Goal: Task Accomplishment & Management: Complete application form

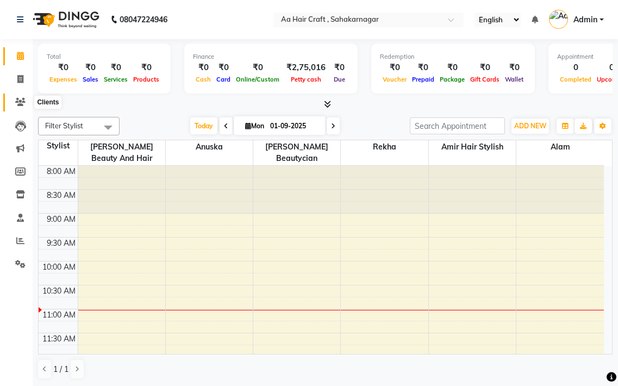
click at [15, 103] on span at bounding box center [20, 102] width 19 height 13
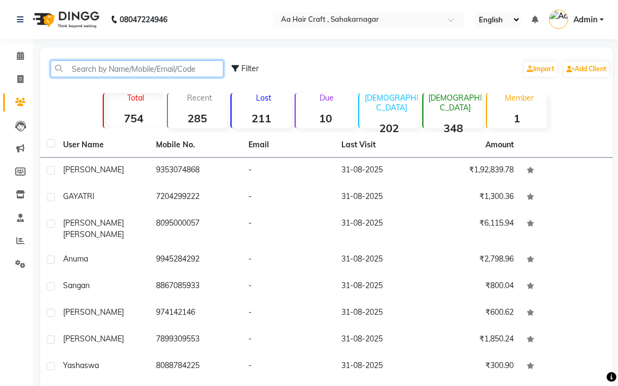
click at [126, 70] on input "text" at bounding box center [137, 68] width 173 height 17
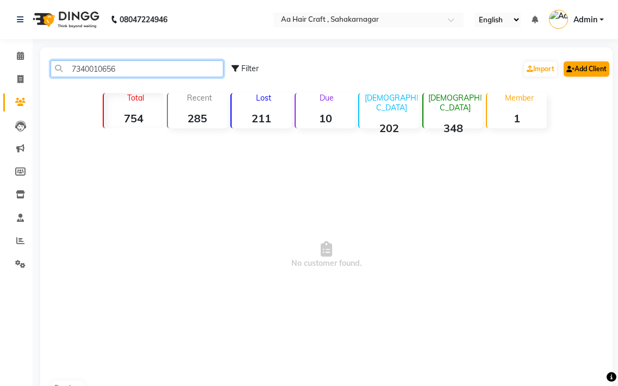
type input "7340010656"
click at [588, 70] on link "Add Client" at bounding box center [587, 68] width 46 height 15
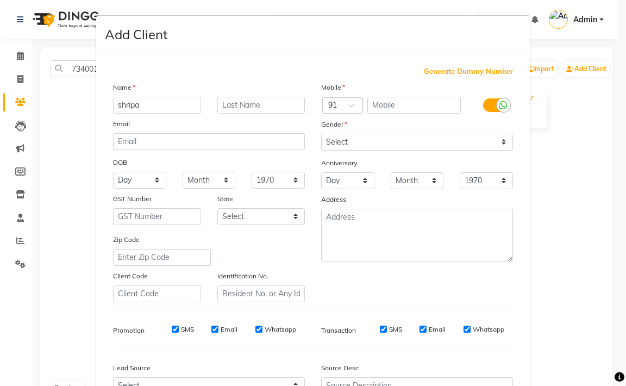
type input "shripa"
click at [341, 146] on select "Select [DEMOGRAPHIC_DATA] [DEMOGRAPHIC_DATA] Other Prefer Not To Say" at bounding box center [417, 142] width 192 height 17
select select "[DEMOGRAPHIC_DATA]"
click at [321, 134] on select "Select [DEMOGRAPHIC_DATA] [DEMOGRAPHIC_DATA] Other Prefer Not To Say" at bounding box center [417, 142] width 192 height 17
click at [388, 106] on input "text" at bounding box center [415, 105] width 94 height 17
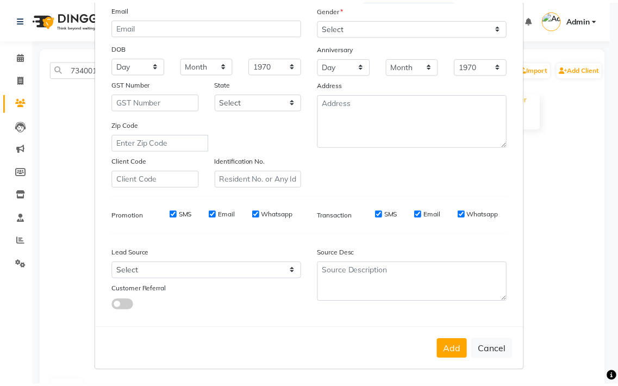
scroll to position [116, 0]
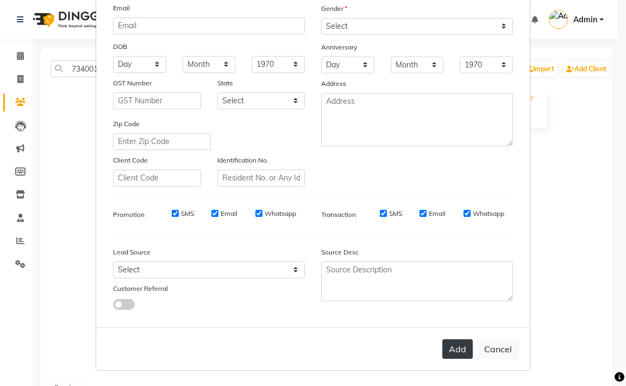
type input "7340010656"
click at [462, 351] on button "Add" at bounding box center [458, 349] width 30 height 20
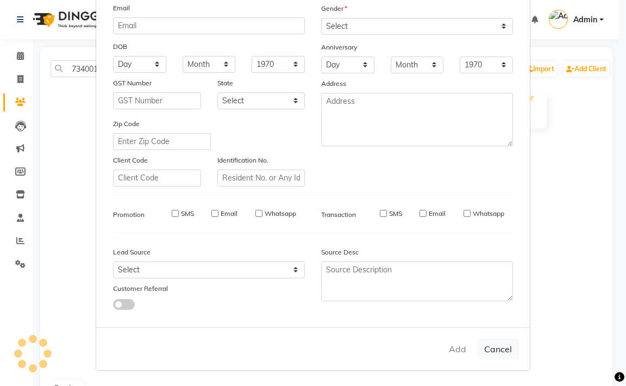
select select
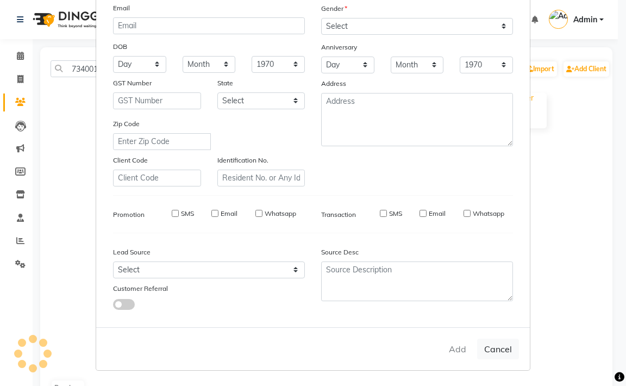
select select
checkbox input "false"
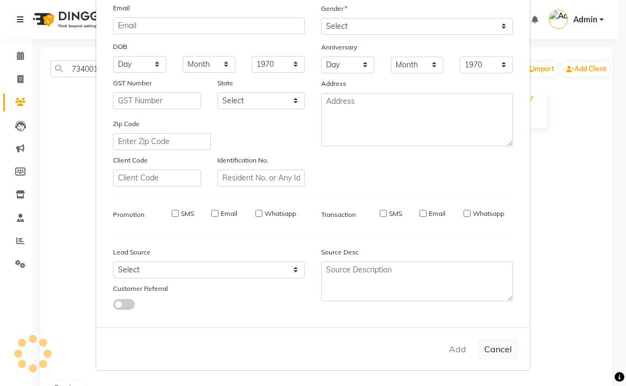
checkbox input "false"
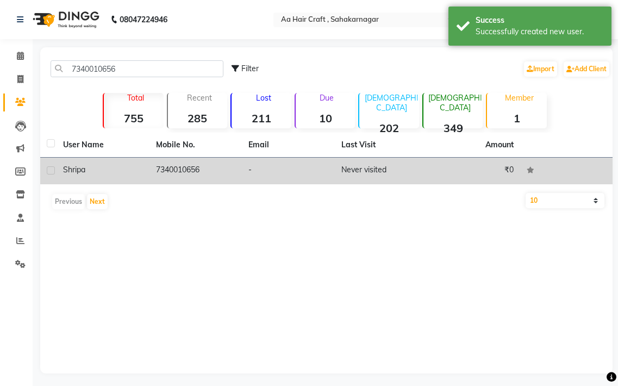
click at [195, 167] on td "7340010656" at bounding box center [196, 171] width 93 height 27
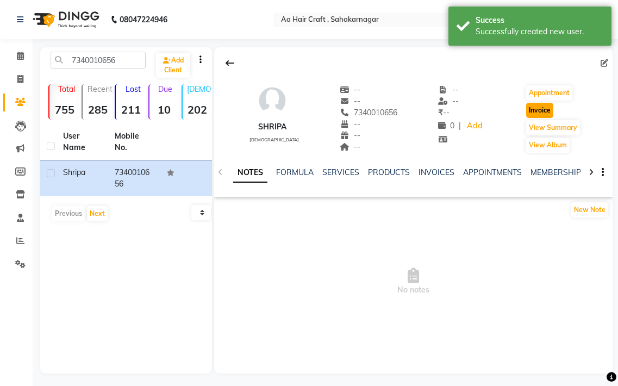
click at [538, 108] on button "Invoice" at bounding box center [539, 110] width 27 height 15
select select "service"
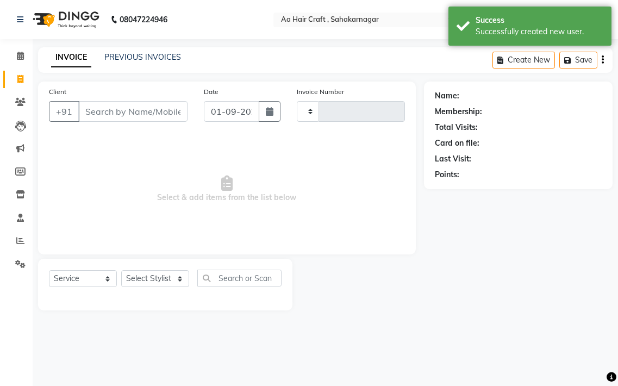
type input "0689"
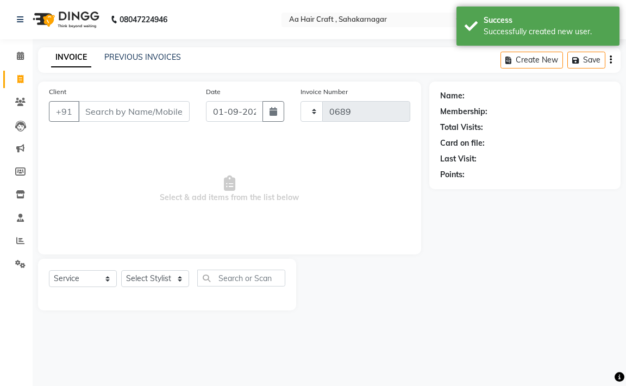
select select "6074"
click at [270, 114] on icon "button" at bounding box center [274, 111] width 8 height 9
select select "9"
select select "2025"
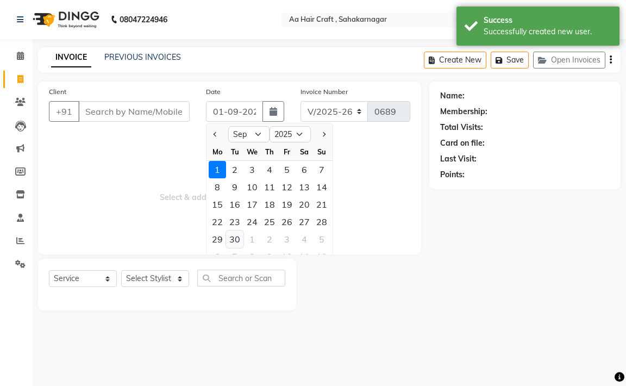
type input "7340010656"
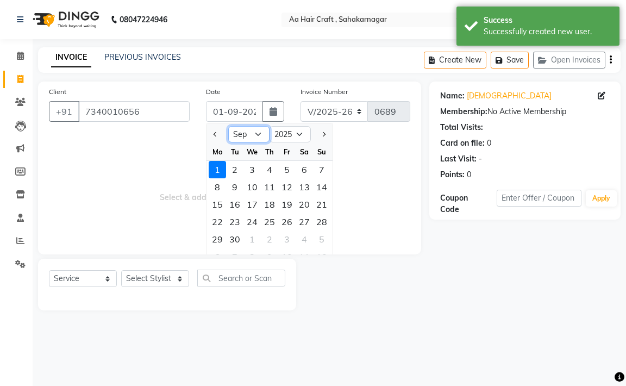
click at [255, 135] on select "Jan Feb Mar Apr May Jun [DATE] Aug Sep Oct Nov Dec" at bounding box center [248, 134] width 41 height 16
select select "8"
click at [228, 126] on select "Jan Feb Mar Apr May Jun [DATE] Aug Sep Oct Nov Dec" at bounding box center [248, 134] width 41 height 16
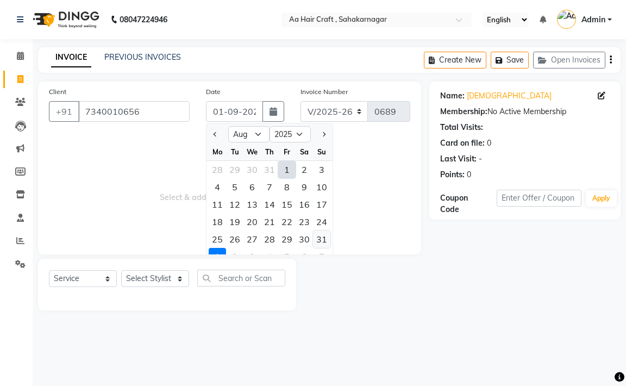
click at [322, 244] on div "31" at bounding box center [321, 239] width 17 height 17
type input "31-08-2025"
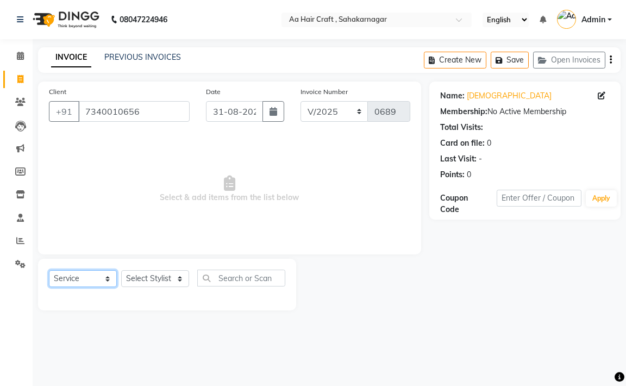
click at [92, 282] on select "Select Service Product Membership Package Voucher Prepaid Gift Card" at bounding box center [83, 278] width 68 height 17
click at [49, 270] on select "Select Service Product Membership Package Voucher Prepaid Gift Card" at bounding box center [83, 278] width 68 height 17
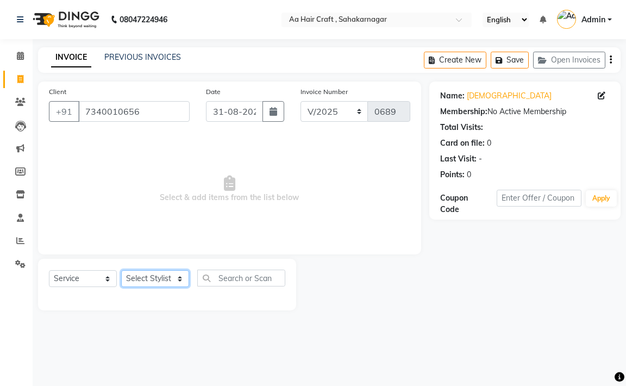
click at [181, 279] on select "Select Stylist [PERSON_NAME] hair stylish [PERSON_NAME] beautycian [PERSON_NAME…" at bounding box center [155, 278] width 68 height 17
select select "44977"
click at [121, 270] on select "Select Stylist [PERSON_NAME] hair stylish [PERSON_NAME] beautycian [PERSON_NAME…" at bounding box center [155, 278] width 68 height 17
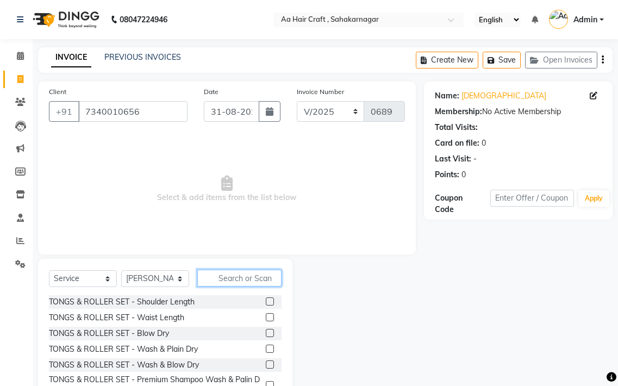
click at [251, 282] on input "text" at bounding box center [239, 278] width 84 height 17
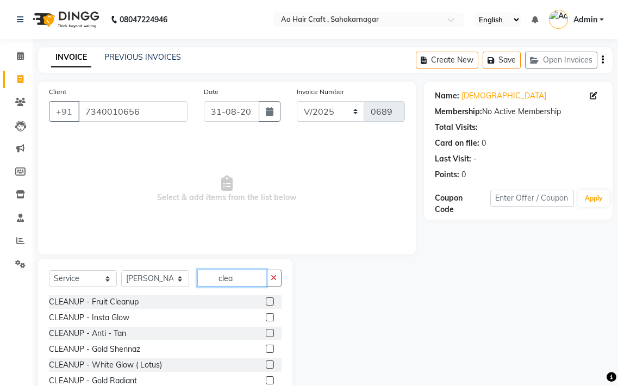
type input "clea"
drag, startPoint x: 260, startPoint y: 304, endPoint x: 244, endPoint y: 231, distance: 74.7
click at [266, 303] on label at bounding box center [270, 301] width 8 height 8
click at [266, 303] on input "checkbox" at bounding box center [269, 301] width 7 height 7
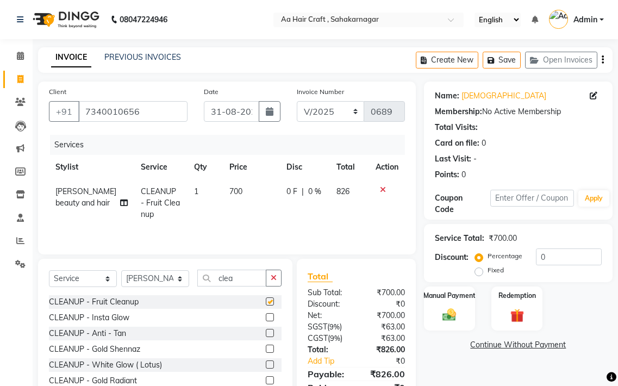
checkbox input "false"
click at [235, 192] on td "700" at bounding box center [251, 202] width 57 height 47
select select "44977"
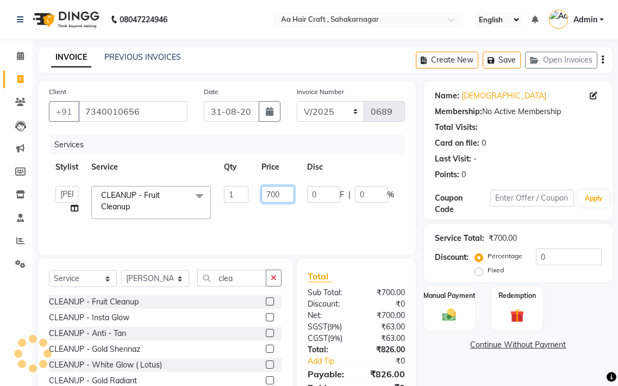
click at [284, 188] on input "700" at bounding box center [277, 194] width 33 height 17
type input "7"
type input "599"
click at [301, 216] on td "0 F | 0 %" at bounding box center [351, 202] width 100 height 46
select select "44977"
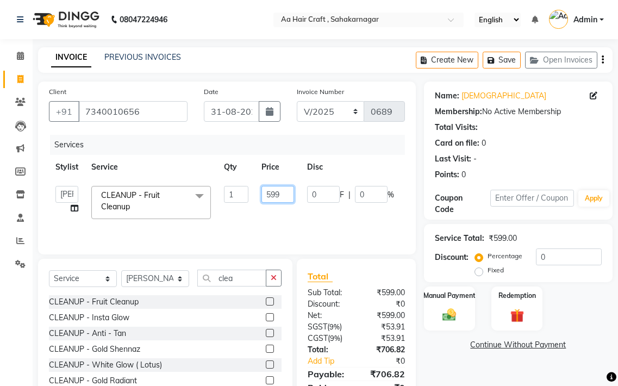
click at [283, 197] on input "599" at bounding box center [277, 194] width 33 height 17
type input "5"
type input "620"
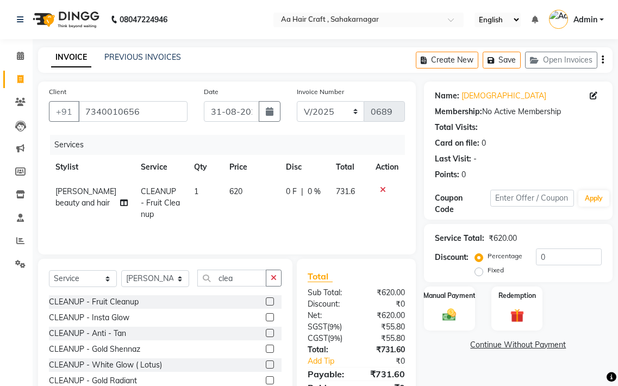
click at [301, 209] on td "0 F | 0 %" at bounding box center [304, 202] width 50 height 47
select select "44977"
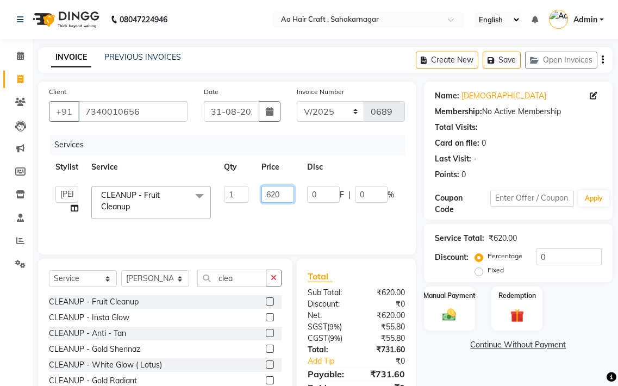
click at [286, 200] on input "620" at bounding box center [277, 194] width 33 height 17
type input "655"
click at [304, 206] on td "0 F | 0 %" at bounding box center [351, 202] width 100 height 46
select select "44977"
click at [284, 194] on input "655" at bounding box center [277, 194] width 33 height 17
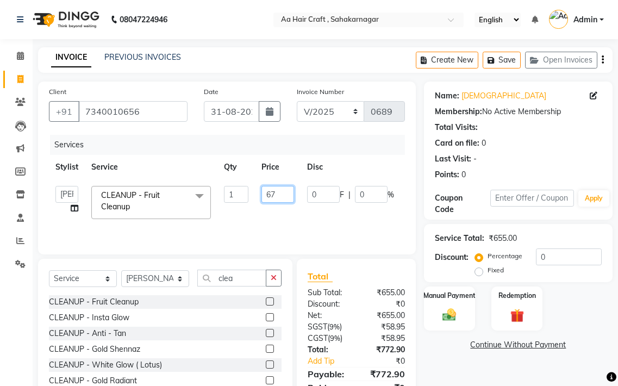
type input "675"
click at [307, 222] on td "0 F | 0 %" at bounding box center [351, 202] width 100 height 46
select select "44977"
click at [285, 201] on input "675" at bounding box center [277, 194] width 33 height 17
type input "679"
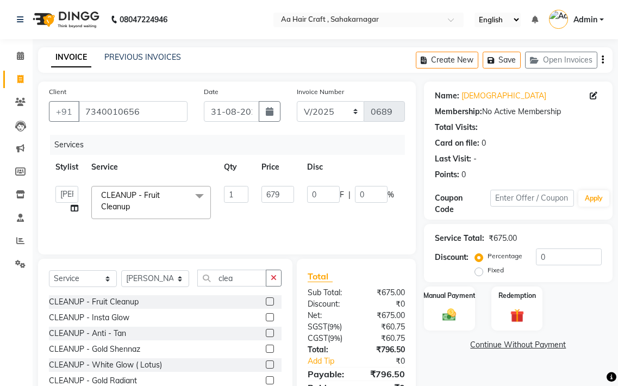
click at [297, 213] on tr "[PERSON_NAME] hair stylish Anuska [PERSON_NAME] beautycian Rekha [PERSON_NAME] …" at bounding box center [259, 202] width 420 height 46
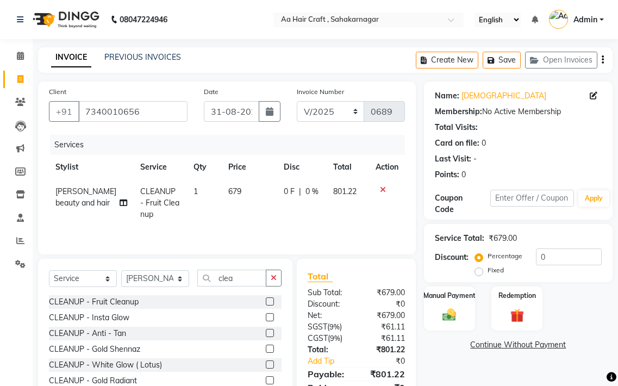
click at [239, 195] on td "679" at bounding box center [249, 202] width 55 height 47
select select "44977"
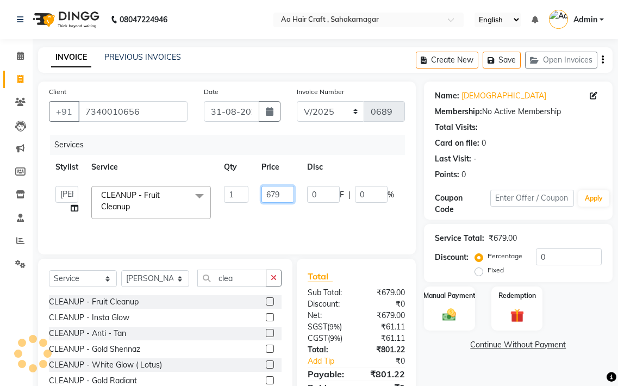
click at [283, 196] on input "679" at bounding box center [277, 194] width 33 height 17
type input "678"
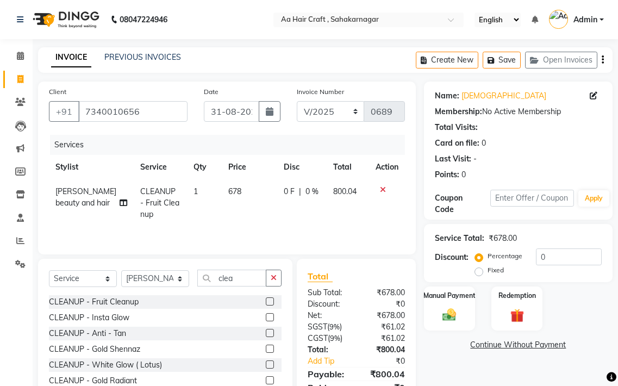
click at [314, 219] on td "0 F | 0 %" at bounding box center [301, 202] width 49 height 47
select select "44977"
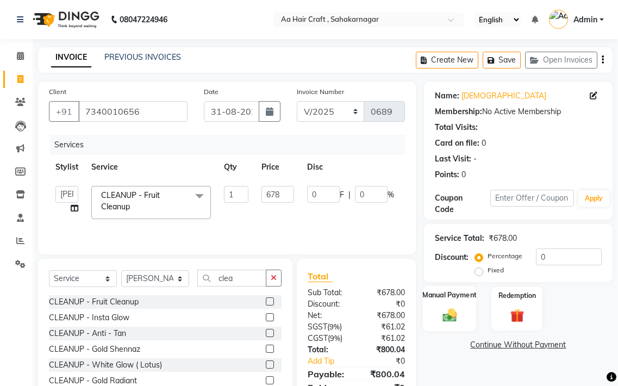
click at [455, 296] on label "Manual Payment" at bounding box center [449, 295] width 54 height 10
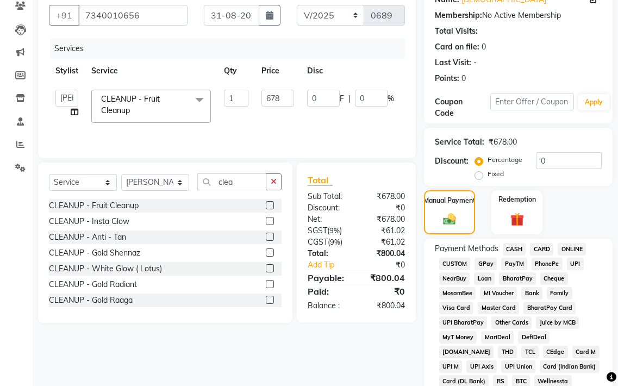
scroll to position [109, 0]
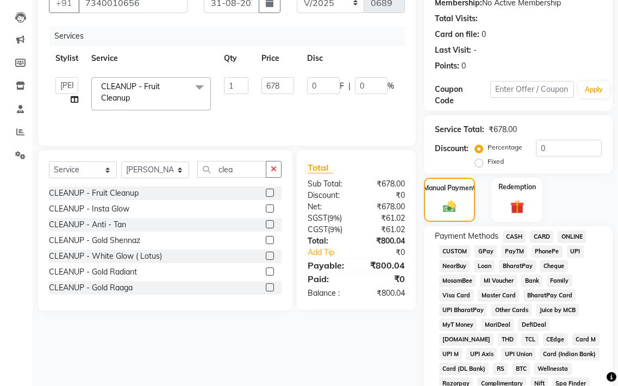
click at [490, 253] on span "GPay" at bounding box center [486, 251] width 22 height 13
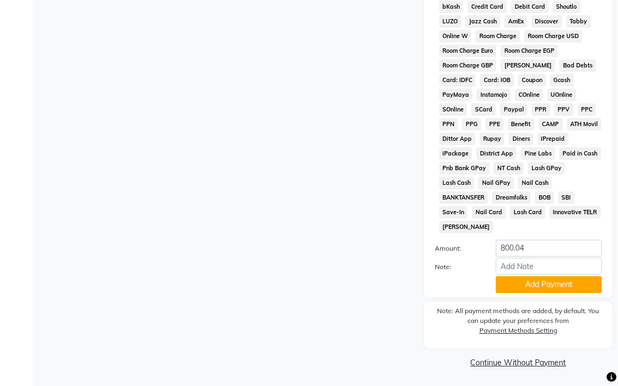
scroll to position [560, 0]
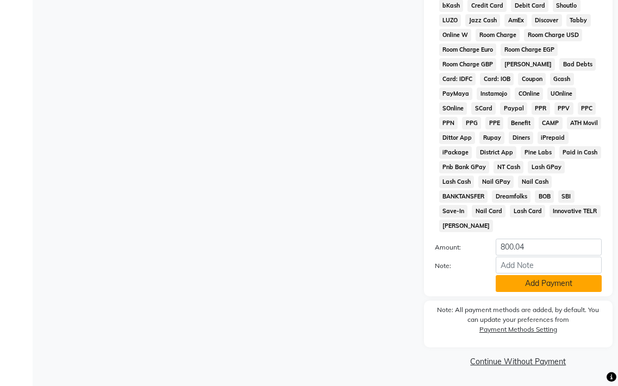
click at [512, 285] on button "Add Payment" at bounding box center [549, 283] width 106 height 17
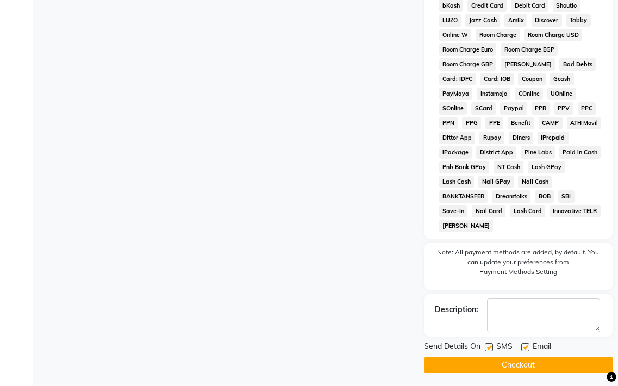
click at [523, 347] on label at bounding box center [525, 347] width 8 height 8
click at [523, 347] on input "checkbox" at bounding box center [524, 347] width 7 height 7
checkbox input "false"
click at [516, 366] on button "Checkout" at bounding box center [518, 365] width 189 height 17
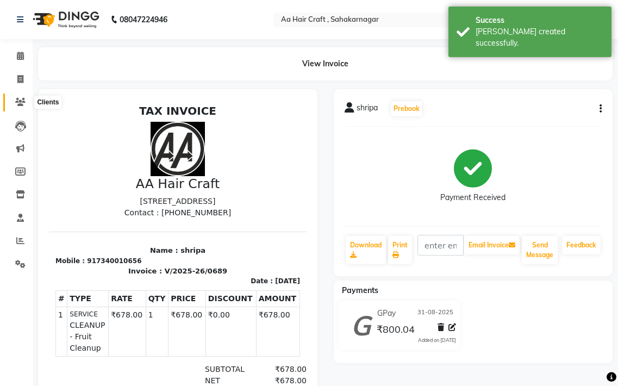
click at [21, 102] on icon at bounding box center [20, 102] width 10 height 8
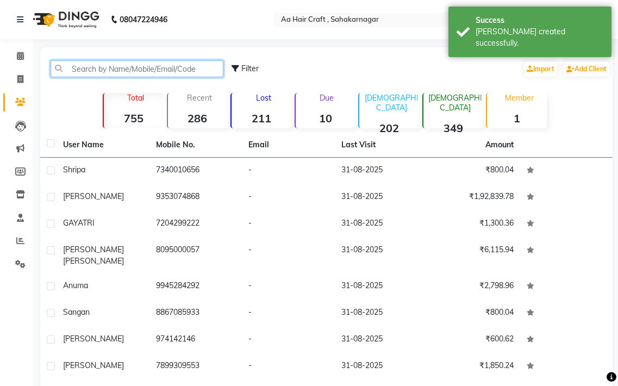
click at [151, 69] on input "text" at bounding box center [137, 68] width 173 height 17
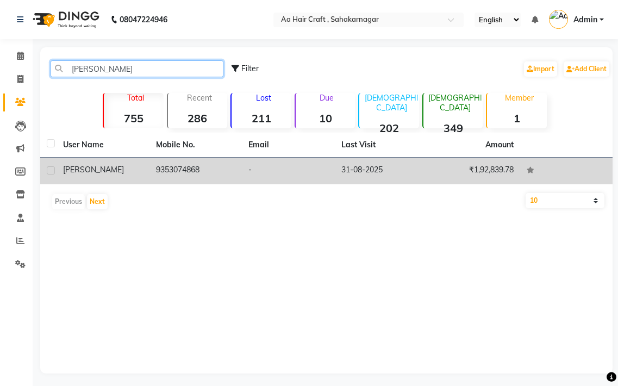
type input "[PERSON_NAME]"
click at [182, 171] on td "9353074868" at bounding box center [196, 171] width 93 height 27
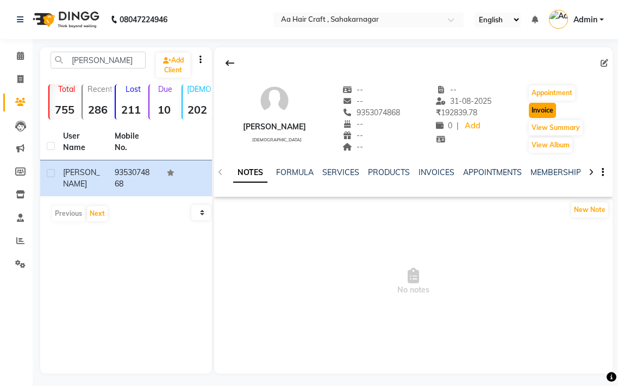
click at [534, 109] on button "Invoice" at bounding box center [542, 110] width 27 height 15
select select "service"
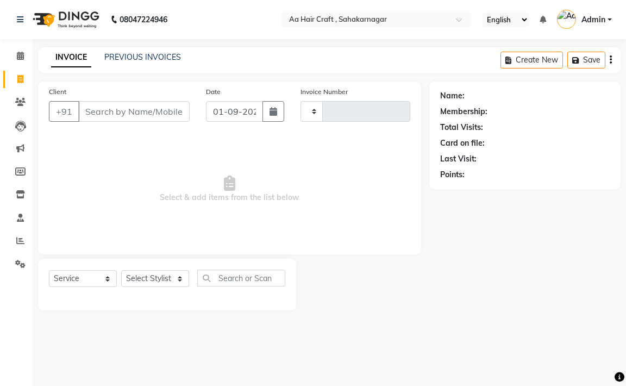
type input "0690"
select select "6074"
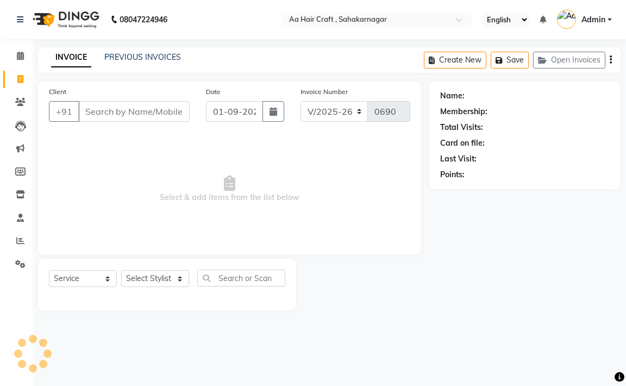
type input "9353074868"
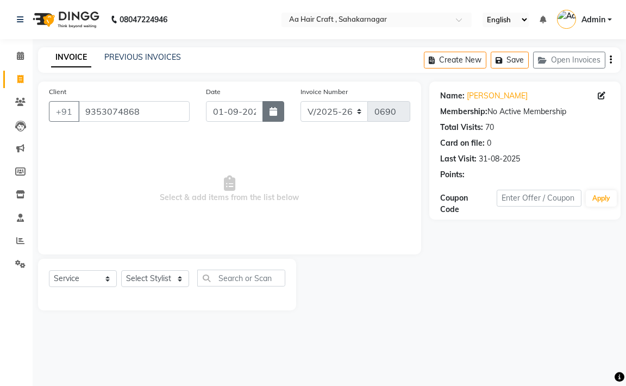
click at [269, 107] on button "button" at bounding box center [274, 111] width 22 height 21
select select "9"
select select "2025"
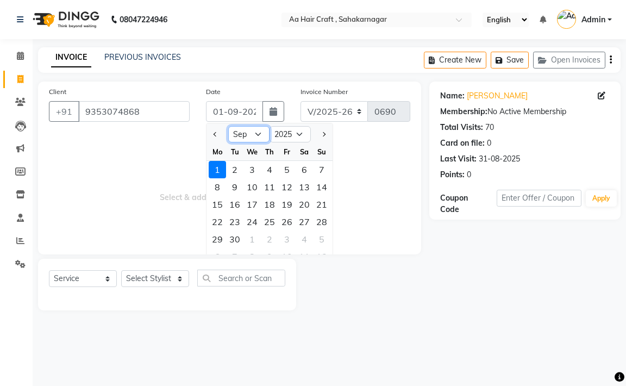
click at [252, 136] on select "Jan Feb Mar Apr May Jun [DATE] Aug Sep Oct Nov Dec" at bounding box center [248, 134] width 41 height 16
select select "8"
click at [228, 126] on select "Jan Feb Mar Apr May Jun [DATE] Aug Sep Oct Nov Dec" at bounding box center [248, 134] width 41 height 16
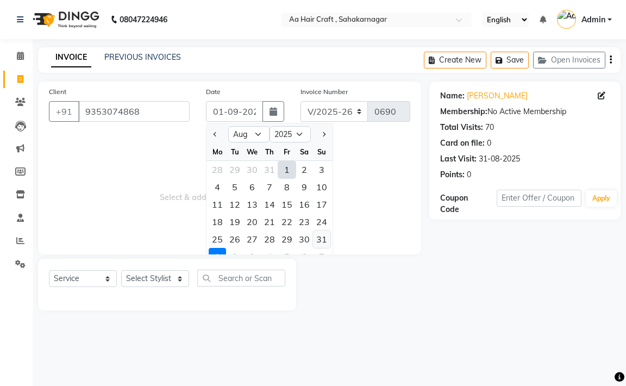
click at [323, 235] on div "31" at bounding box center [321, 239] width 17 height 17
type input "31-08-2025"
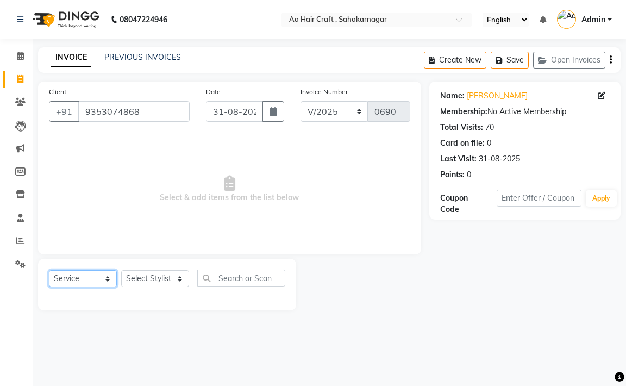
click at [85, 284] on select "Select Service Product Membership Package Voucher Prepaid Gift Card" at bounding box center [83, 278] width 68 height 17
click at [49, 270] on select "Select Service Product Membership Package Voucher Prepaid Gift Card" at bounding box center [83, 278] width 68 height 17
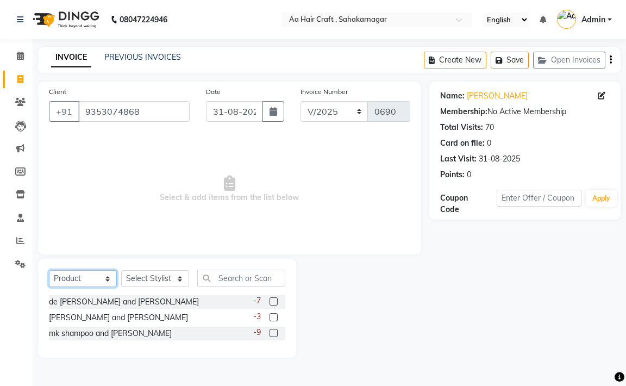
click at [97, 282] on select "Select Service Product Membership Package Voucher Prepaid Gift Card" at bounding box center [83, 278] width 68 height 17
select select "service"
click at [49, 270] on select "Select Service Product Membership Package Voucher Prepaid Gift Card" at bounding box center [83, 278] width 68 height 17
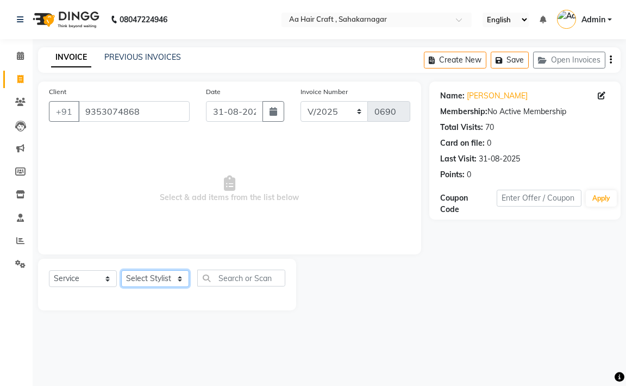
drag, startPoint x: 149, startPoint y: 274, endPoint x: 152, endPoint y: 279, distance: 5.6
click at [152, 279] on select "Select Stylist [PERSON_NAME] hair stylish [PERSON_NAME] beautycian [PERSON_NAME…" at bounding box center [155, 278] width 68 height 17
select select "61631"
click at [121, 270] on select "Select Stylist [PERSON_NAME] hair stylish [PERSON_NAME] beautycian [PERSON_NAME…" at bounding box center [155, 278] width 68 height 17
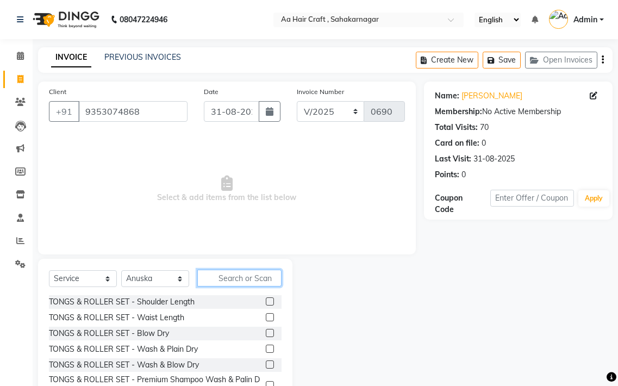
drag, startPoint x: 234, startPoint y: 271, endPoint x: 287, endPoint y: 235, distance: 64.1
click at [235, 271] on input "text" at bounding box center [239, 278] width 84 height 17
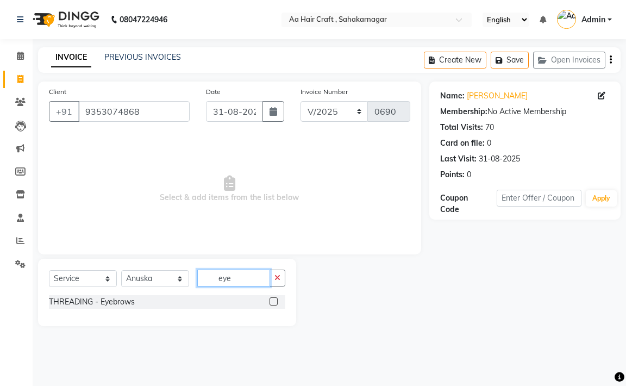
type input "eye"
click at [274, 301] on label at bounding box center [274, 301] width 8 height 8
click at [274, 301] on input "checkbox" at bounding box center [273, 301] width 7 height 7
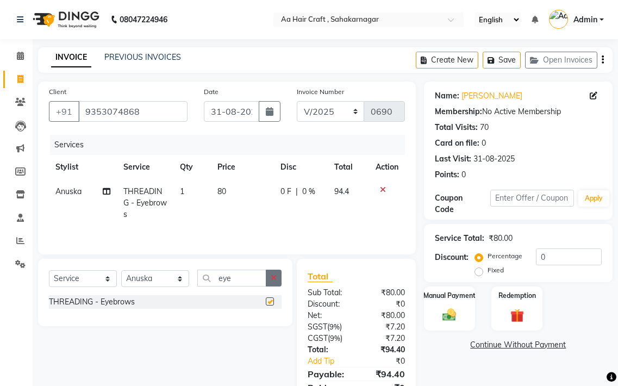
checkbox input "false"
click at [277, 279] on icon "button" at bounding box center [274, 278] width 6 height 8
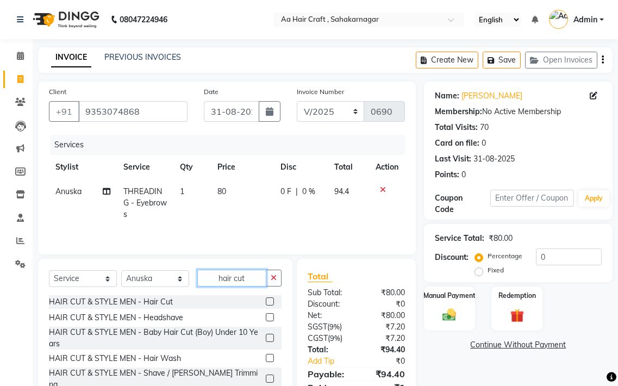
type input "hair cut"
click at [266, 340] on label at bounding box center [270, 338] width 8 height 8
click at [266, 340] on input "checkbox" at bounding box center [269, 338] width 7 height 7
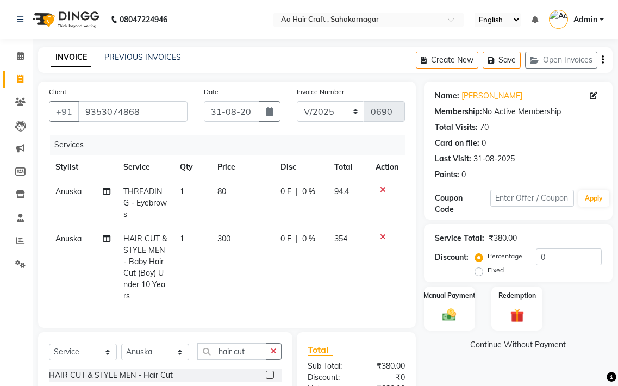
checkbox input "false"
click at [247, 239] on td "300" at bounding box center [242, 268] width 63 height 82
select select "61631"
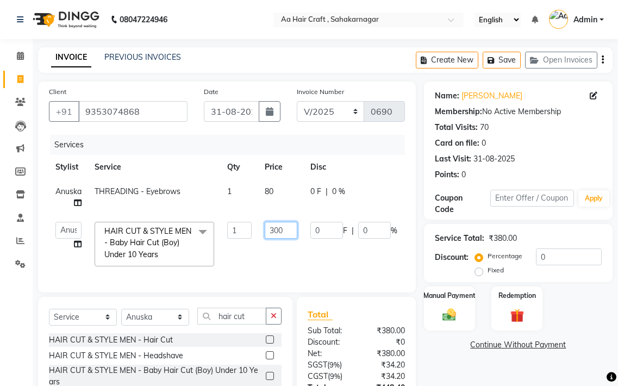
click at [288, 226] on input "300" at bounding box center [281, 230] width 33 height 17
type input "3"
type input "599"
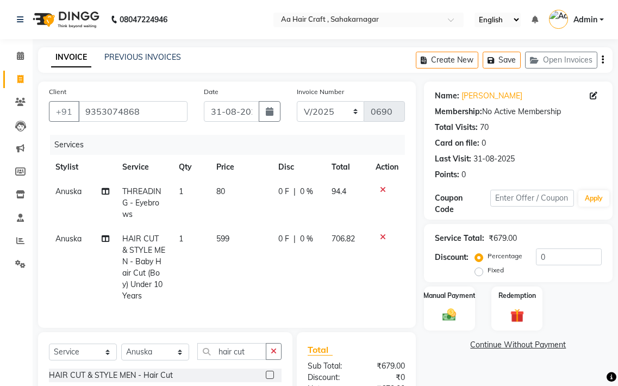
click at [294, 250] on tr "Anuska HAIR CUT & STYLE MEN - Baby Hair Cut (Boy) Under 10 Years 1 599 0 F | 0 …" at bounding box center [227, 268] width 356 height 82
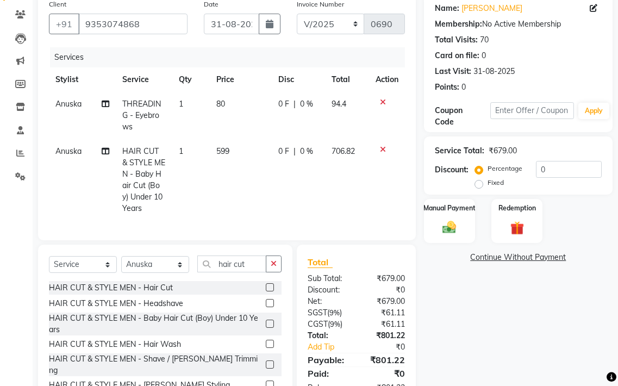
scroll to position [131, 0]
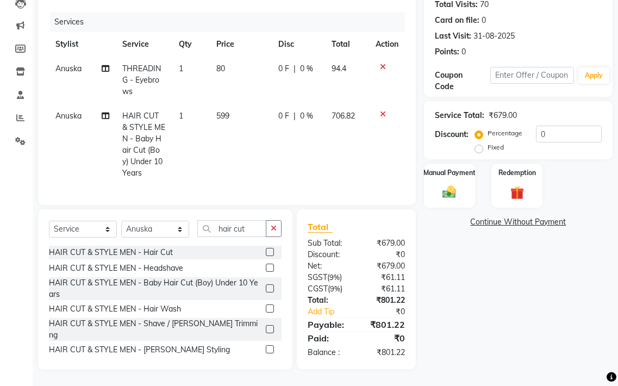
click at [254, 107] on td "599" at bounding box center [241, 145] width 62 height 82
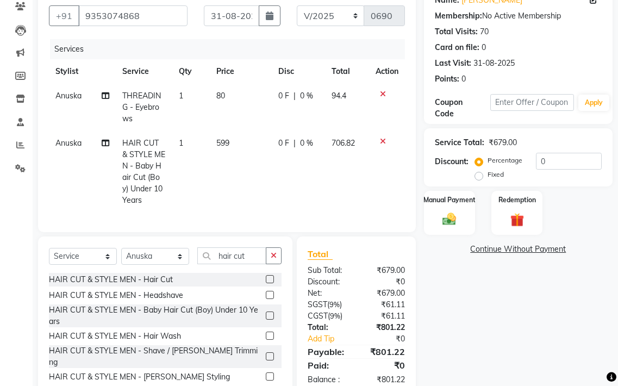
select select "61631"
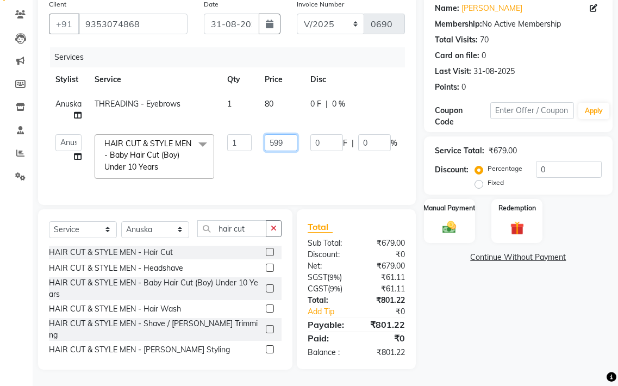
click at [288, 134] on input "599" at bounding box center [281, 142] width 33 height 17
type input "5"
type input "599"
click at [314, 171] on td "0 F | 0 %" at bounding box center [354, 157] width 100 height 58
select select "61631"
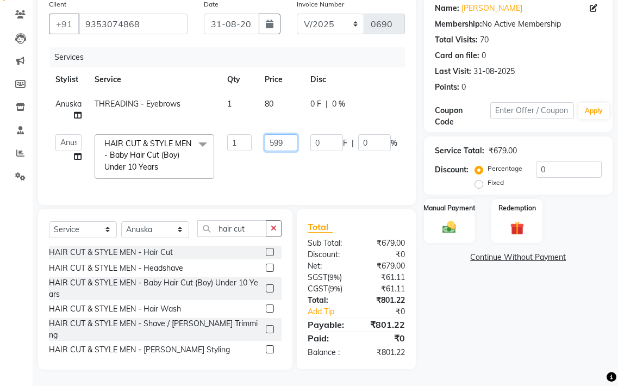
click at [292, 134] on input "599" at bounding box center [281, 142] width 33 height 17
type input "597"
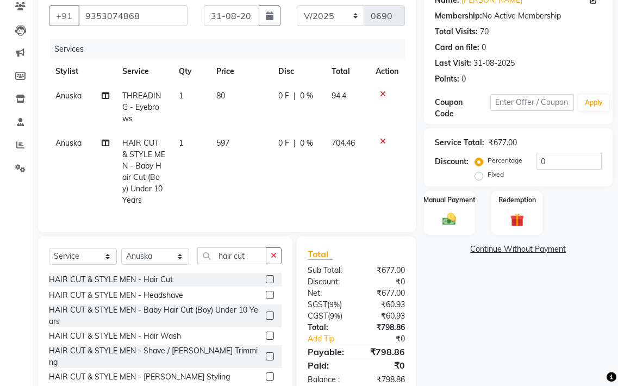
click at [297, 155] on tr "Anuska HAIR CUT & STYLE MEN - Baby Hair Cut (Boy) Under 10 Years 1 597 0 F | 0 …" at bounding box center [227, 172] width 356 height 82
click at [237, 141] on td "597" at bounding box center [241, 172] width 62 height 82
select select "61631"
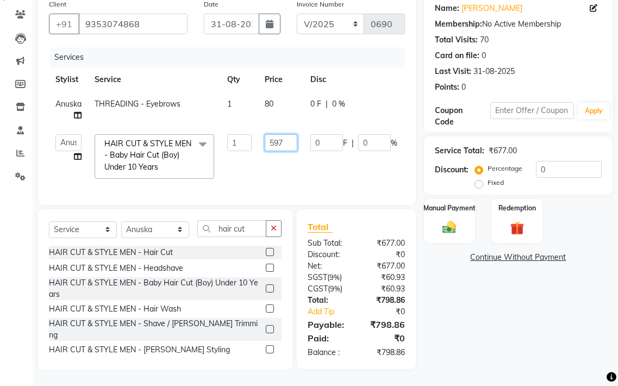
click at [290, 134] on input "597" at bounding box center [281, 142] width 33 height 17
type input "501"
click at [344, 157] on tr "[PERSON_NAME] hair stylish Anuska [PERSON_NAME] beautycian [PERSON_NAME] beauty…" at bounding box center [262, 157] width 427 height 58
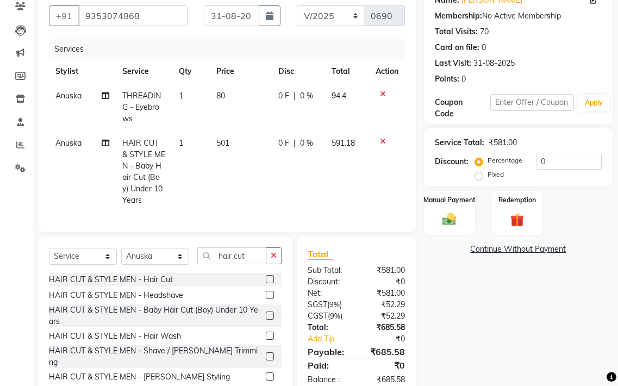
drag, startPoint x: 228, startPoint y: 143, endPoint x: 256, endPoint y: 149, distance: 27.8
click at [229, 143] on td "501" at bounding box center [241, 172] width 62 height 82
select select "61631"
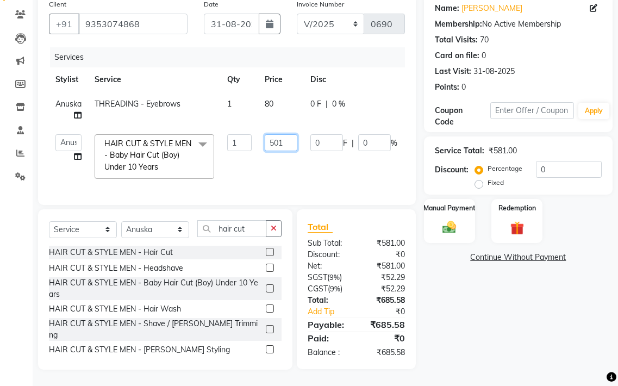
click at [284, 134] on input "501" at bounding box center [281, 142] width 33 height 17
type input "5"
type input "425"
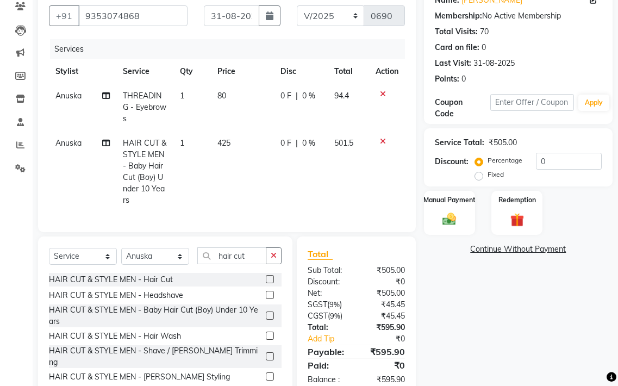
click at [319, 172] on td "0 F | 0 %" at bounding box center [301, 172] width 54 height 82
select select "61631"
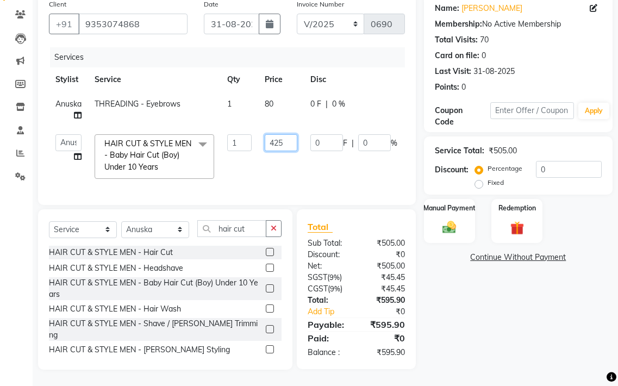
click at [288, 137] on input "425" at bounding box center [281, 142] width 33 height 17
type input "490"
click at [291, 154] on tr "[PERSON_NAME] hair stylish Anuska [PERSON_NAME] beautycian [PERSON_NAME] beauty…" at bounding box center [260, 157] width 423 height 58
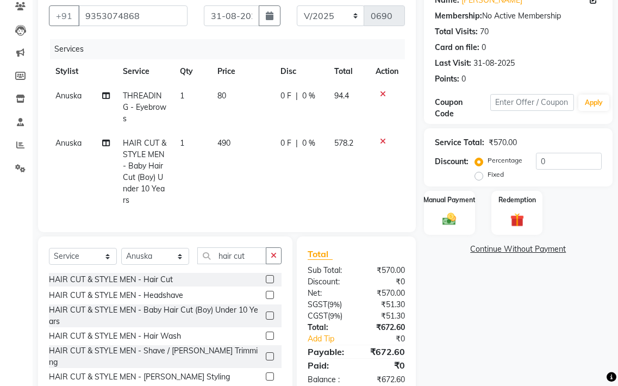
click at [237, 140] on td "490" at bounding box center [242, 172] width 63 height 82
select select "61631"
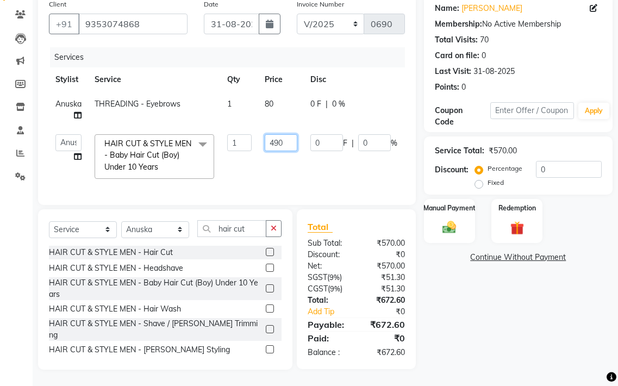
click at [293, 134] on input "490" at bounding box center [281, 142] width 33 height 17
type input "4"
type input "590"
drag, startPoint x: 326, startPoint y: 167, endPoint x: 333, endPoint y: 166, distance: 6.6
click at [327, 167] on tr "[PERSON_NAME] hair stylish Anuska [PERSON_NAME] beautycian [PERSON_NAME] beauty…" at bounding box center [260, 157] width 423 height 58
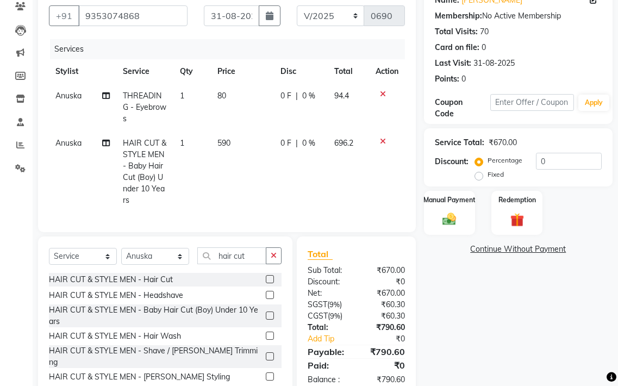
drag, startPoint x: 248, startPoint y: 136, endPoint x: 306, endPoint y: 150, distance: 59.2
click at [251, 139] on td "590" at bounding box center [242, 172] width 63 height 82
select select "61631"
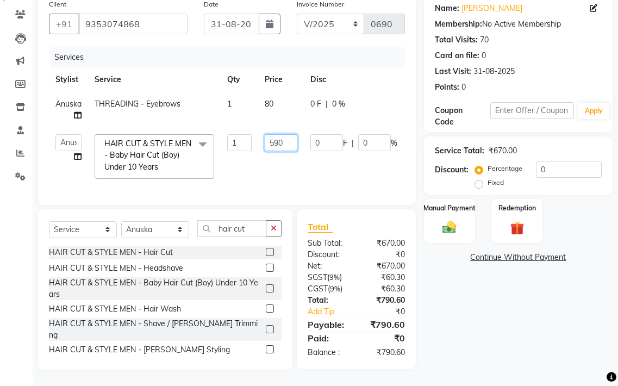
click at [290, 139] on input "590" at bounding box center [281, 142] width 33 height 17
type input "501"
click at [304, 159] on td "0 F | 0 %" at bounding box center [354, 157] width 100 height 58
select select "61631"
click at [289, 134] on input "501" at bounding box center [281, 142] width 33 height 17
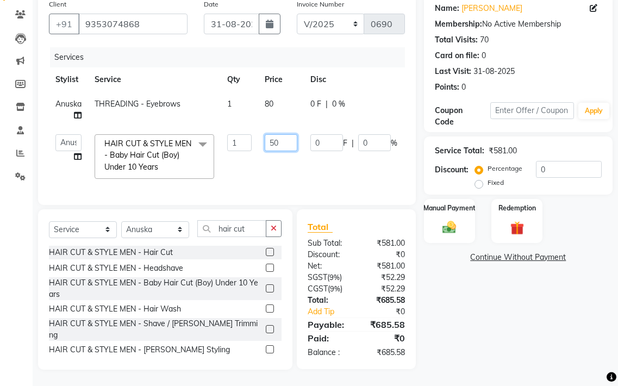
type input "5"
type input "489"
click at [292, 154] on tr "[PERSON_NAME] hair stylish Anuska [PERSON_NAME] beautycian [PERSON_NAME] beauty…" at bounding box center [262, 157] width 427 height 58
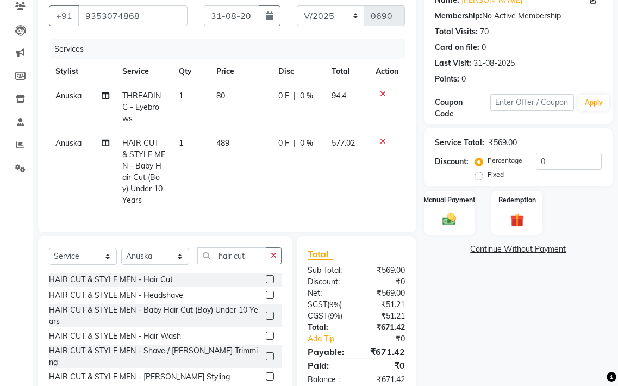
drag, startPoint x: 248, startPoint y: 140, endPoint x: 260, endPoint y: 144, distance: 12.4
click at [250, 142] on td "489" at bounding box center [241, 172] width 62 height 82
select select "61631"
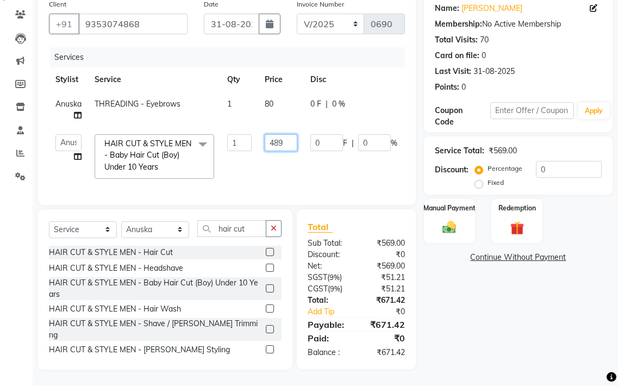
click at [285, 136] on input "489" at bounding box center [281, 142] width 33 height 17
type input "492"
click at [313, 164] on td "0 F | 0 %" at bounding box center [354, 157] width 100 height 58
select select "61631"
click at [298, 136] on td "492" at bounding box center [281, 157] width 46 height 58
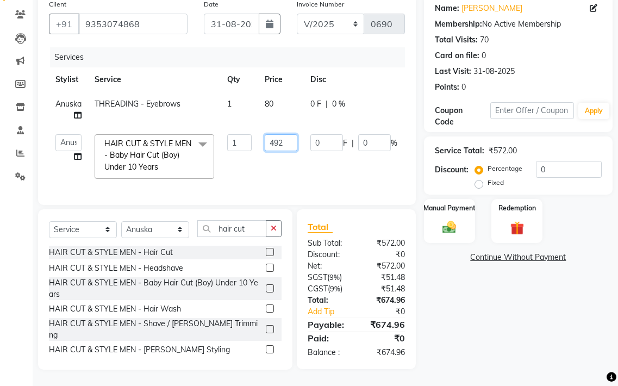
click at [291, 139] on input "492" at bounding box center [281, 142] width 33 height 17
type input "4"
type input "500"
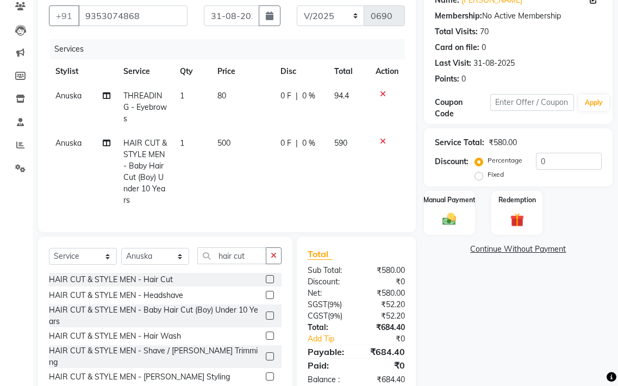
click at [314, 151] on td "0 F | 0 %" at bounding box center [301, 172] width 54 height 82
select select "61631"
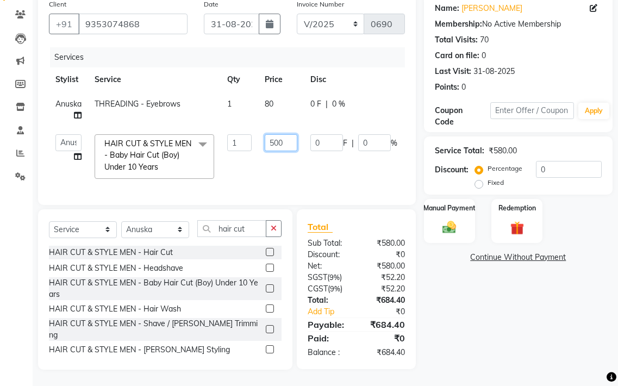
click at [292, 134] on input "500" at bounding box center [281, 142] width 33 height 17
type input "5"
type input "620"
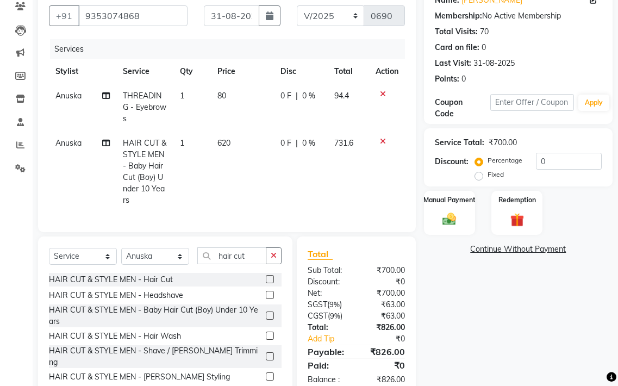
click at [292, 154] on tr "Anuska HAIR CUT & STYLE MEN - Baby Hair Cut (Boy) Under 10 Years 1 620 0 F | 0 …" at bounding box center [227, 172] width 356 height 82
click at [253, 150] on td "620" at bounding box center [242, 172] width 63 height 82
select select "61631"
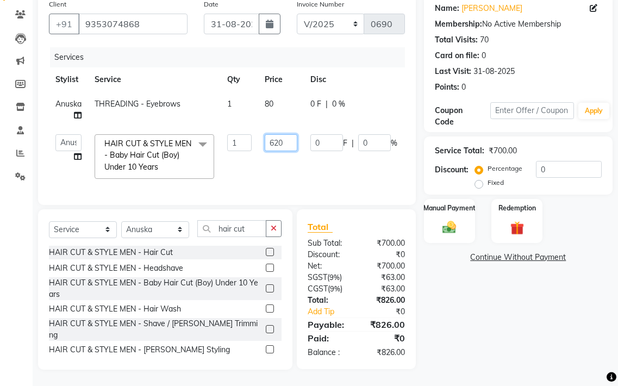
click at [294, 134] on input "620" at bounding box center [281, 142] width 33 height 17
type input "6"
type input "588"
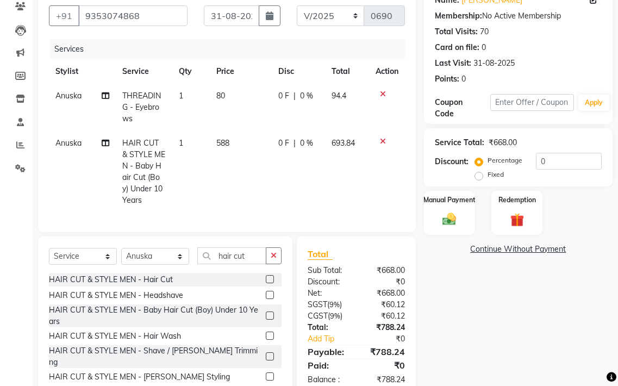
click at [288, 156] on tr "Anuska HAIR CUT & STYLE MEN - Baby Hair Cut (Boy) Under 10 Years 1 588 0 F | 0 …" at bounding box center [227, 172] width 356 height 82
click at [244, 141] on td "588" at bounding box center [241, 172] width 62 height 82
select select "61631"
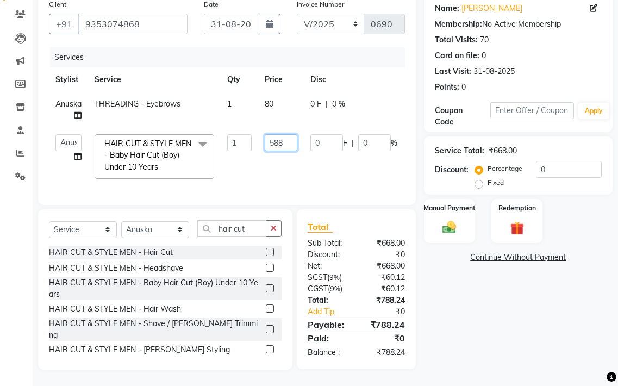
click at [286, 135] on input "588" at bounding box center [281, 142] width 33 height 17
type input "555"
click at [276, 172] on tr "[PERSON_NAME] hair stylish Anuska [PERSON_NAME] beautycian [PERSON_NAME] beauty…" at bounding box center [262, 157] width 427 height 58
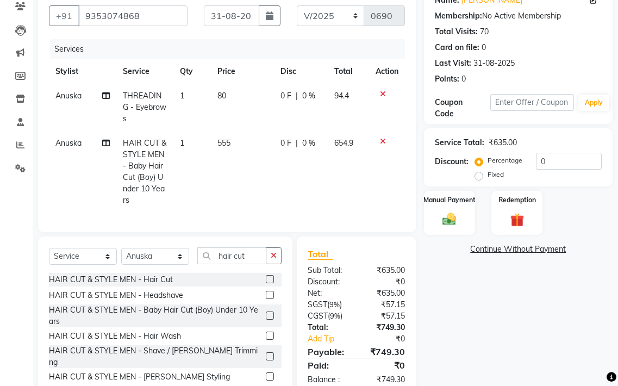
click at [261, 136] on td "555" at bounding box center [242, 172] width 63 height 82
select select "61631"
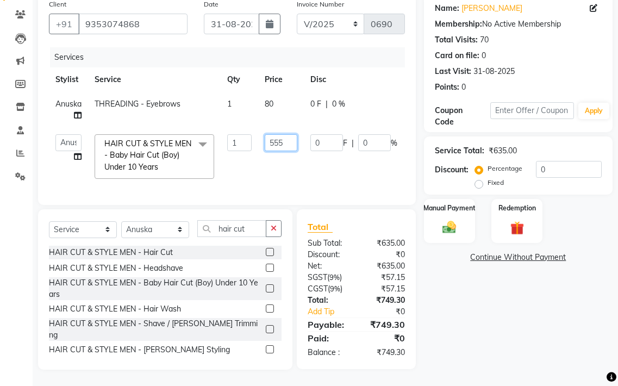
click at [286, 138] on input "555" at bounding box center [281, 142] width 33 height 17
type input "558"
click at [288, 151] on tr "[PERSON_NAME] hair stylish Anuska [PERSON_NAME] beautycian [PERSON_NAME] beauty…" at bounding box center [260, 157] width 423 height 58
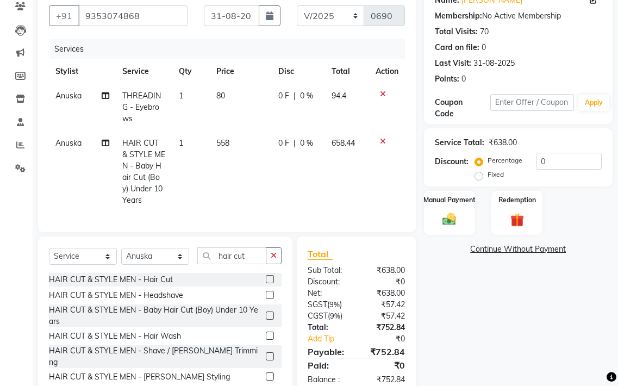
click at [233, 145] on td "558" at bounding box center [241, 172] width 62 height 82
select select "61631"
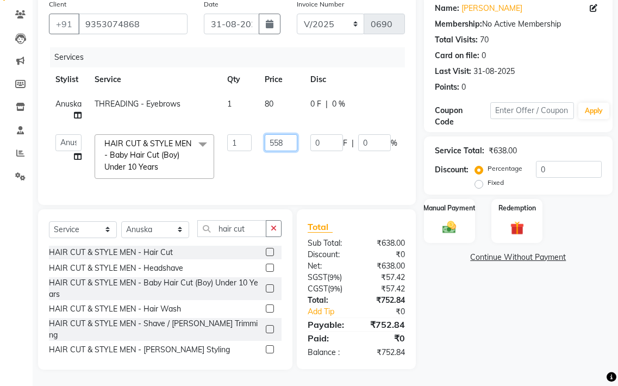
click at [295, 135] on input "558" at bounding box center [281, 142] width 33 height 17
type input "569"
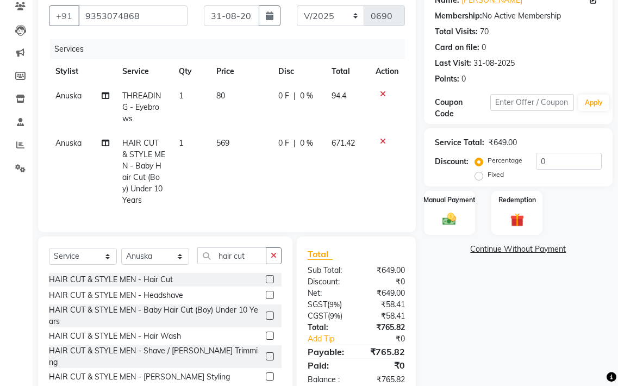
click at [312, 165] on td "0 F | 0 %" at bounding box center [298, 172] width 53 height 82
select select "61631"
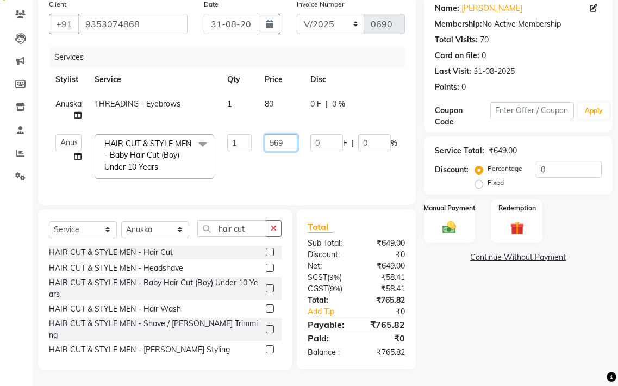
click at [287, 134] on input "569" at bounding box center [281, 142] width 33 height 17
type input "575"
click at [274, 161] on tr "[PERSON_NAME] hair stylish Anuska [PERSON_NAME] beautycian [PERSON_NAME] beauty…" at bounding box center [262, 157] width 427 height 58
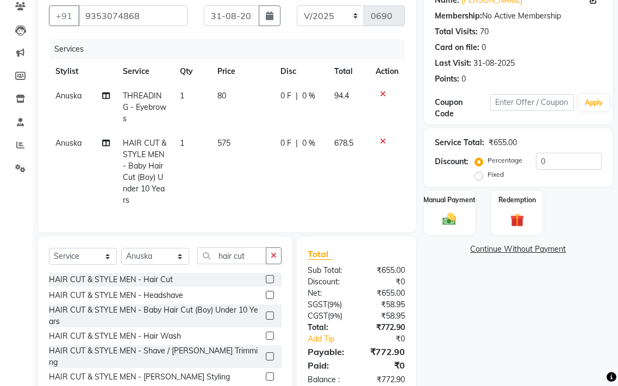
click at [234, 142] on td "575" at bounding box center [242, 172] width 63 height 82
select select "61631"
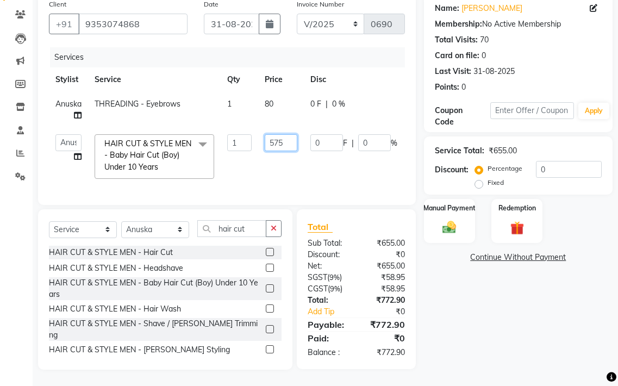
click at [291, 138] on input "575" at bounding box center [281, 142] width 33 height 17
type input "579"
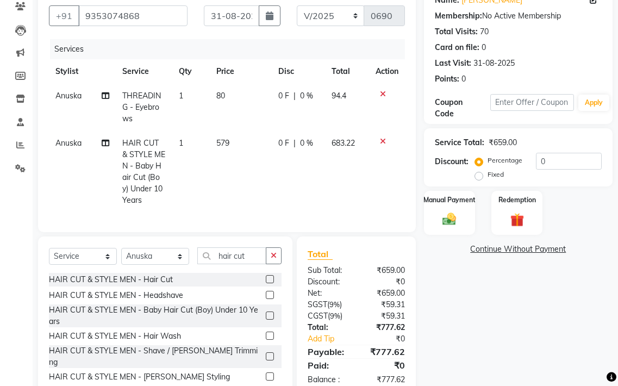
click at [288, 155] on tr "Anuska HAIR CUT & STYLE MEN - Baby Hair Cut (Boy) Under 10 Years 1 579 0 F | 0 …" at bounding box center [227, 172] width 356 height 82
click at [251, 142] on td "579" at bounding box center [241, 172] width 62 height 82
select select "61631"
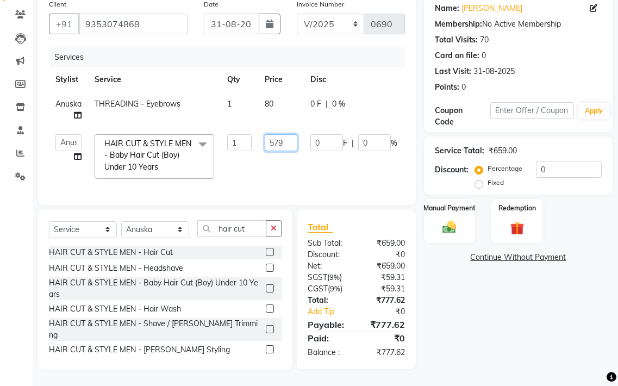
click at [288, 134] on input "579" at bounding box center [281, 142] width 33 height 17
type input "585"
click at [292, 160] on tr "[PERSON_NAME] hair stylish Anuska [PERSON_NAME] beautycian [PERSON_NAME] beauty…" at bounding box center [262, 157] width 427 height 58
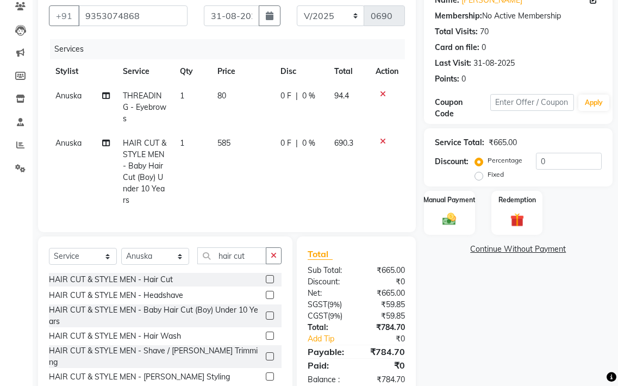
click at [252, 147] on td "585" at bounding box center [242, 172] width 63 height 82
select select "61631"
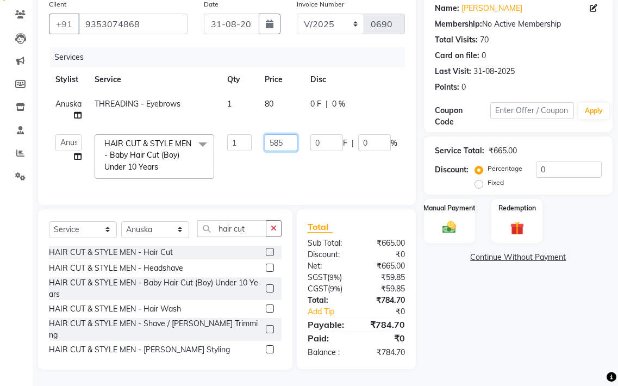
click at [284, 134] on input "585" at bounding box center [281, 142] width 33 height 17
type input "579"
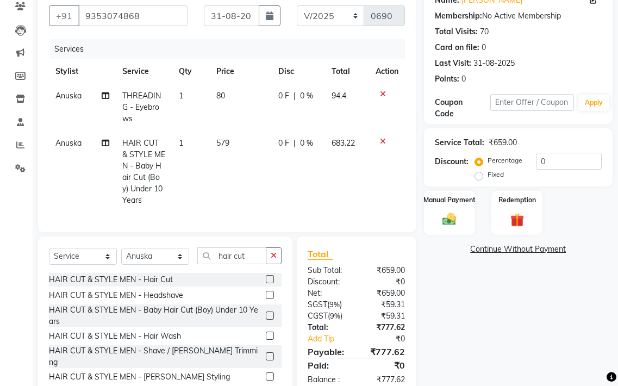
click at [267, 154] on td "579" at bounding box center [241, 172] width 62 height 82
select select "61631"
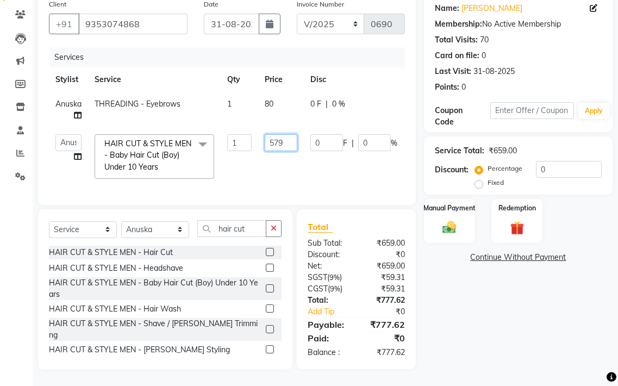
click at [291, 136] on input "579" at bounding box center [281, 142] width 33 height 17
type input "581"
click at [290, 154] on tr "[PERSON_NAME] hair stylish Anuska [PERSON_NAME] beautycian [PERSON_NAME] beauty…" at bounding box center [262, 157] width 427 height 58
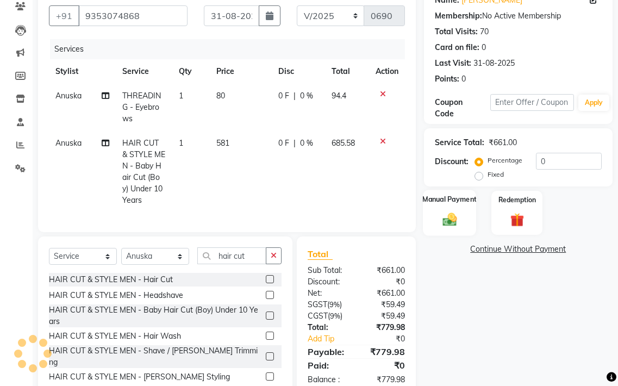
click at [453, 207] on div "Manual Payment" at bounding box center [449, 213] width 53 height 46
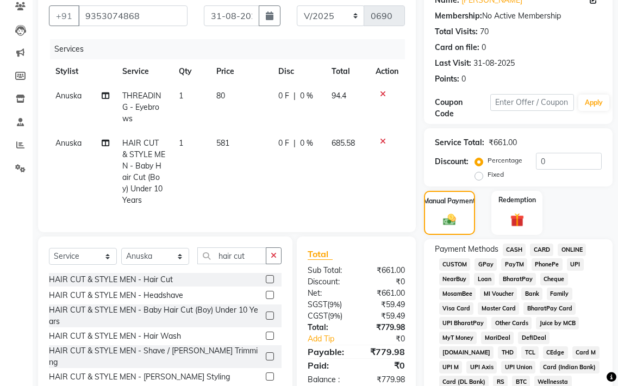
click at [511, 251] on span "CASH" at bounding box center [514, 250] width 23 height 13
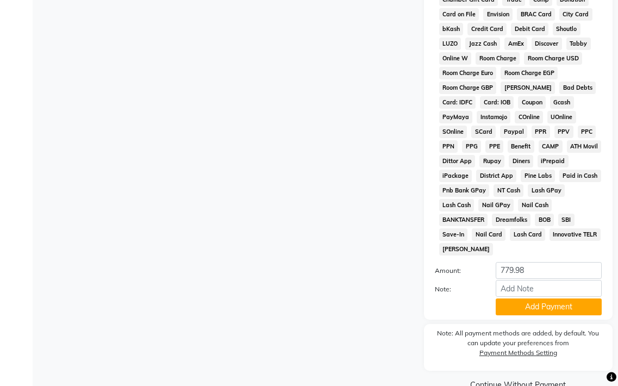
scroll to position [560, 0]
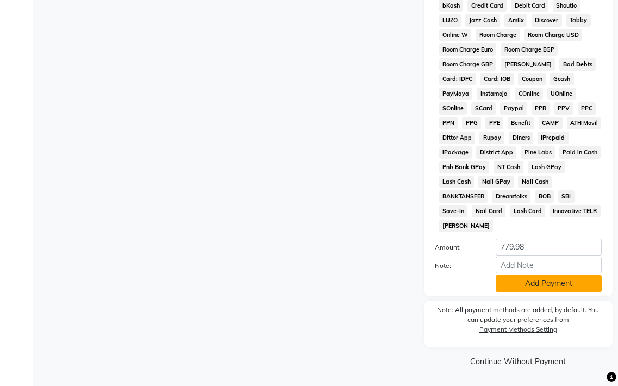
click at [516, 278] on button "Add Payment" at bounding box center [549, 283] width 106 height 17
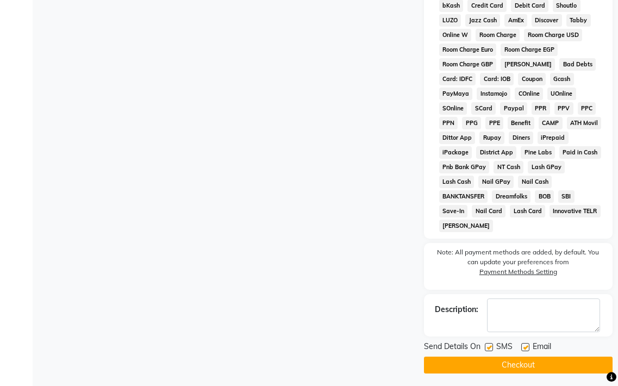
click at [524, 344] on label at bounding box center [525, 347] width 8 height 8
click at [524, 344] on input "checkbox" at bounding box center [524, 347] width 7 height 7
checkbox input "false"
click at [514, 369] on button "Checkout" at bounding box center [518, 365] width 189 height 17
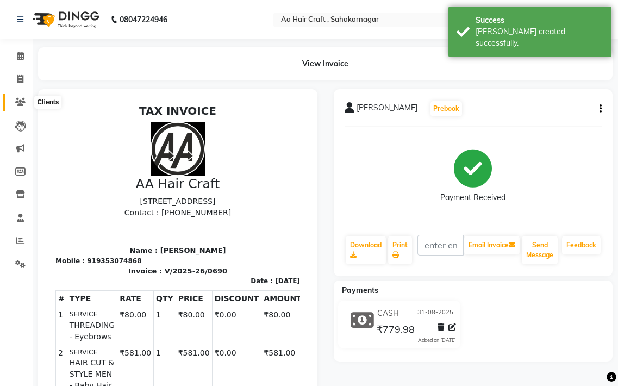
click at [22, 102] on icon at bounding box center [20, 102] width 10 height 8
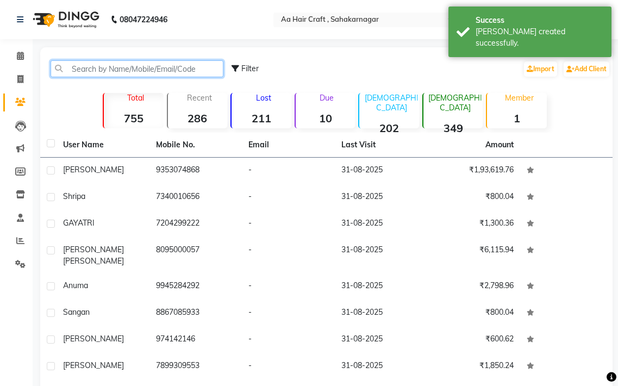
click at [96, 66] on input "text" at bounding box center [137, 68] width 173 height 17
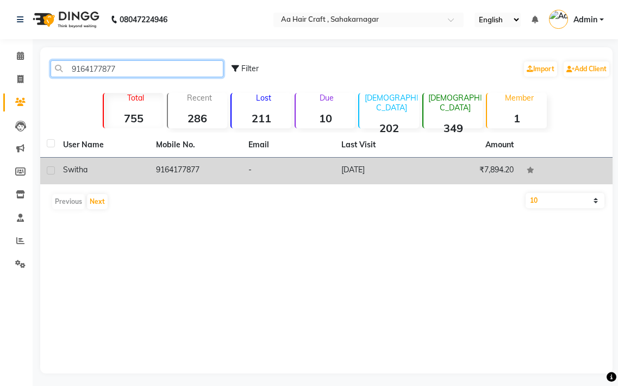
type input "9164177877"
click at [190, 171] on td "9164177877" at bounding box center [196, 171] width 93 height 27
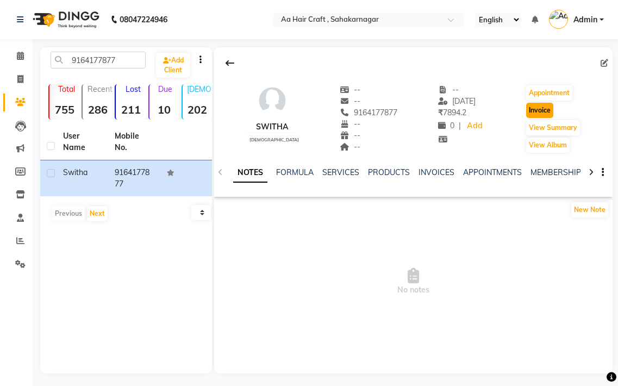
click at [533, 111] on button "Invoice" at bounding box center [539, 110] width 27 height 15
select select "service"
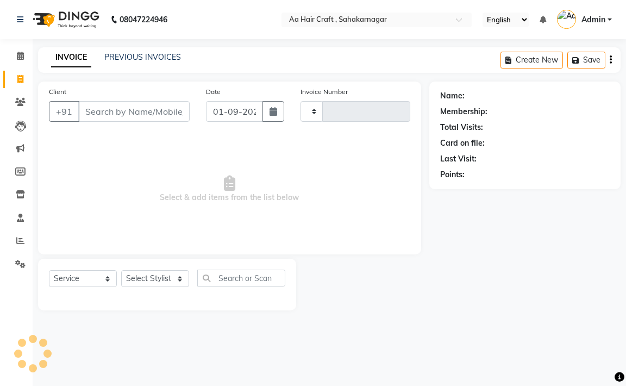
type input "0691"
select select "6074"
type input "9164177877"
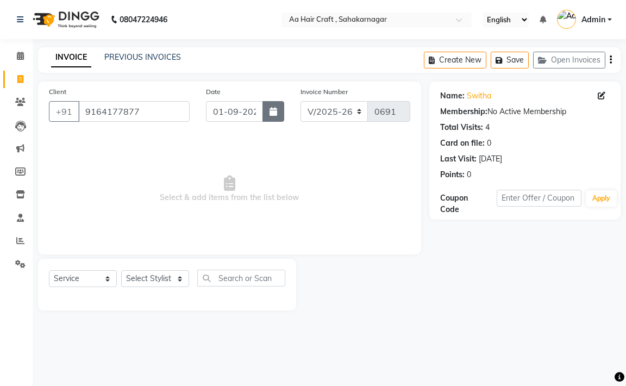
click at [275, 119] on button "button" at bounding box center [274, 111] width 22 height 21
select select "9"
select select "2025"
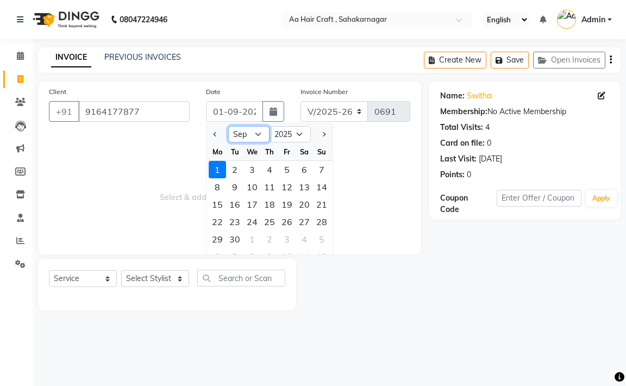
click at [242, 133] on select "Jan Feb Mar Apr May Jun [DATE] Aug Sep Oct Nov Dec" at bounding box center [248, 134] width 41 height 16
select select "8"
click at [228, 126] on select "Jan Feb Mar Apr May Jun [DATE] Aug Sep Oct Nov Dec" at bounding box center [248, 134] width 41 height 16
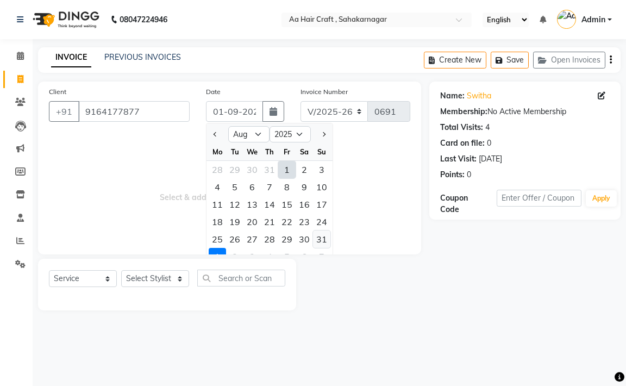
click at [321, 242] on div "31" at bounding box center [321, 239] width 17 height 17
type input "31-08-2025"
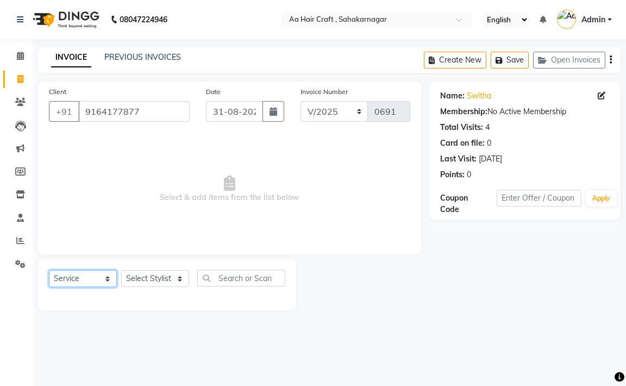
click at [96, 278] on select "Select Service Product Membership Package Voucher Prepaid Gift Card" at bounding box center [83, 278] width 68 height 17
click at [49, 270] on select "Select Service Product Membership Package Voucher Prepaid Gift Card" at bounding box center [83, 278] width 68 height 17
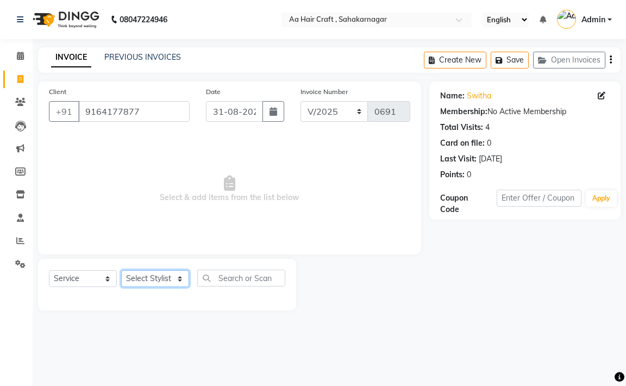
click at [155, 279] on select "Select Stylist [PERSON_NAME] hair stylish [PERSON_NAME] beautycian [PERSON_NAME…" at bounding box center [155, 278] width 68 height 17
select select "78258"
click at [121, 270] on select "Select Stylist [PERSON_NAME] hair stylish [PERSON_NAME] beautycian [PERSON_NAME…" at bounding box center [155, 278] width 68 height 17
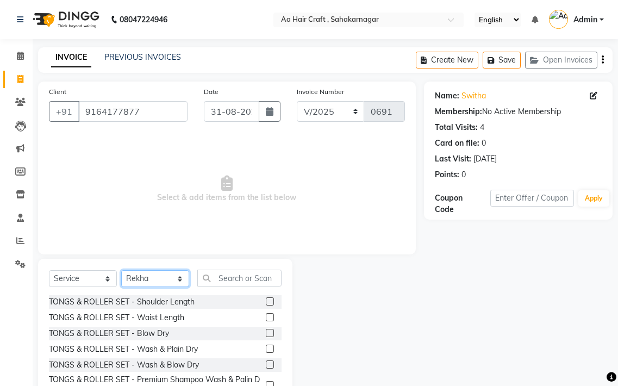
click at [155, 272] on select "Select Stylist [PERSON_NAME] hair stylish [PERSON_NAME] beautycian [PERSON_NAME…" at bounding box center [155, 278] width 68 height 17
click at [121, 270] on select "Select Stylist [PERSON_NAME] hair stylish [PERSON_NAME] beautycian [PERSON_NAME…" at bounding box center [155, 278] width 68 height 17
click at [235, 278] on input "text" at bounding box center [239, 278] width 84 height 17
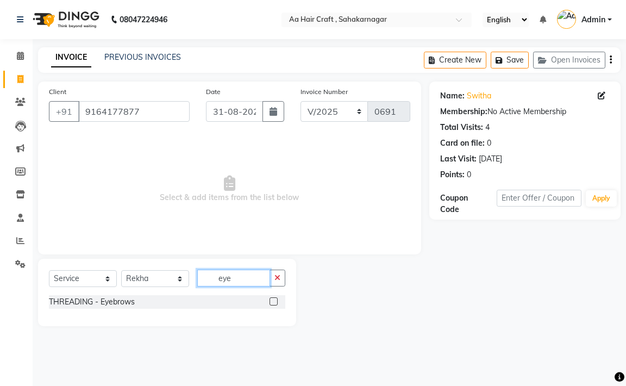
type input "eye"
click at [270, 299] on label at bounding box center [274, 301] width 8 height 8
click at [270, 299] on input "checkbox" at bounding box center [273, 301] width 7 height 7
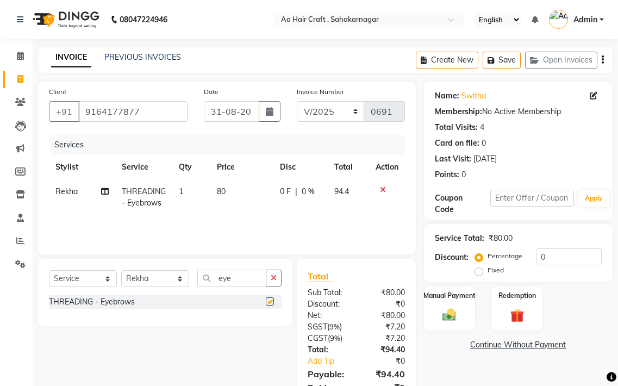
checkbox input "false"
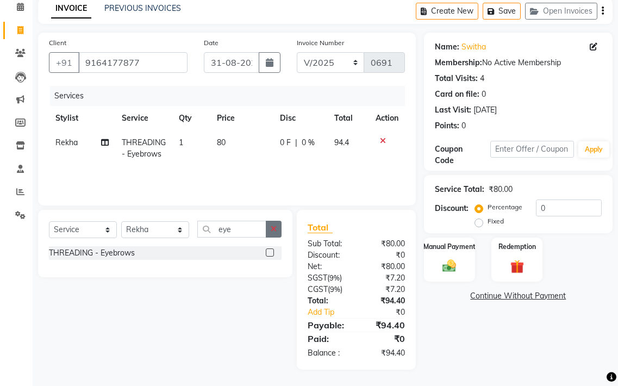
click at [276, 233] on button "button" at bounding box center [274, 229] width 16 height 17
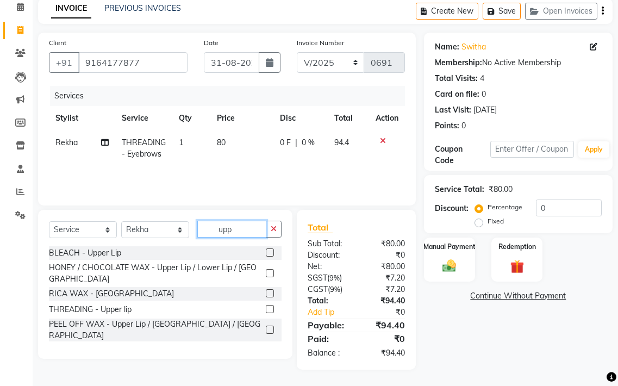
type input "upp"
click at [270, 305] on label at bounding box center [270, 309] width 8 height 8
click at [270, 306] on input "checkbox" at bounding box center [269, 309] width 7 height 7
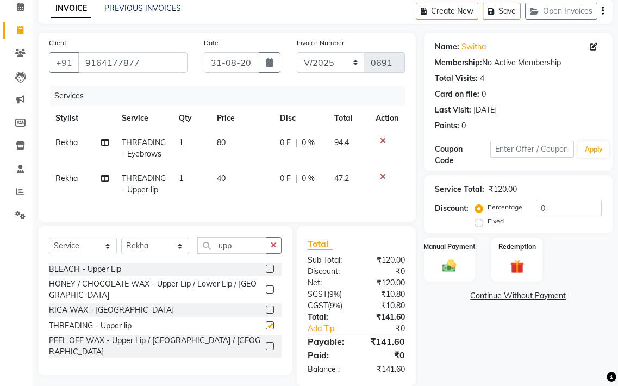
checkbox input "false"
click at [247, 191] on td "40" at bounding box center [242, 184] width 64 height 36
select select "78258"
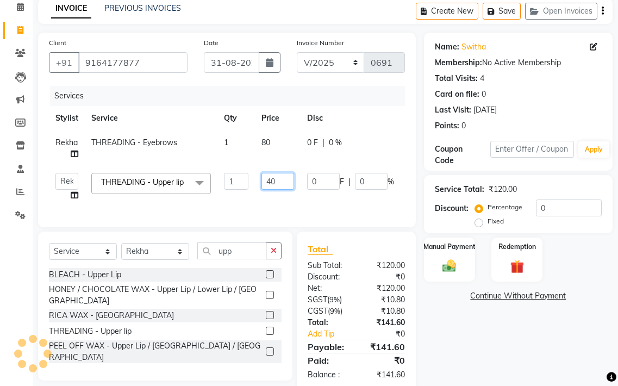
click at [284, 187] on input "40" at bounding box center [277, 181] width 33 height 17
type input "4"
type input "25"
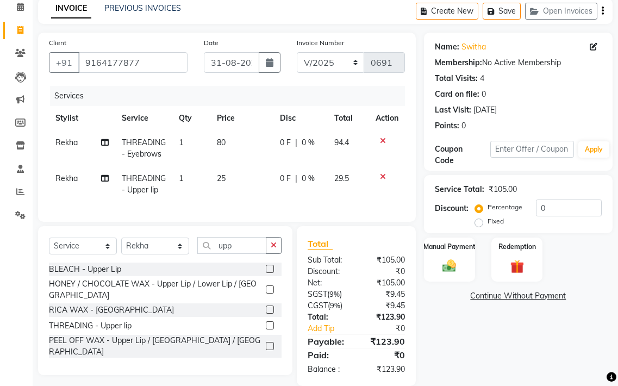
click at [270, 202] on td "25" at bounding box center [242, 184] width 64 height 36
select select "78258"
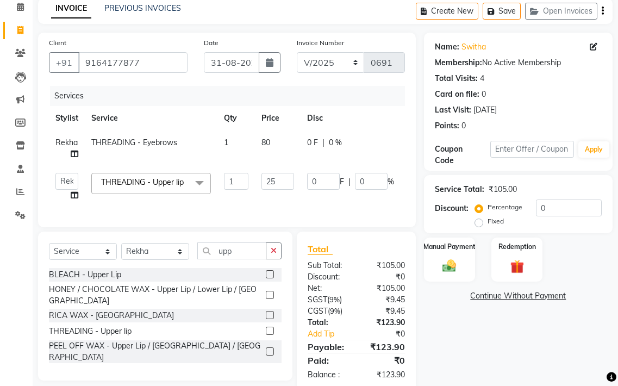
scroll to position [84, 0]
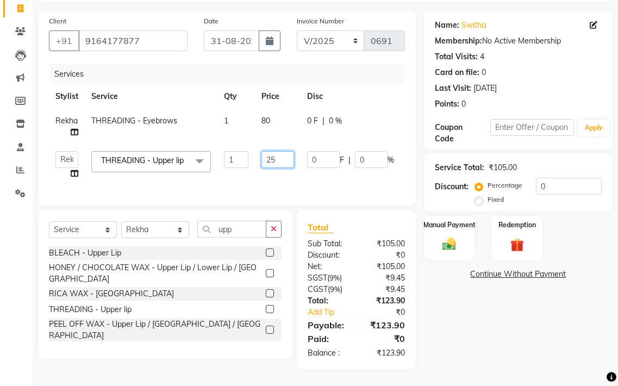
click at [292, 151] on input "25" at bounding box center [277, 159] width 33 height 17
type input "22"
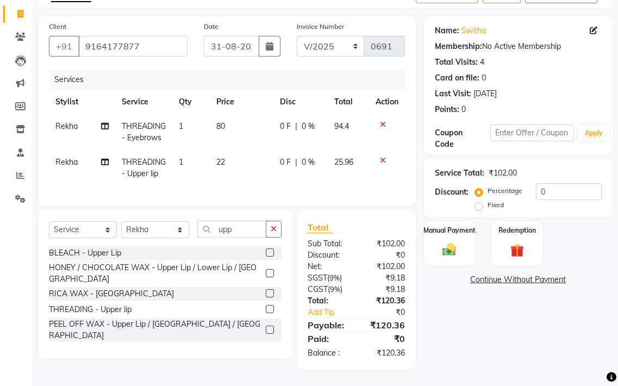
click at [298, 177] on tr "Rekha THREADING - Upper lip 1 22 0 F | 0 % 25.96" at bounding box center [227, 168] width 356 height 36
click at [460, 241] on img at bounding box center [449, 249] width 23 height 16
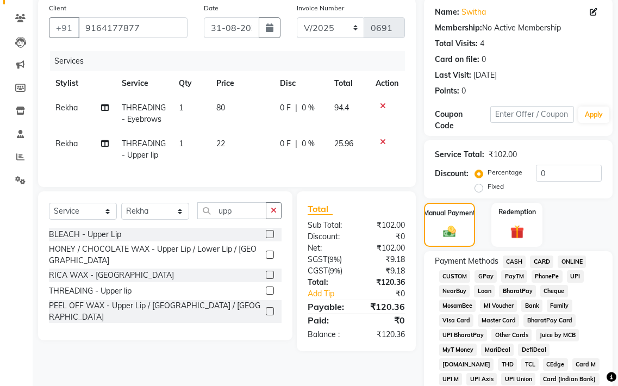
click at [485, 279] on span "GPay" at bounding box center [486, 276] width 22 height 13
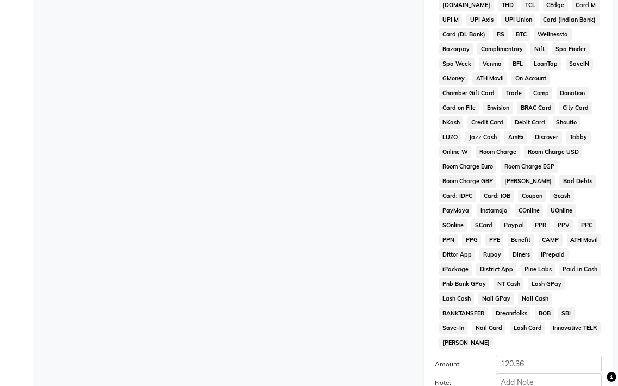
scroll to position [519, 0]
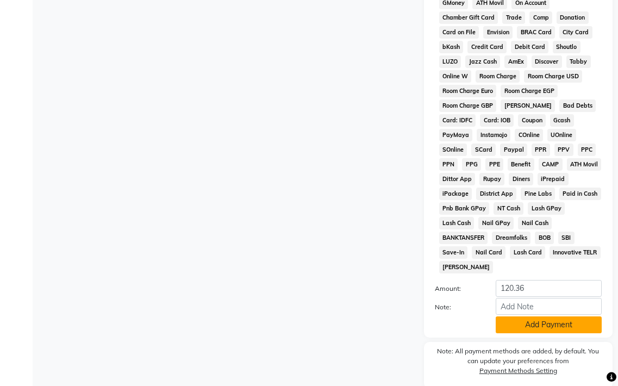
click at [531, 328] on button "Add Payment" at bounding box center [549, 324] width 106 height 17
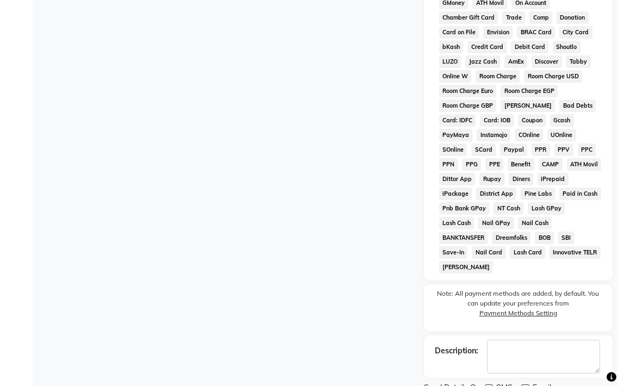
scroll to position [564, 0]
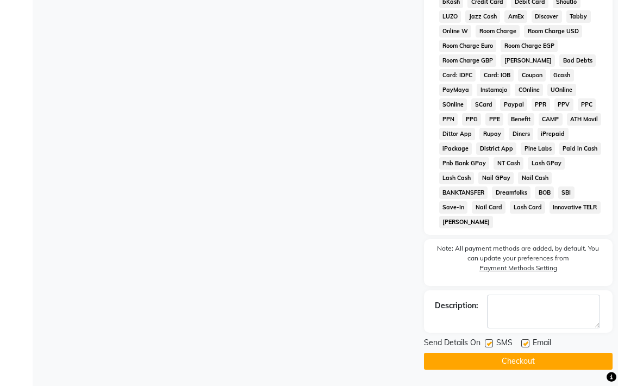
click at [525, 341] on label at bounding box center [525, 343] width 8 height 8
click at [525, 341] on input "checkbox" at bounding box center [524, 343] width 7 height 7
checkbox input "false"
click at [510, 362] on button "Checkout" at bounding box center [518, 361] width 189 height 17
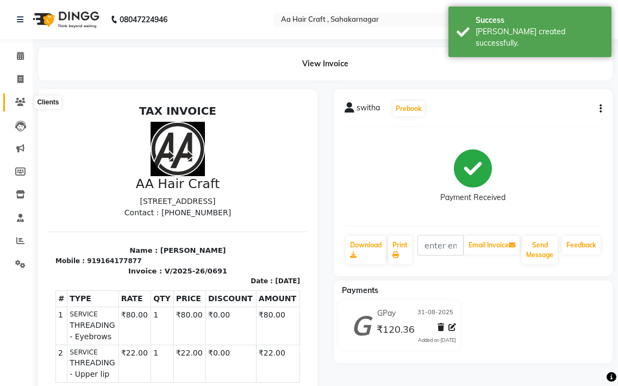
click at [22, 98] on icon at bounding box center [20, 102] width 10 height 8
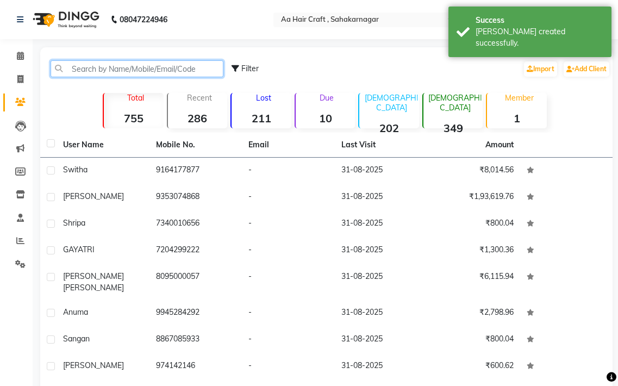
click at [80, 66] on input "text" at bounding box center [137, 68] width 173 height 17
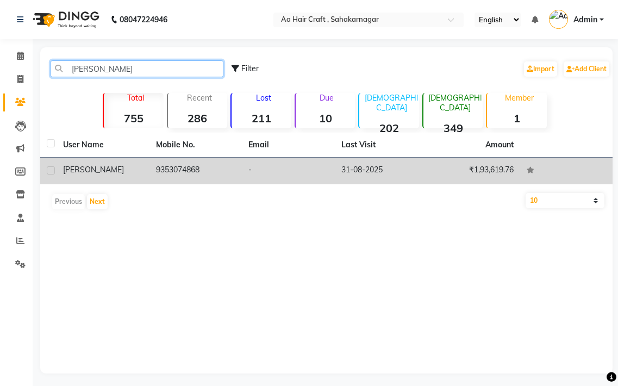
type input "[PERSON_NAME]"
click at [222, 179] on td "9353074868" at bounding box center [196, 171] width 93 height 27
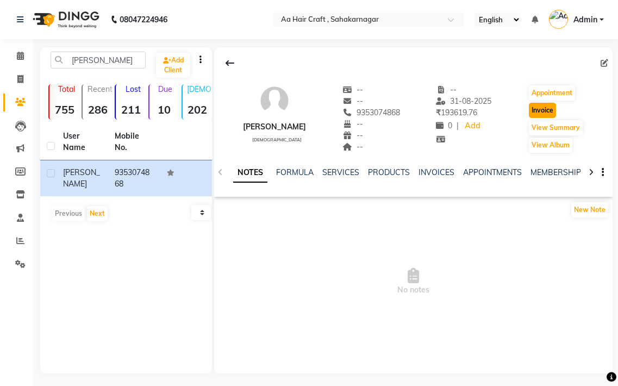
click at [538, 115] on button "Invoice" at bounding box center [542, 110] width 27 height 15
select select "service"
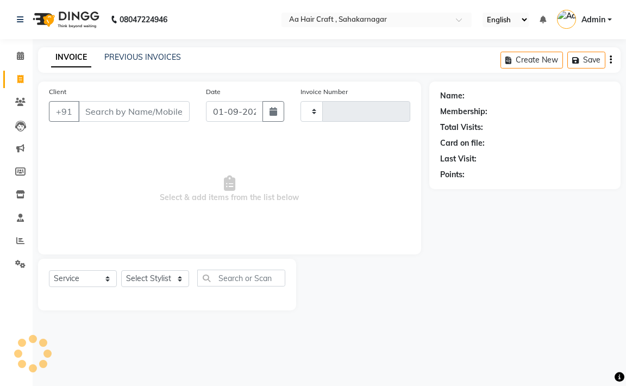
type input "0692"
select select "6074"
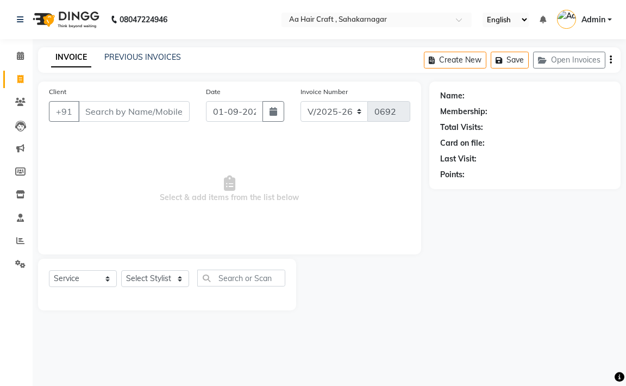
type input "9353074868"
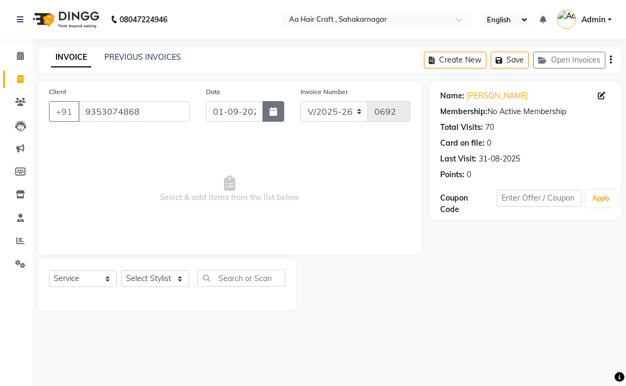
click at [274, 111] on icon "button" at bounding box center [274, 111] width 8 height 9
select select "9"
select select "2025"
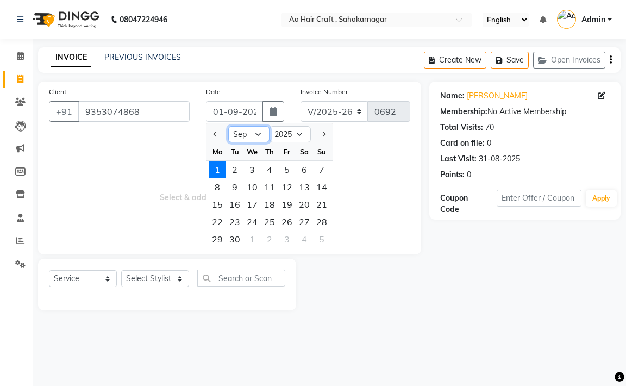
click at [250, 133] on select "Jan Feb Mar Apr May Jun [DATE] Aug Sep Oct Nov Dec" at bounding box center [248, 134] width 41 height 16
select select "8"
click at [228, 126] on select "Jan Feb Mar Apr May Jun [DATE] Aug Sep Oct Nov Dec" at bounding box center [248, 134] width 41 height 16
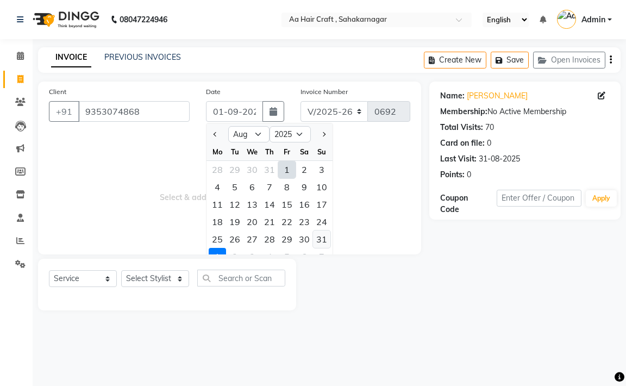
click at [318, 238] on div "31" at bounding box center [321, 239] width 17 height 17
type input "31-08-2025"
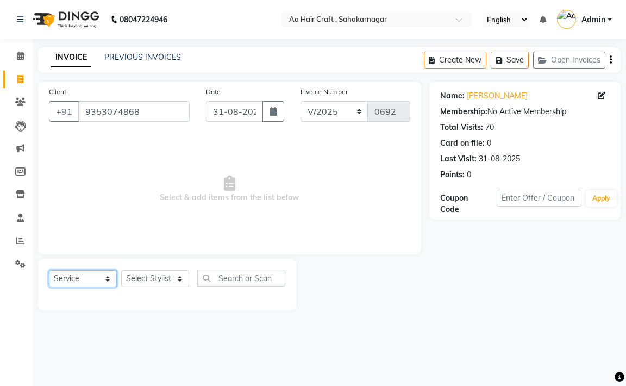
click at [85, 277] on select "Select Service Product Membership Package Voucher Prepaid Gift Card" at bounding box center [83, 278] width 68 height 17
click at [49, 270] on select "Select Service Product Membership Package Voucher Prepaid Gift Card" at bounding box center [83, 278] width 68 height 17
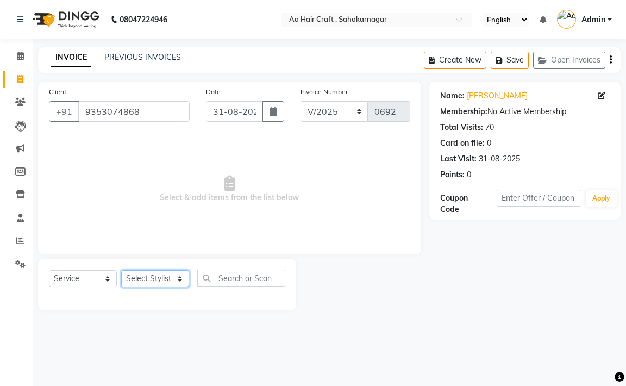
click at [147, 277] on select "Select Stylist [PERSON_NAME] hair stylish [PERSON_NAME] beautycian [PERSON_NAME…" at bounding box center [155, 278] width 68 height 17
select select "80767"
click at [121, 270] on select "Select Stylist [PERSON_NAME] hair stylish [PERSON_NAME] beautycian [PERSON_NAME…" at bounding box center [155, 278] width 68 height 17
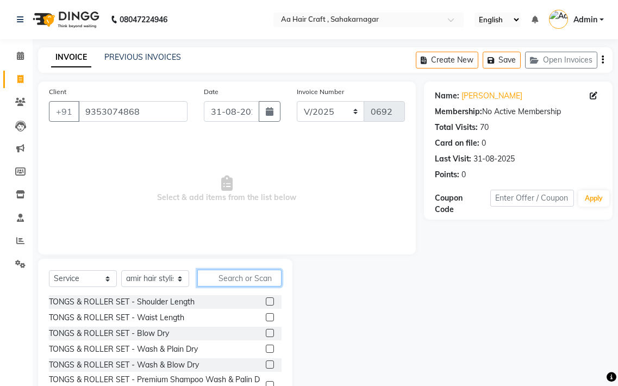
click at [231, 275] on input "text" at bounding box center [239, 278] width 84 height 17
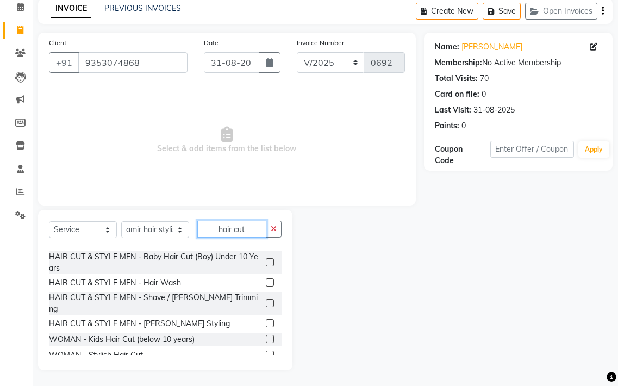
scroll to position [49, 0]
type input "hair cut"
click at [266, 350] on label at bounding box center [270, 354] width 8 height 8
click at [266, 351] on input "checkbox" at bounding box center [269, 354] width 7 height 7
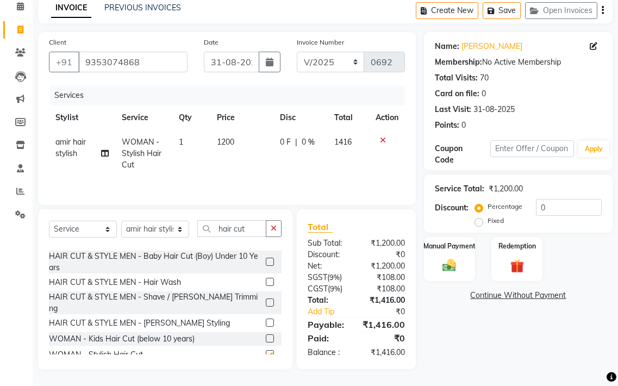
checkbox input "false"
click at [245, 144] on td "1200" at bounding box center [242, 153] width 64 height 47
select select "80767"
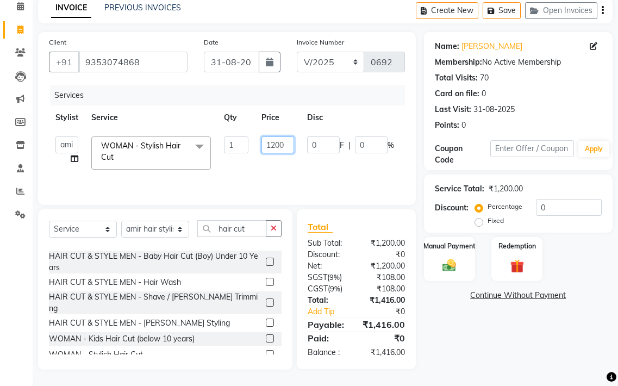
click at [288, 143] on input "1200" at bounding box center [277, 144] width 33 height 17
type input "1"
type input "601"
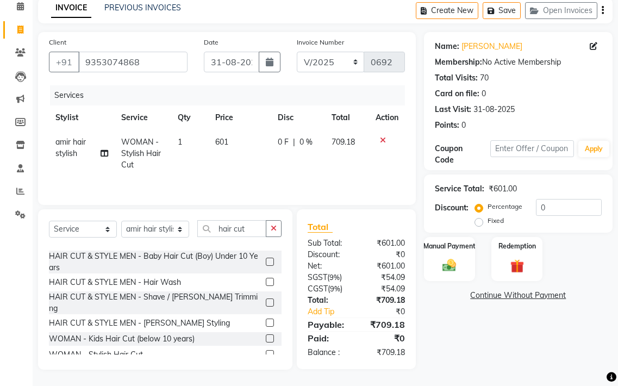
click at [290, 162] on tr "amir hair stylish WOMAN - Stylish Hair Cut 1 601 0 F | 0 % 709.18" at bounding box center [227, 153] width 356 height 47
drag, startPoint x: 230, startPoint y: 137, endPoint x: 240, endPoint y: 136, distance: 10.4
click at [230, 136] on td "601" at bounding box center [240, 153] width 63 height 47
select select "80767"
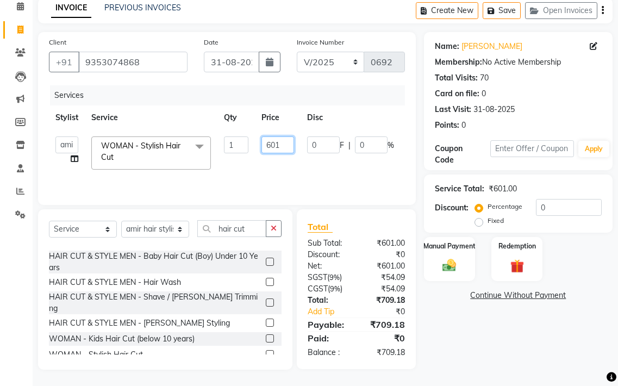
click at [283, 139] on input "601" at bounding box center [277, 144] width 33 height 17
type input "680"
click at [298, 161] on tr "[PERSON_NAME] hair stylish Anuska [PERSON_NAME] beautycian [PERSON_NAME] beauty…" at bounding box center [261, 153] width 424 height 46
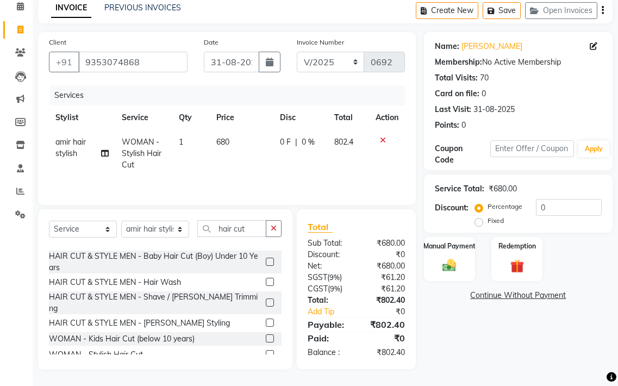
click at [261, 138] on td "680" at bounding box center [241, 153] width 63 height 47
select select "80767"
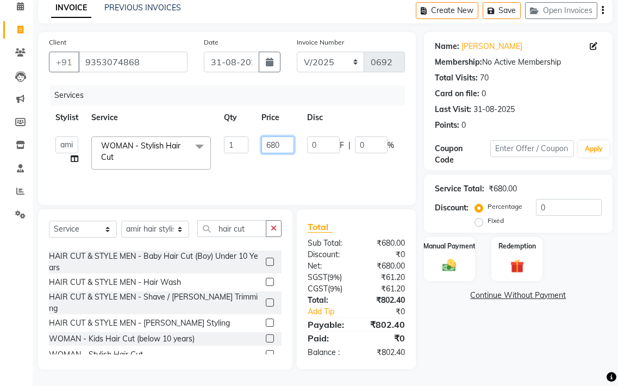
click at [279, 144] on input "680" at bounding box center [277, 144] width 33 height 17
type input "678"
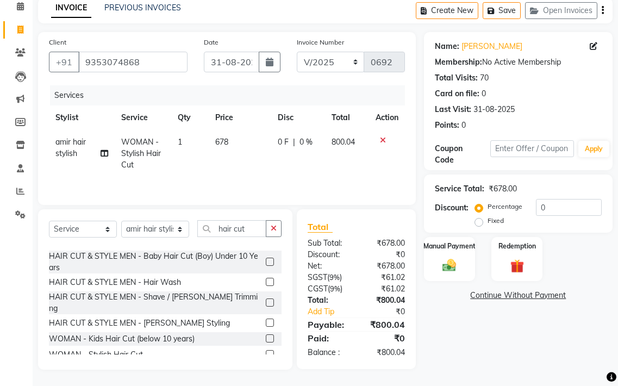
click at [295, 156] on tr "amir hair stylish WOMAN - Stylish Hair Cut 1 678 0 F | 0 % 800.04" at bounding box center [227, 153] width 356 height 47
click at [259, 142] on td "678" at bounding box center [240, 153] width 63 height 47
select select "80767"
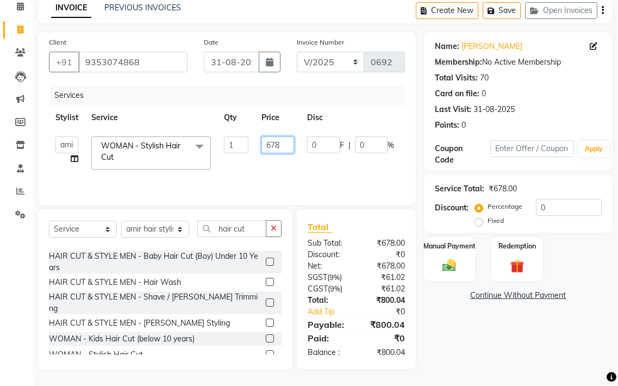
click at [282, 141] on input "678" at bounding box center [277, 144] width 33 height 17
type input "677"
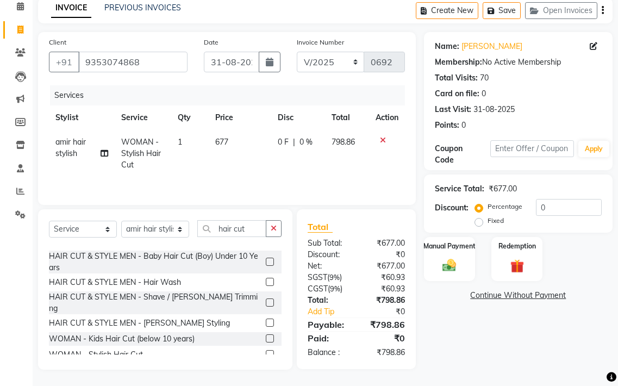
click at [294, 167] on tr "amir hair stylish WOMAN - Stylish Hair Cut 1 677 0 F | 0 % 798.86" at bounding box center [227, 153] width 356 height 47
click at [256, 140] on td "677" at bounding box center [240, 153] width 63 height 47
select select "80767"
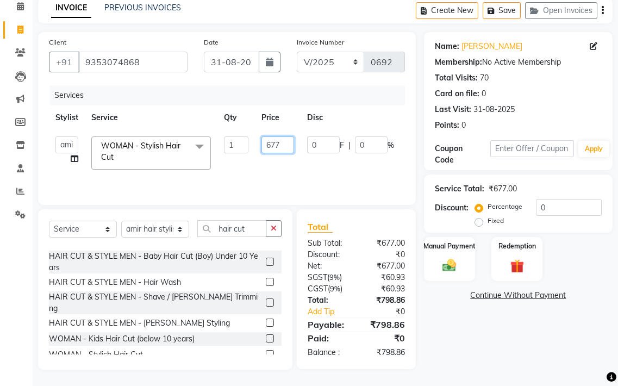
click at [289, 138] on input "677" at bounding box center [277, 144] width 33 height 17
type input "678"
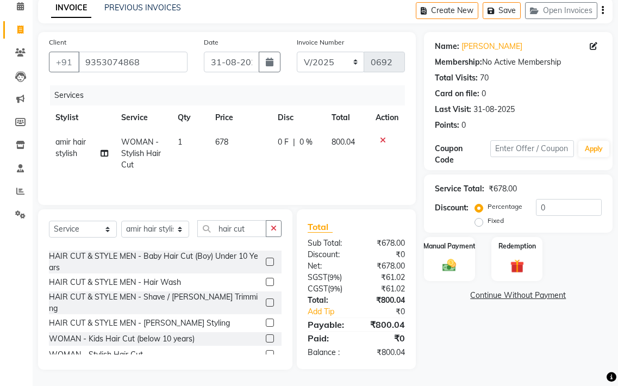
click at [300, 161] on td "0 F | 0 %" at bounding box center [298, 153] width 54 height 47
select select "80767"
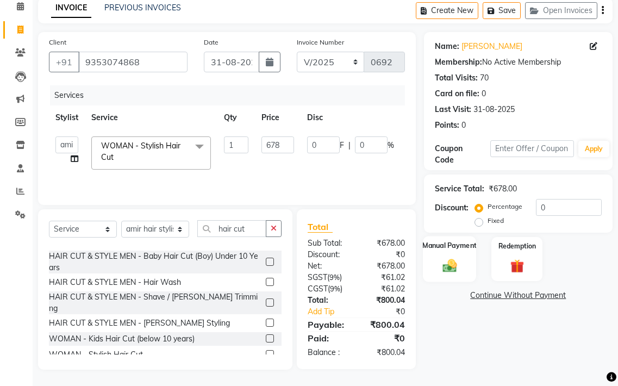
click at [438, 261] on img at bounding box center [449, 265] width 23 height 16
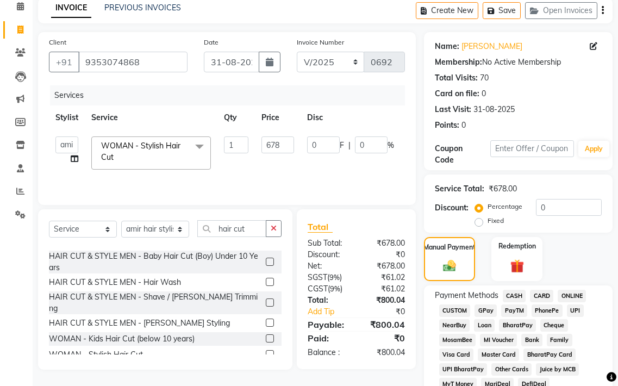
click at [485, 310] on span "GPay" at bounding box center [486, 310] width 22 height 13
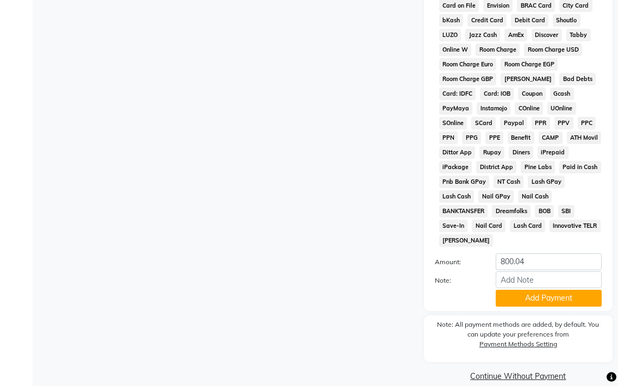
scroll to position [560, 0]
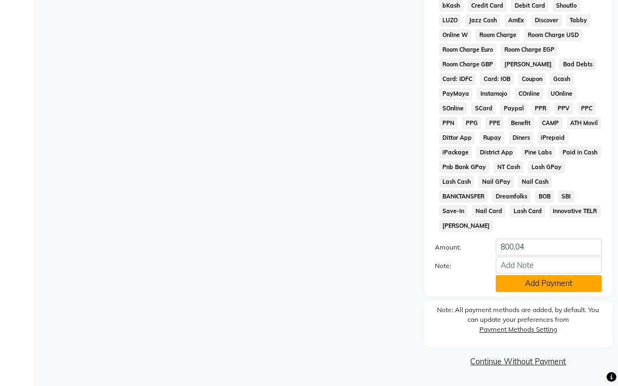
click at [514, 282] on button "Add Payment" at bounding box center [549, 283] width 106 height 17
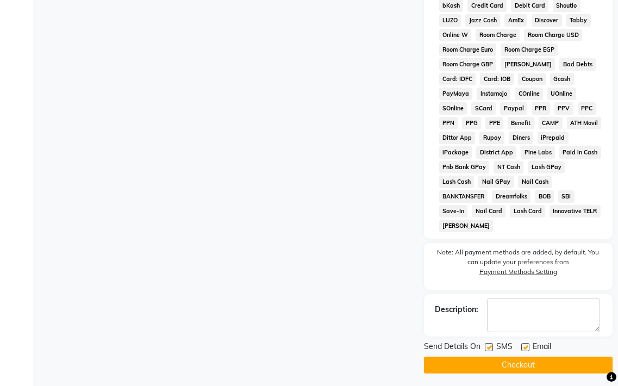
click at [522, 350] on label at bounding box center [525, 347] width 8 height 8
click at [522, 350] on input "checkbox" at bounding box center [524, 347] width 7 height 7
checkbox input "false"
click at [522, 359] on button "Checkout" at bounding box center [518, 365] width 189 height 17
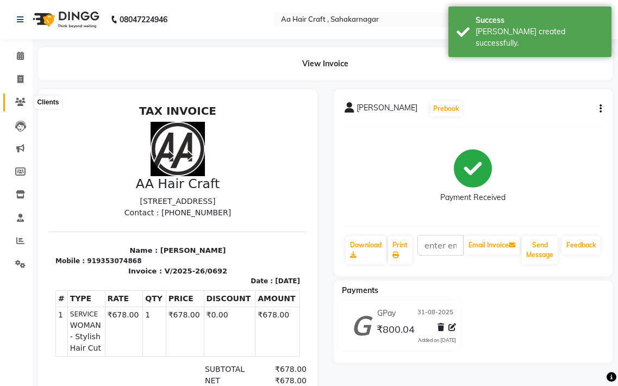
click at [24, 99] on icon at bounding box center [20, 102] width 10 height 8
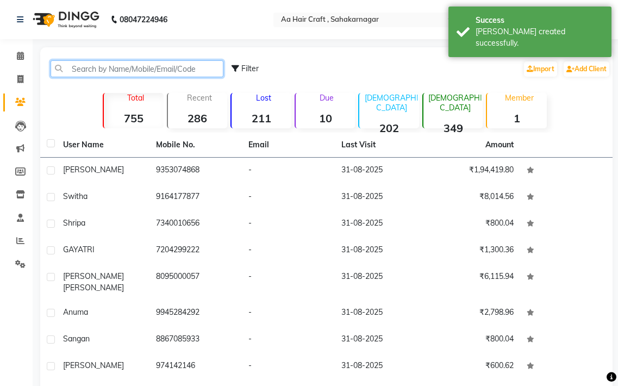
click at [130, 76] on input "text" at bounding box center [137, 68] width 173 height 17
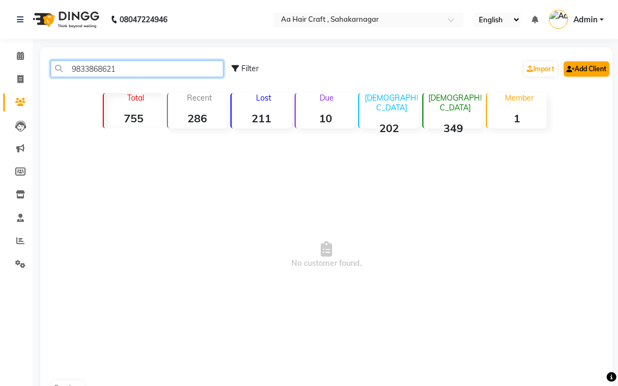
type input "9833868621"
click at [568, 69] on icon at bounding box center [570, 69] width 8 height 7
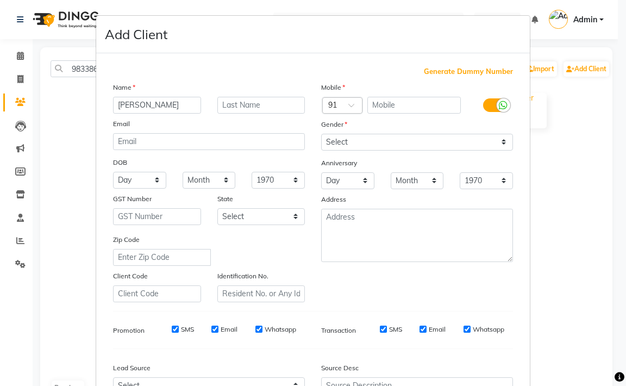
type input "[PERSON_NAME]"
click at [366, 146] on select "Select [DEMOGRAPHIC_DATA] [DEMOGRAPHIC_DATA] Other Prefer Not To Say" at bounding box center [417, 142] width 192 height 17
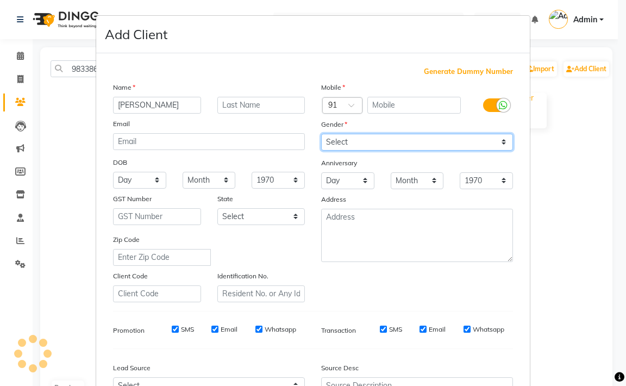
select select "[DEMOGRAPHIC_DATA]"
click at [321, 134] on select "Select [DEMOGRAPHIC_DATA] [DEMOGRAPHIC_DATA] Other Prefer Not To Say" at bounding box center [417, 142] width 192 height 17
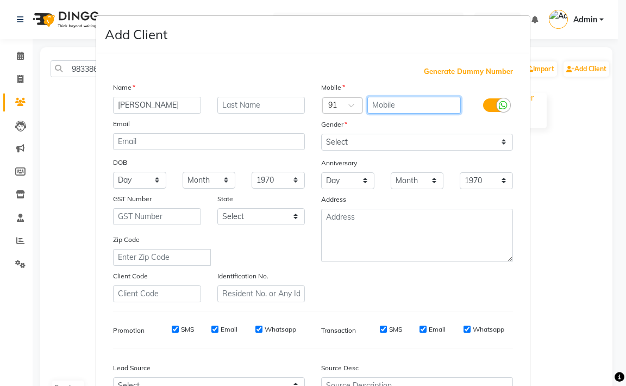
click at [400, 102] on input "text" at bounding box center [415, 105] width 94 height 17
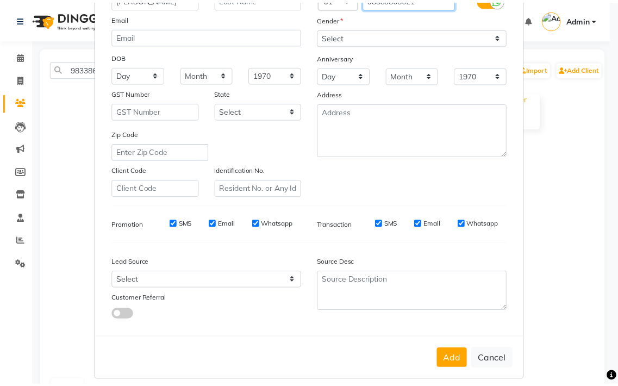
scroll to position [116, 0]
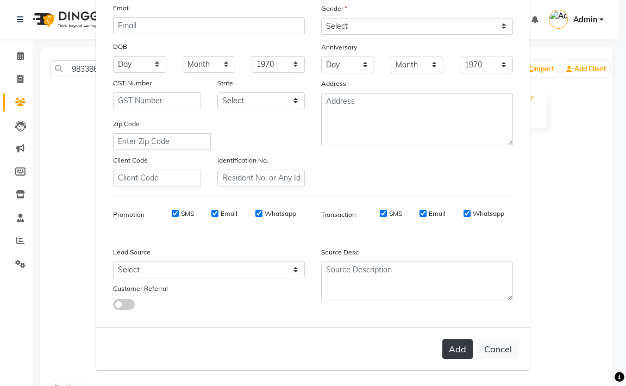
type input "98833868621"
click at [449, 342] on button "Add" at bounding box center [458, 349] width 30 height 20
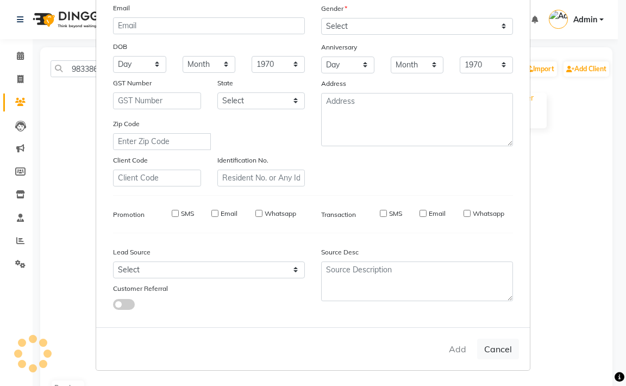
select select
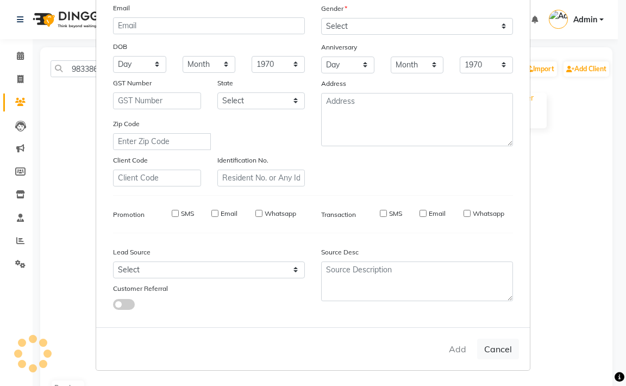
select select
checkbox input "false"
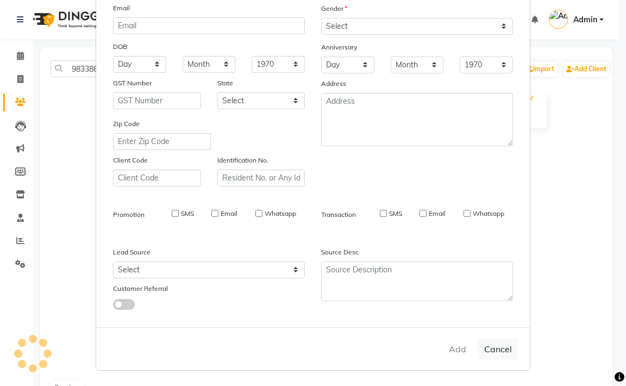
checkbox input "false"
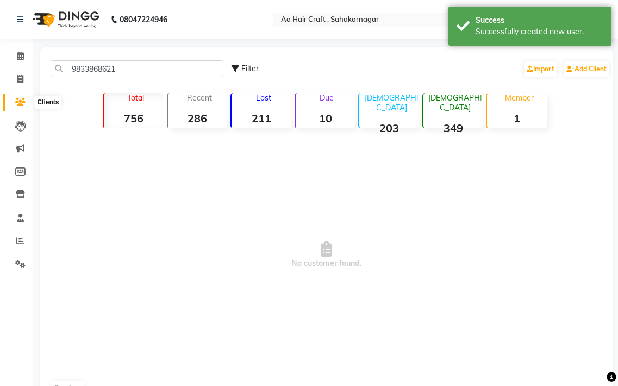
click at [17, 104] on icon at bounding box center [20, 102] width 10 height 8
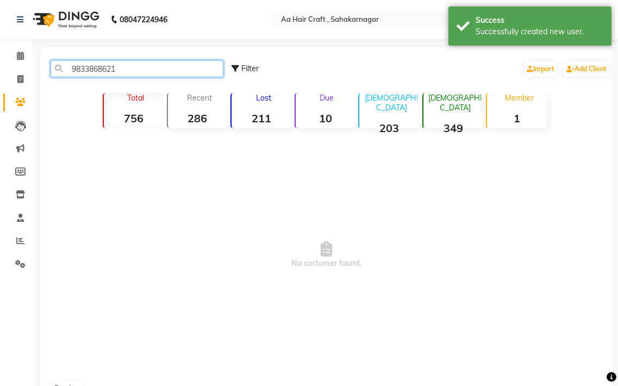
click at [133, 73] on input "9833868621" at bounding box center [137, 68] width 173 height 17
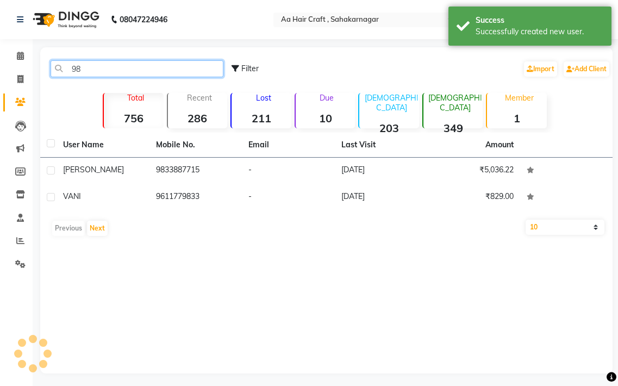
type input "9"
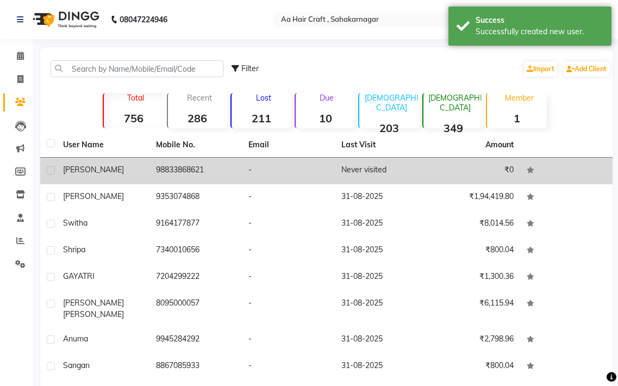
click at [163, 165] on td "98833868621" at bounding box center [196, 171] width 93 height 27
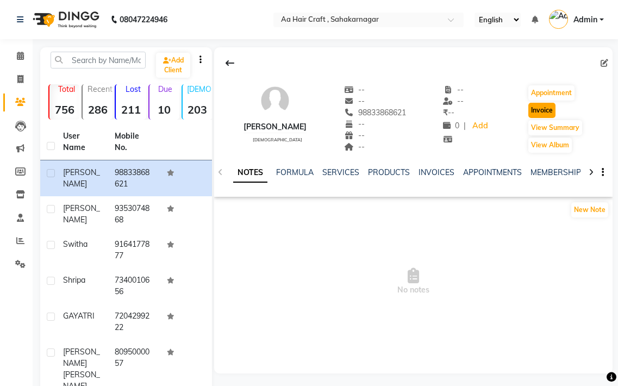
click at [545, 107] on button "Invoice" at bounding box center [541, 110] width 27 height 15
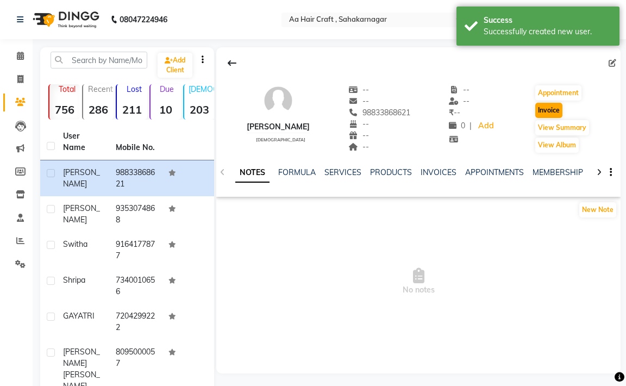
select select "6074"
select select "service"
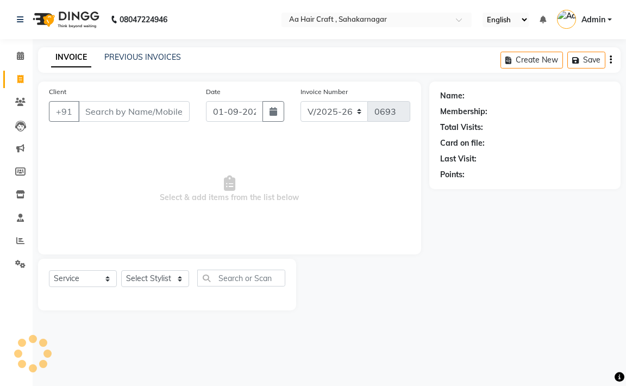
type input "98833868621"
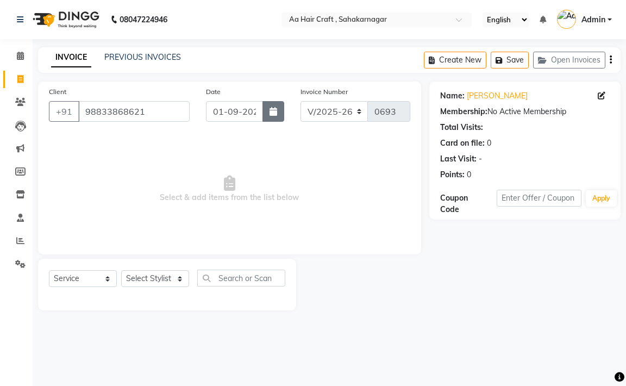
click at [275, 113] on icon "button" at bounding box center [274, 111] width 8 height 9
select select "9"
select select "2025"
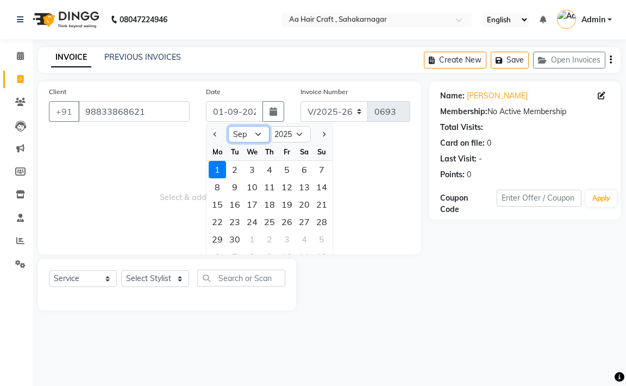
click at [252, 134] on select "Jan Feb Mar Apr May Jun [DATE] Aug Sep Oct Nov Dec" at bounding box center [248, 134] width 41 height 16
select select "8"
click at [228, 126] on select "Jan Feb Mar Apr May Jun [DATE] Aug Sep Oct Nov Dec" at bounding box center [248, 134] width 41 height 16
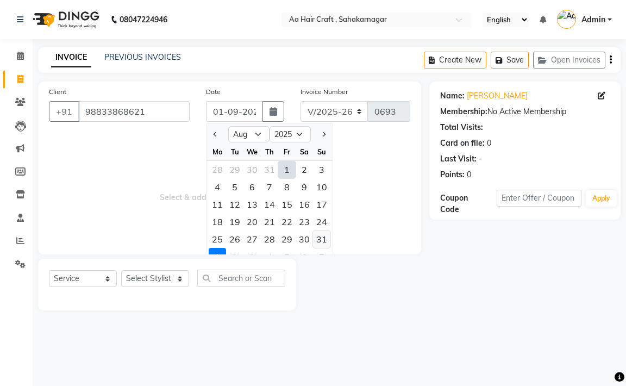
click at [323, 240] on div "31" at bounding box center [321, 239] width 17 height 17
type input "31-08-2025"
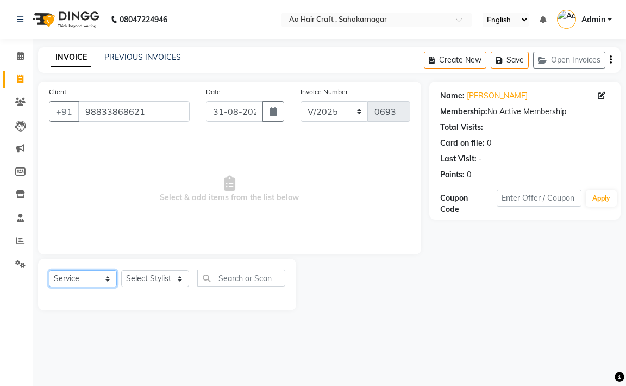
click at [69, 274] on select "Select Service Product Membership Package Voucher Prepaid Gift Card" at bounding box center [83, 278] width 68 height 17
click at [49, 270] on select "Select Service Product Membership Package Voucher Prepaid Gift Card" at bounding box center [83, 278] width 68 height 17
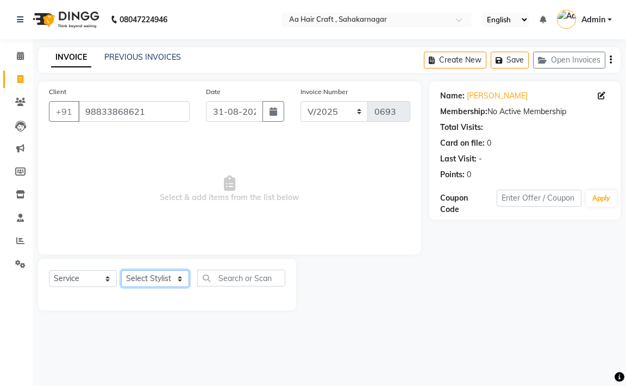
click at [128, 276] on select "Select Stylist [PERSON_NAME] hair stylish [PERSON_NAME] beautycian [PERSON_NAME…" at bounding box center [155, 278] width 68 height 17
select select "88749"
click at [121, 270] on select "Select Stylist [PERSON_NAME] hair stylish [PERSON_NAME] beautycian [PERSON_NAME…" at bounding box center [155, 278] width 68 height 17
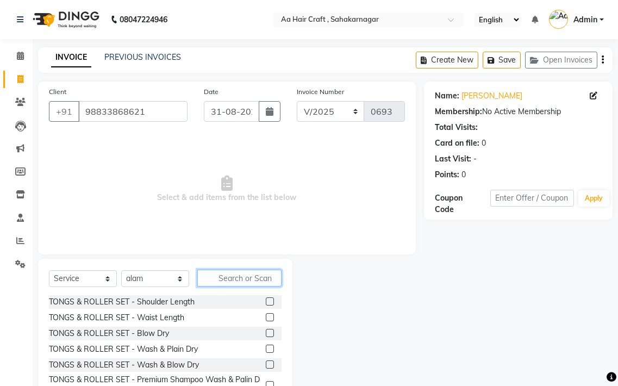
click at [234, 276] on input "text" at bounding box center [239, 278] width 84 height 17
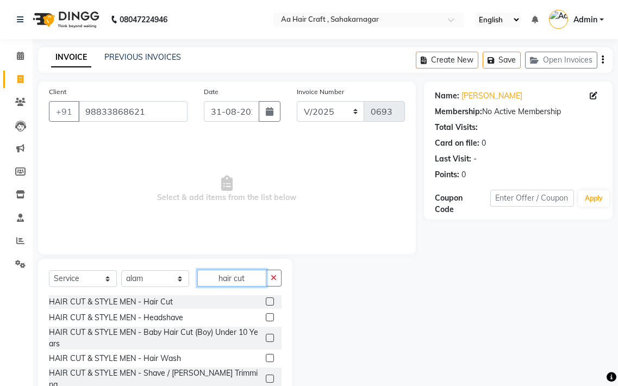
type input "hair cut"
click at [266, 304] on label at bounding box center [270, 301] width 8 height 8
click at [266, 304] on input "checkbox" at bounding box center [269, 301] width 7 height 7
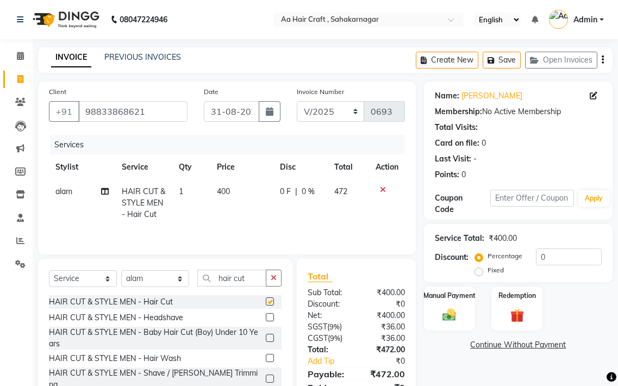
checkbox input "false"
click at [240, 188] on td "400" at bounding box center [242, 202] width 64 height 47
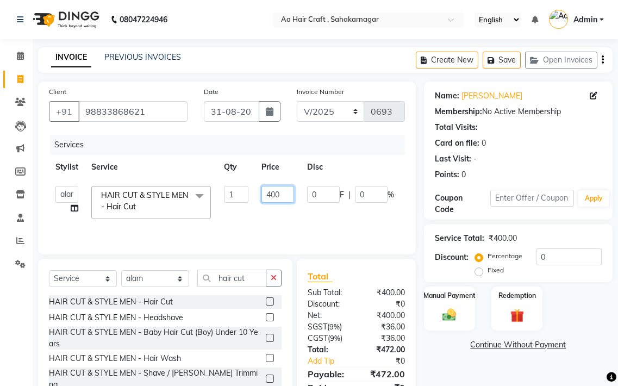
click at [285, 191] on input "400" at bounding box center [277, 194] width 33 height 17
type input "4"
type input "255"
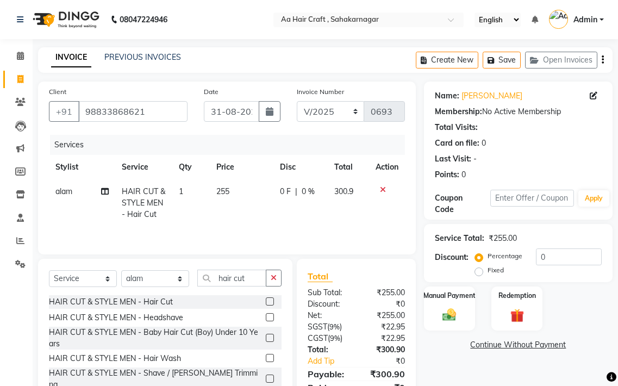
click at [288, 208] on tr "alam HAIR CUT & STYLE MEN - Hair Cut 1 255 0 F | 0 % 300.9" at bounding box center [227, 202] width 356 height 47
click at [465, 305] on div "Manual Payment" at bounding box center [449, 308] width 53 height 46
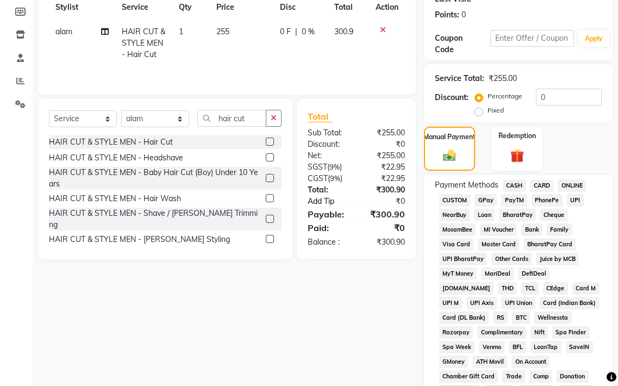
scroll to position [163, 0]
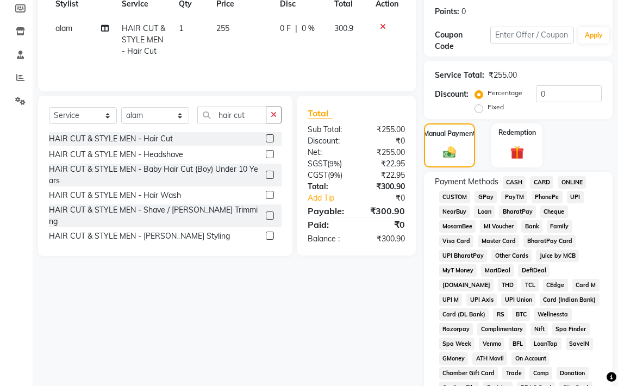
click at [486, 195] on span "GPay" at bounding box center [486, 197] width 22 height 13
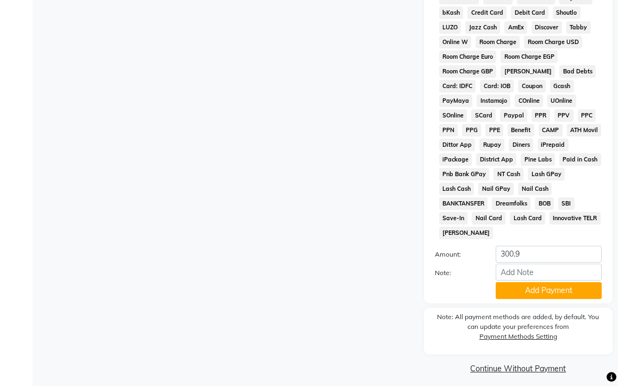
scroll to position [560, 0]
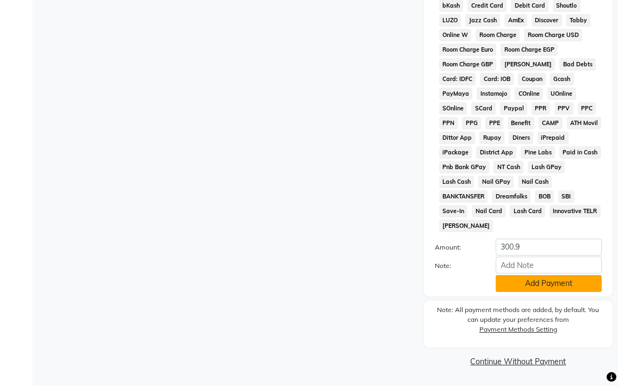
click at [515, 282] on button "Add Payment" at bounding box center [549, 283] width 106 height 17
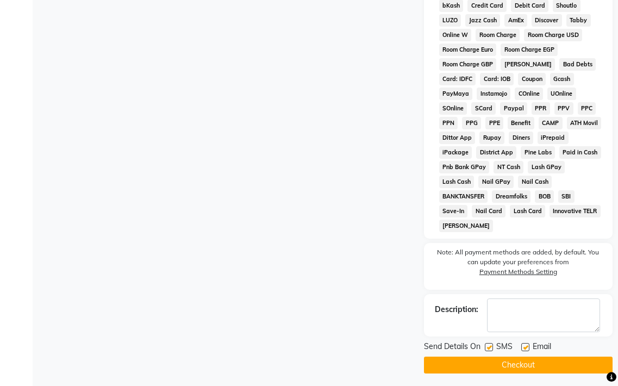
click at [526, 345] on label at bounding box center [525, 347] width 8 height 8
click at [526, 345] on input "checkbox" at bounding box center [524, 347] width 7 height 7
checkbox input "false"
click at [524, 368] on button "Checkout" at bounding box center [518, 365] width 189 height 17
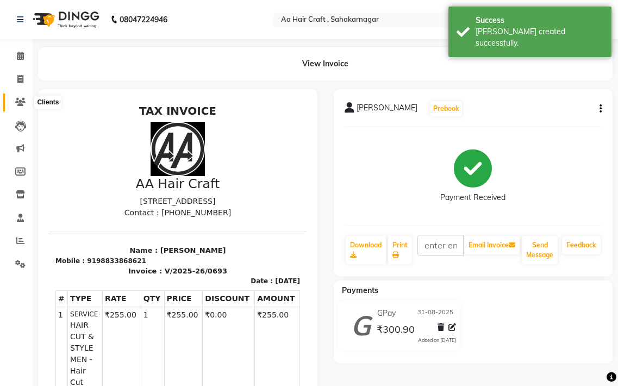
click at [28, 107] on span at bounding box center [20, 102] width 19 height 13
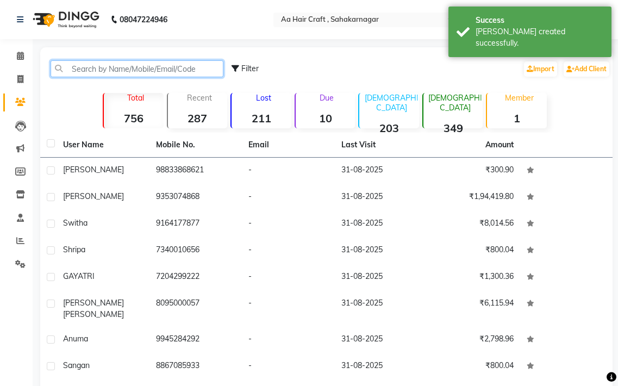
click at [112, 69] on input "text" at bounding box center [137, 68] width 173 height 17
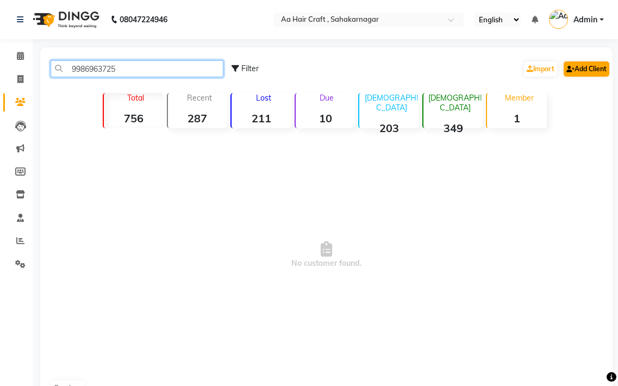
type input "9986963725"
click at [580, 64] on link "Add Client" at bounding box center [587, 68] width 46 height 15
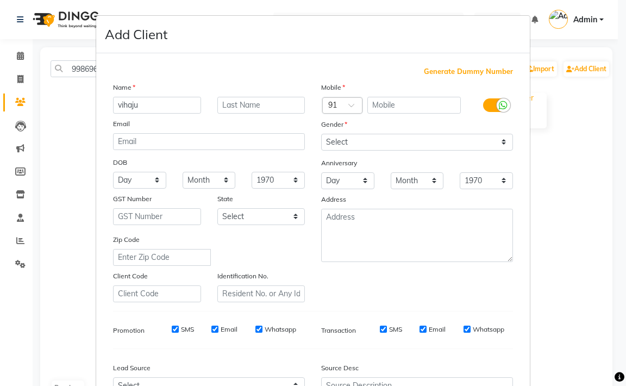
type input "vihaju"
click at [341, 146] on select "Select [DEMOGRAPHIC_DATA] [DEMOGRAPHIC_DATA] Other Prefer Not To Say" at bounding box center [417, 142] width 192 height 17
select select "[DEMOGRAPHIC_DATA]"
click at [321, 134] on select "Select [DEMOGRAPHIC_DATA] [DEMOGRAPHIC_DATA] Other Prefer Not To Say" at bounding box center [417, 142] width 192 height 17
click at [385, 103] on input "text" at bounding box center [415, 105] width 94 height 17
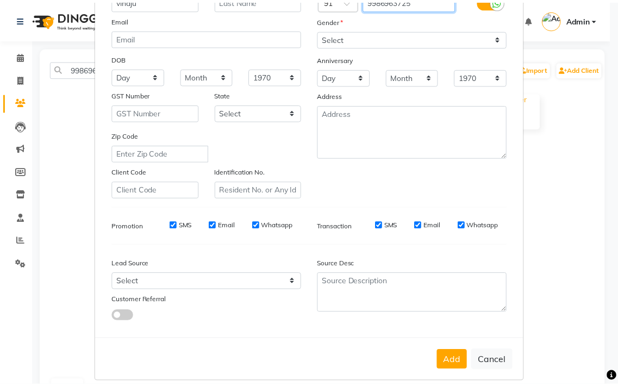
scroll to position [116, 0]
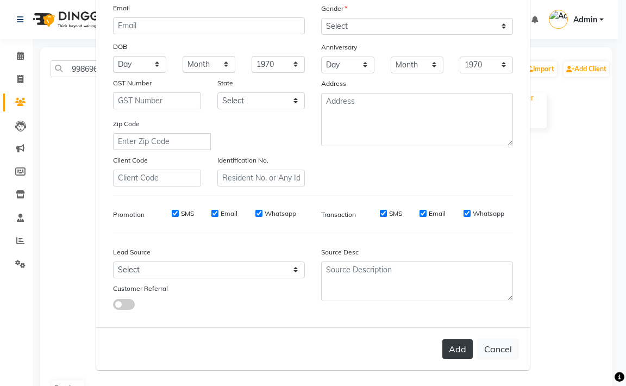
type input "9986963725"
click at [462, 353] on button "Add" at bounding box center [458, 349] width 30 height 20
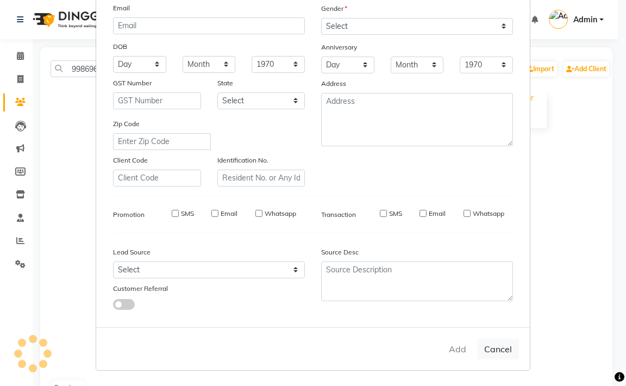
select select
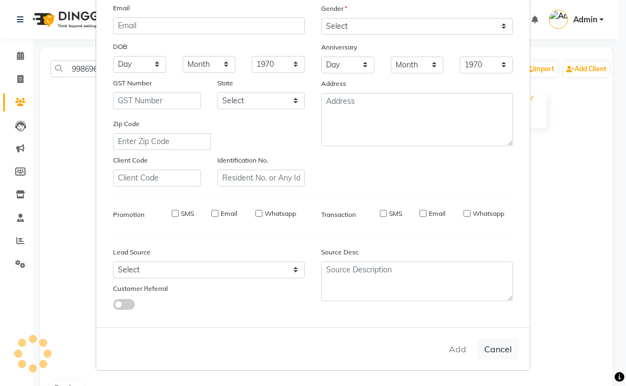
select select
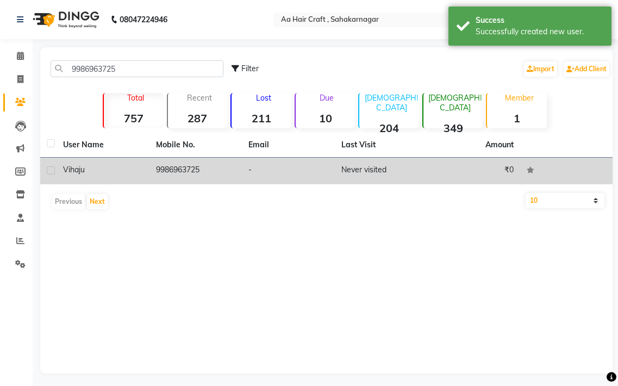
click at [185, 165] on td "9986963725" at bounding box center [196, 171] width 93 height 27
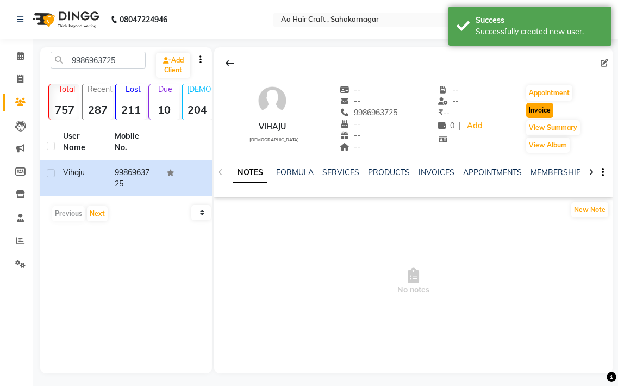
click at [531, 111] on button "Invoice" at bounding box center [539, 110] width 27 height 15
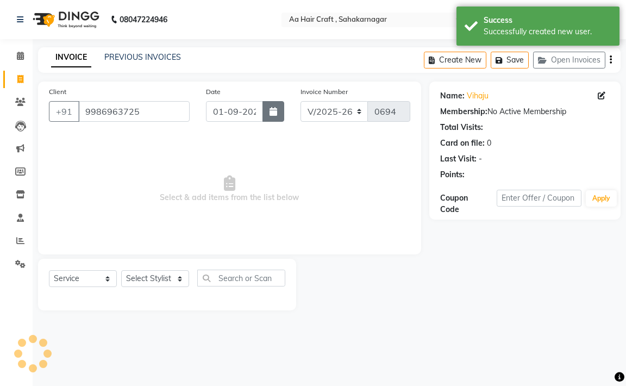
click at [267, 114] on button "button" at bounding box center [274, 111] width 22 height 21
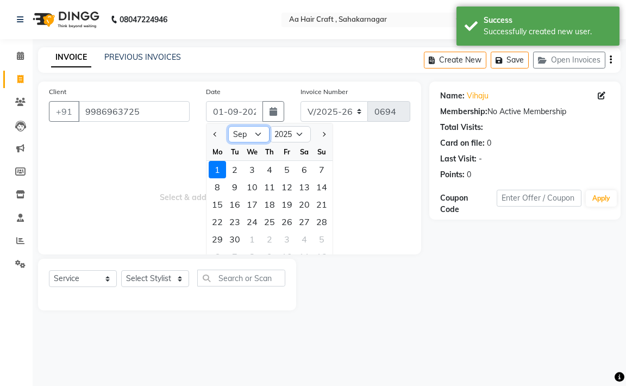
click at [261, 129] on select "Jan Feb Mar Apr May Jun [DATE] Aug Sep Oct Nov Dec" at bounding box center [248, 134] width 41 height 16
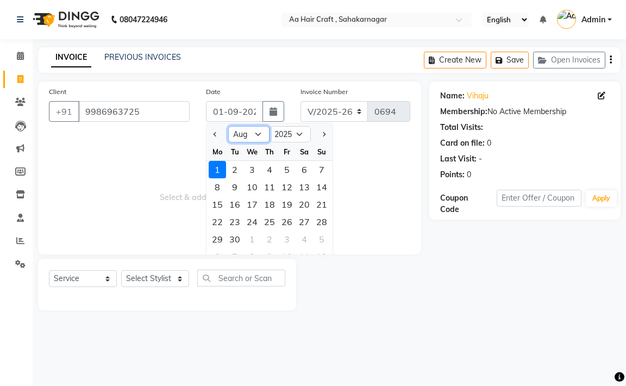
click at [228, 126] on select "Jan Feb Mar Apr May Jun [DATE] Aug Sep Oct Nov Dec" at bounding box center [248, 134] width 41 height 16
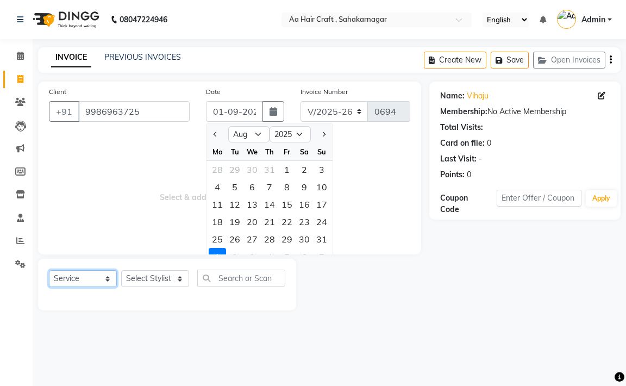
click at [80, 281] on select "Select Service Product Membership Package Voucher Prepaid Gift Card" at bounding box center [83, 278] width 68 height 17
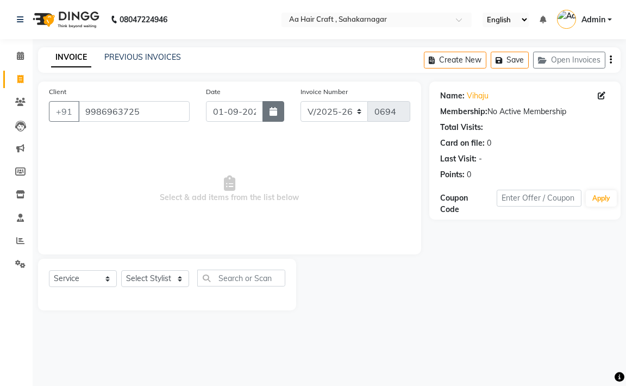
click at [269, 103] on button "button" at bounding box center [274, 111] width 22 height 21
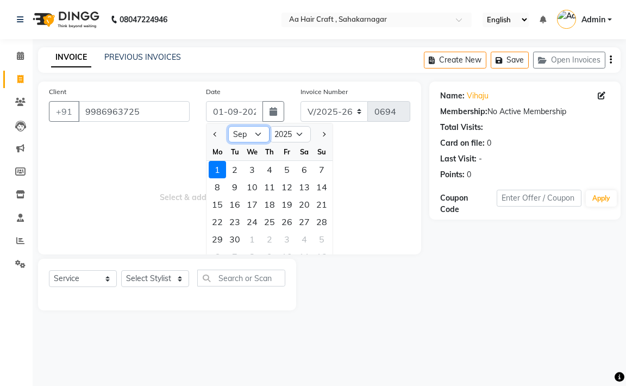
click at [253, 134] on select "Jan Feb Mar Apr May Jun [DATE] Aug Sep Oct Nov Dec" at bounding box center [248, 134] width 41 height 16
click at [228, 126] on select "Jan Feb Mar Apr May Jun [DATE] Aug Sep Oct Nov Dec" at bounding box center [248, 134] width 41 height 16
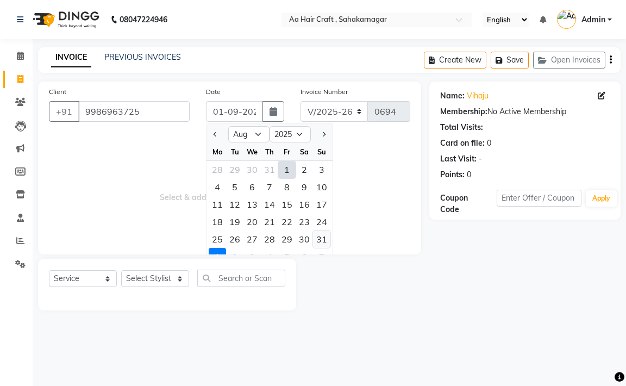
click at [323, 239] on div "31" at bounding box center [321, 239] width 17 height 17
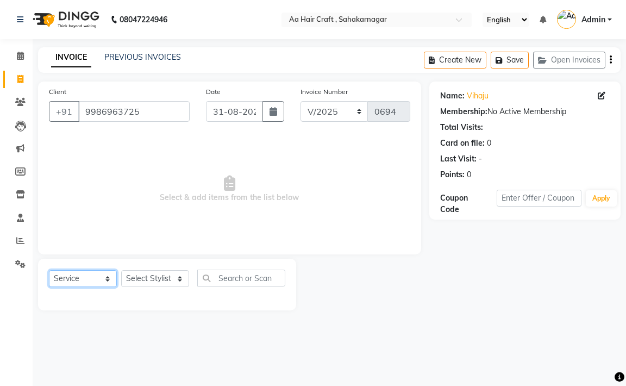
drag, startPoint x: 96, startPoint y: 281, endPoint x: 96, endPoint y: 265, distance: 15.2
click at [96, 265] on div "Select Service Product Membership Package Voucher Prepaid Gift Card Select Styl…" at bounding box center [167, 285] width 258 height 52
click at [49, 270] on select "Select Service Product Membership Package Voucher Prepaid Gift Card" at bounding box center [83, 278] width 68 height 17
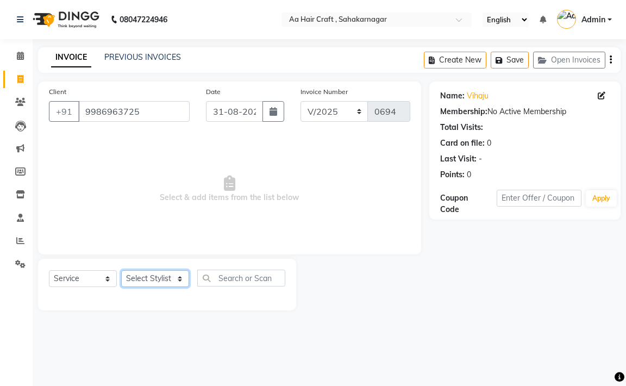
click at [164, 280] on select "Select Stylist [PERSON_NAME] hair stylish [PERSON_NAME] beautycian [PERSON_NAME…" at bounding box center [155, 278] width 68 height 17
click at [121, 270] on select "Select Stylist [PERSON_NAME] hair stylish [PERSON_NAME] beautycian [PERSON_NAME…" at bounding box center [155, 278] width 68 height 17
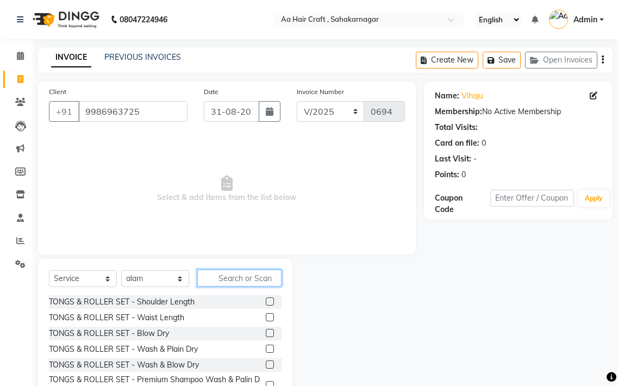
click at [208, 282] on input "text" at bounding box center [239, 278] width 84 height 17
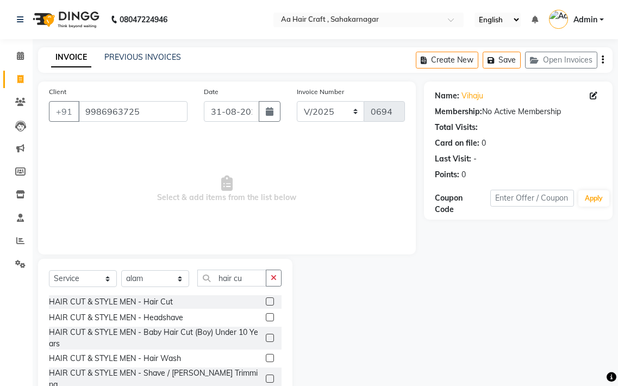
click at [266, 302] on label at bounding box center [270, 301] width 8 height 8
click at [266, 302] on input "checkbox" at bounding box center [269, 301] width 7 height 7
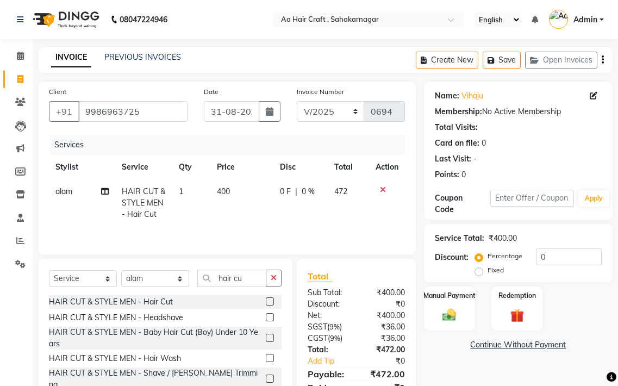
click at [245, 187] on td "400" at bounding box center [242, 202] width 64 height 47
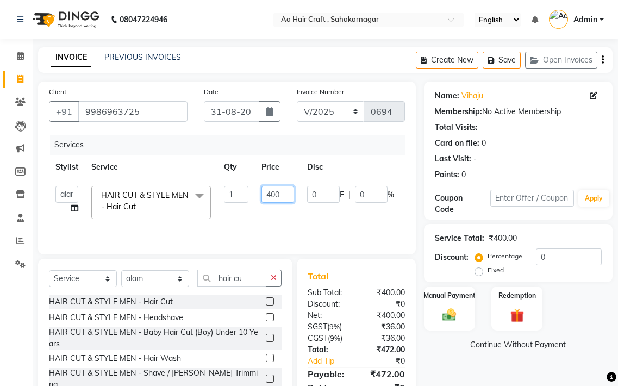
click at [281, 197] on input "400" at bounding box center [277, 194] width 33 height 17
click at [263, 210] on td "255" at bounding box center [278, 202] width 46 height 46
click at [273, 272] on button "button" at bounding box center [274, 278] width 16 height 17
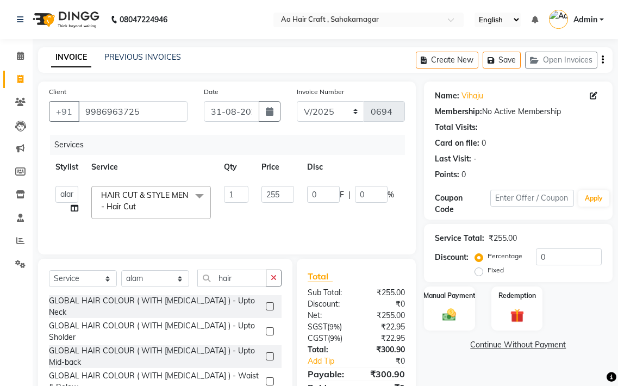
click at [266, 302] on label at bounding box center [270, 306] width 8 height 8
click at [266, 303] on input "checkbox" at bounding box center [269, 306] width 7 height 7
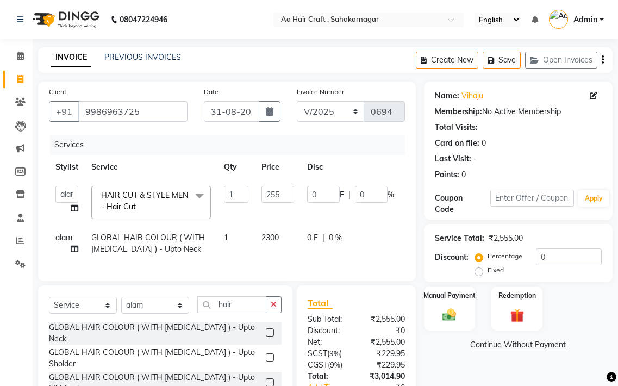
click at [357, 233] on div "0 F | 0 %" at bounding box center [350, 237] width 87 height 11
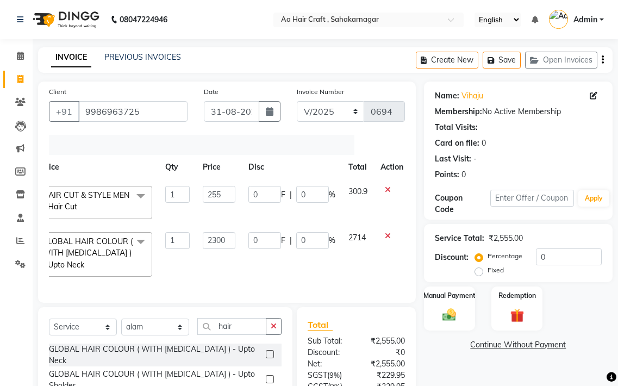
scroll to position [0, 65]
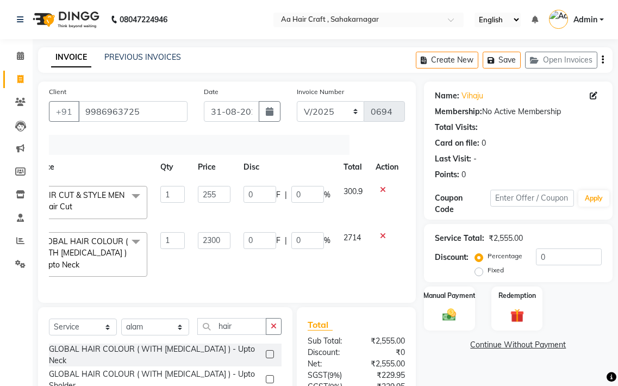
click at [381, 236] on icon at bounding box center [383, 236] width 6 height 8
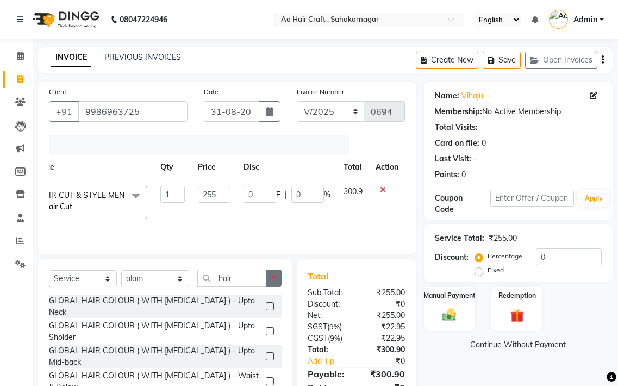
click at [276, 281] on icon "button" at bounding box center [274, 278] width 6 height 8
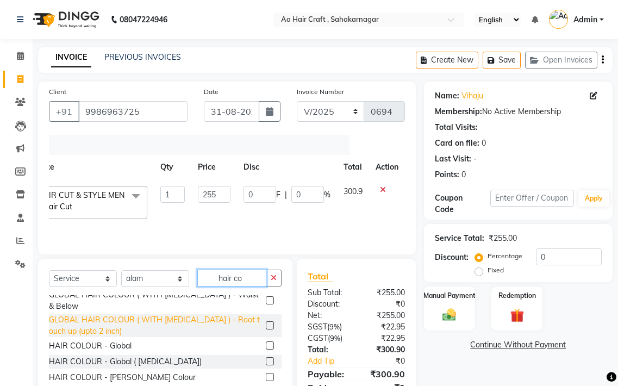
scroll to position [109, 0]
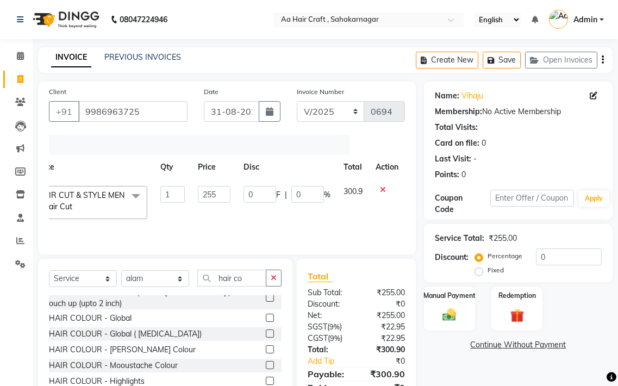
click at [266, 329] on label at bounding box center [270, 333] width 8 height 8
click at [266, 331] on input "checkbox" at bounding box center [269, 334] width 7 height 7
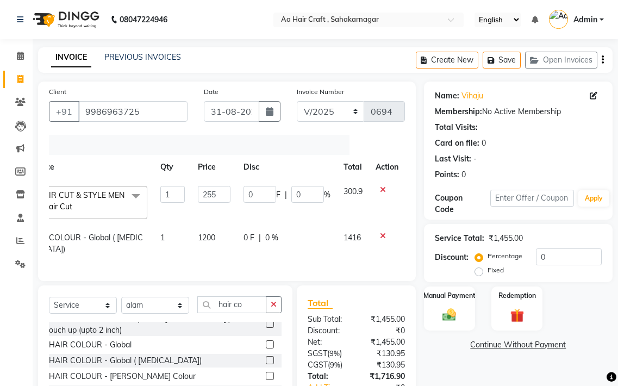
click at [228, 238] on td "1200" at bounding box center [214, 244] width 46 height 36
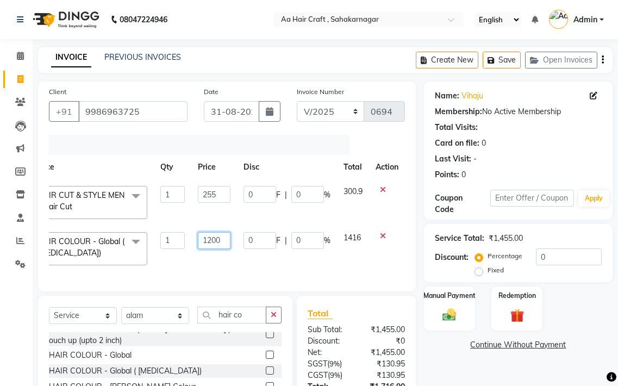
click at [226, 239] on input "1200" at bounding box center [214, 240] width 33 height 17
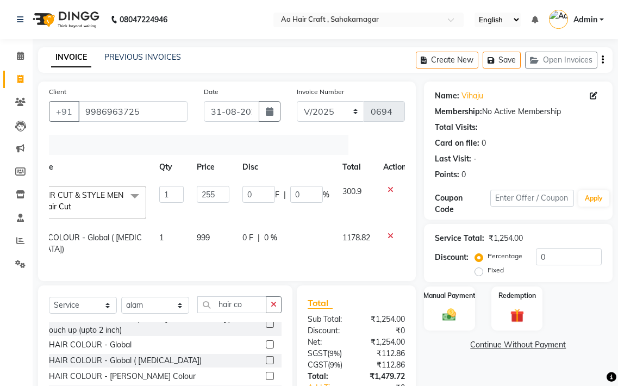
click at [315, 263] on div "Services Stylist Service Qty Price Disc Total Action [PERSON_NAME] hair stylish…" at bounding box center [227, 202] width 356 height 135
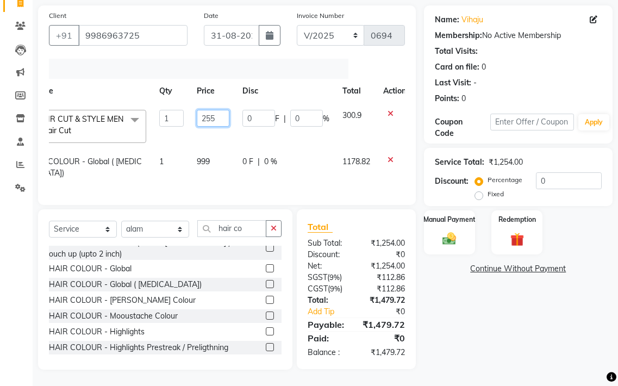
click at [222, 110] on input "255" at bounding box center [213, 118] width 33 height 17
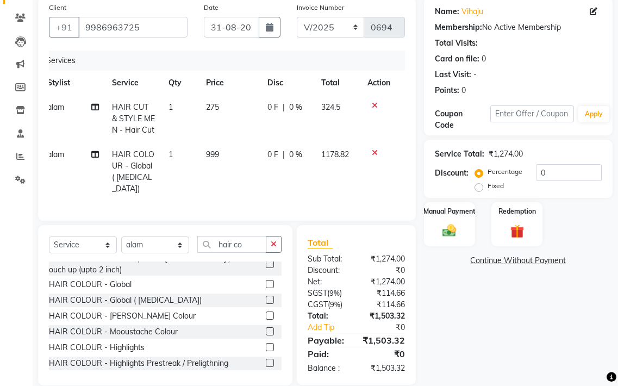
click at [231, 128] on td "275" at bounding box center [231, 118] width 62 height 47
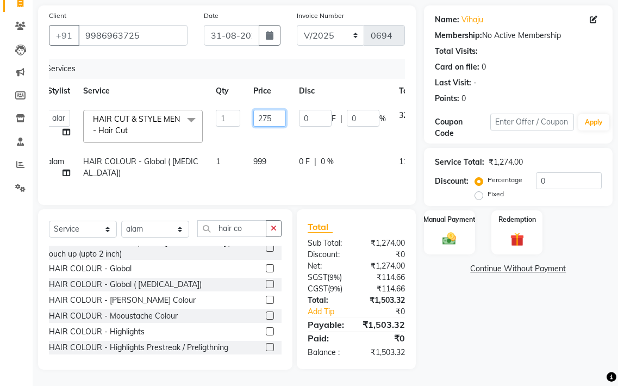
click at [278, 111] on input "275" at bounding box center [269, 118] width 33 height 17
click at [282, 129] on tr "[PERSON_NAME] hair stylish Anuska [PERSON_NAME] beautycian [PERSON_NAME] beauty…" at bounding box center [255, 126] width 428 height 46
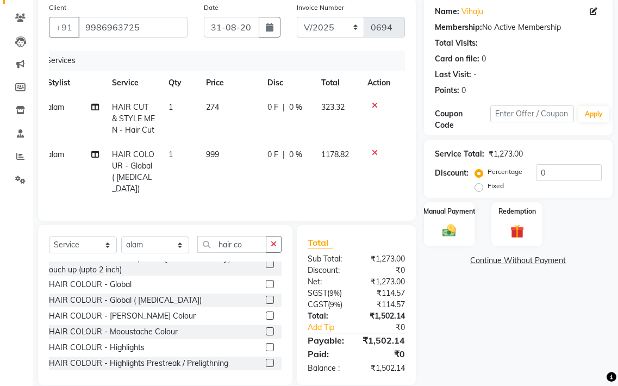
click at [239, 109] on td "274" at bounding box center [231, 118] width 62 height 47
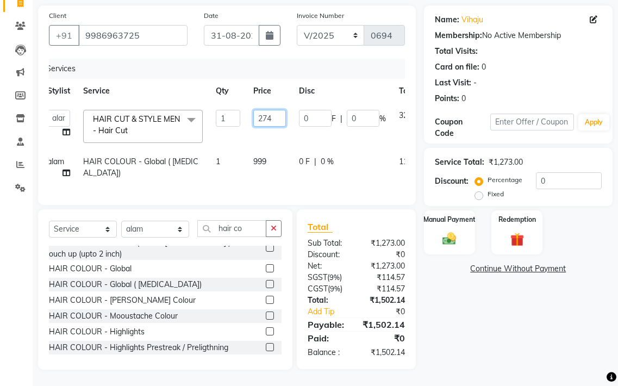
click at [275, 110] on input "274" at bounding box center [269, 118] width 33 height 17
click at [277, 124] on tr "[PERSON_NAME] hair stylish Anuska [PERSON_NAME] beautycian [PERSON_NAME] beauty…" at bounding box center [255, 126] width 428 height 46
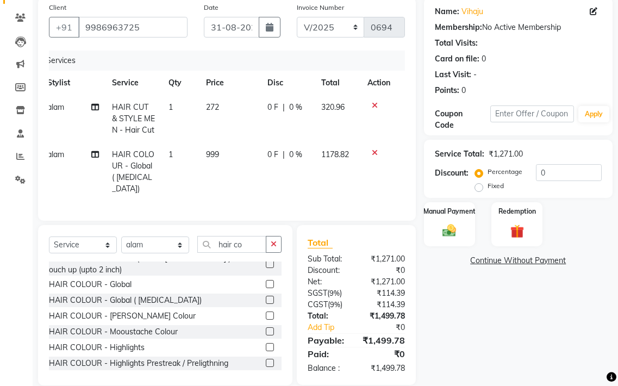
click at [236, 107] on td "272" at bounding box center [231, 118] width 62 height 47
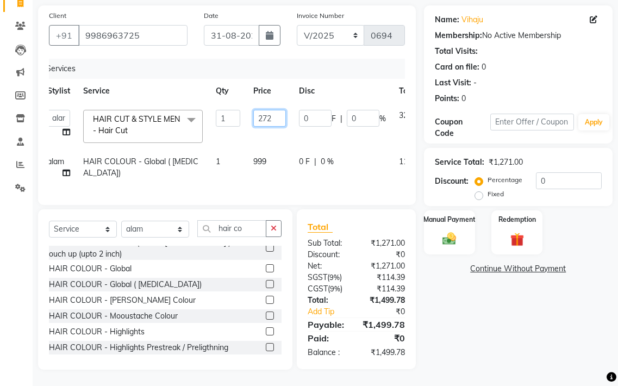
click at [275, 110] on input "272" at bounding box center [269, 118] width 33 height 17
click at [277, 123] on tr "[PERSON_NAME] hair stylish Anuska [PERSON_NAME] beautycian [PERSON_NAME] beauty…" at bounding box center [255, 126] width 428 height 46
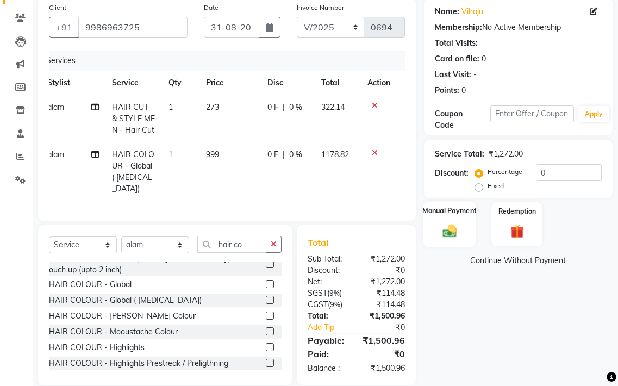
click at [460, 226] on img at bounding box center [449, 230] width 23 height 16
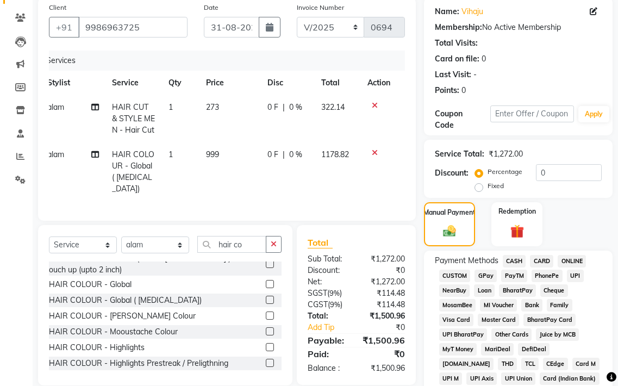
click at [485, 277] on span "GPay" at bounding box center [486, 276] width 22 height 13
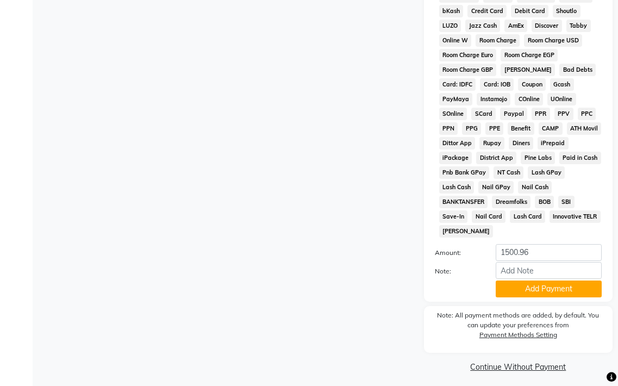
scroll to position [560, 0]
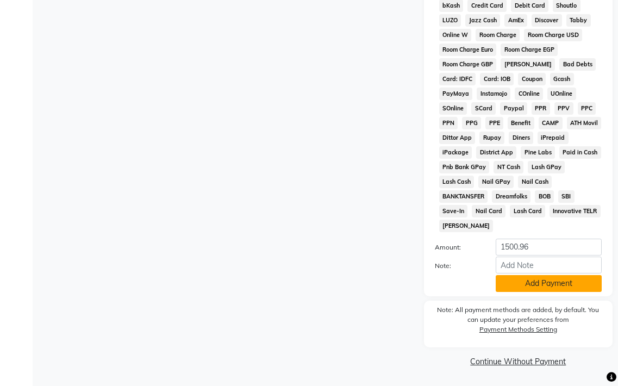
click at [510, 289] on button "Add Payment" at bounding box center [549, 283] width 106 height 17
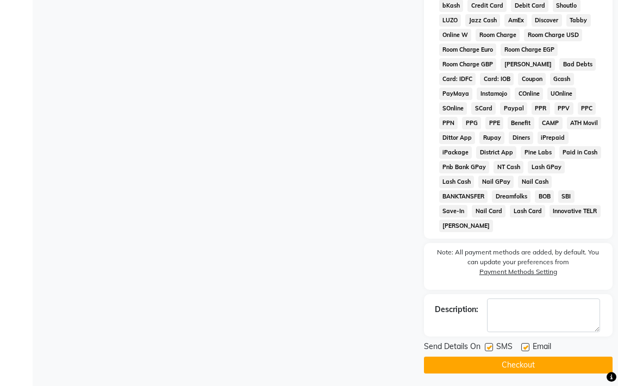
click at [524, 347] on label at bounding box center [525, 347] width 8 height 8
click at [524, 347] on input "checkbox" at bounding box center [524, 347] width 7 height 7
click at [522, 359] on button "Checkout" at bounding box center [518, 365] width 189 height 17
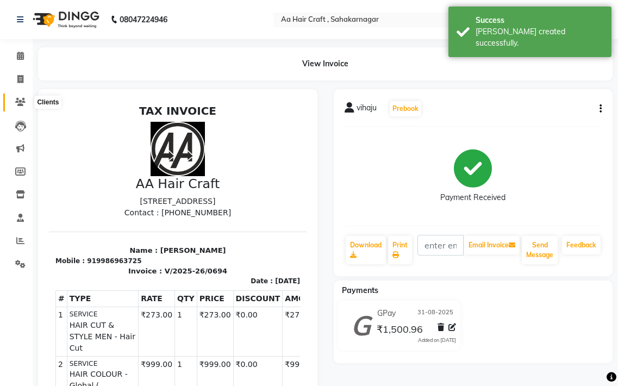
drag, startPoint x: 17, startPoint y: 103, endPoint x: 39, endPoint y: 93, distance: 24.1
click at [17, 103] on icon at bounding box center [20, 102] width 10 height 8
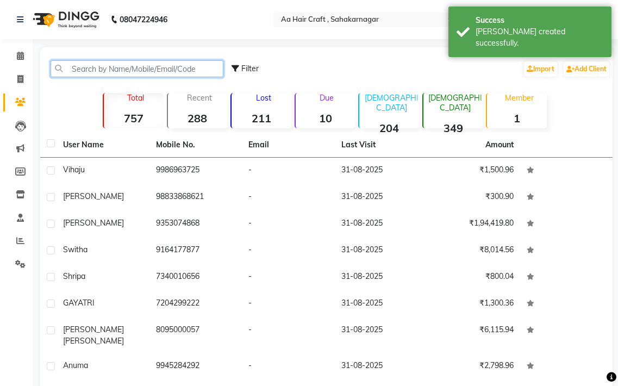
click at [160, 72] on input "text" at bounding box center [137, 68] width 173 height 17
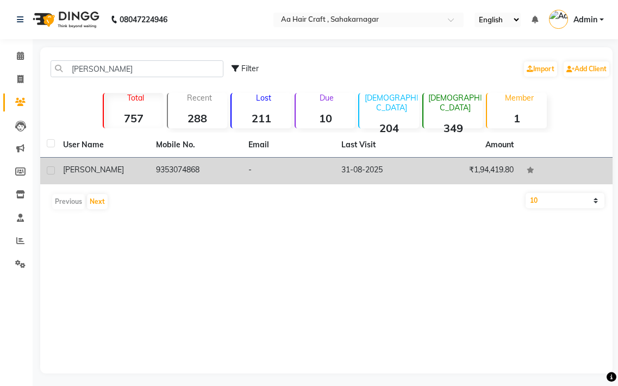
click at [179, 161] on td "9353074868" at bounding box center [196, 171] width 93 height 27
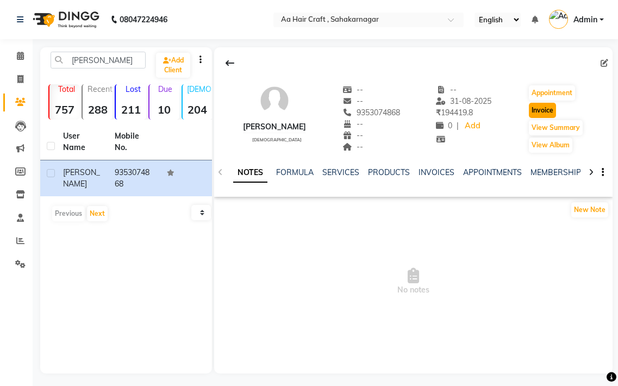
click at [536, 110] on button "Invoice" at bounding box center [542, 110] width 27 height 15
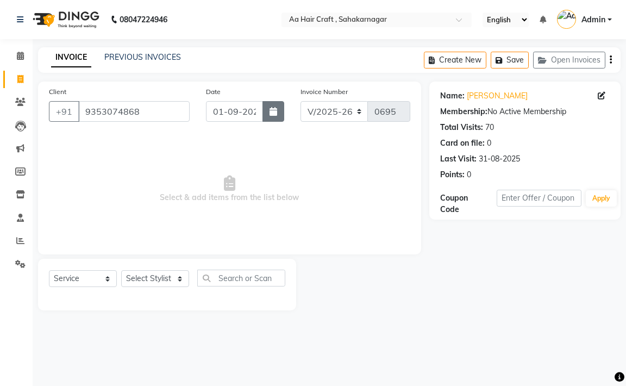
click at [273, 109] on icon "button" at bounding box center [274, 111] width 8 height 9
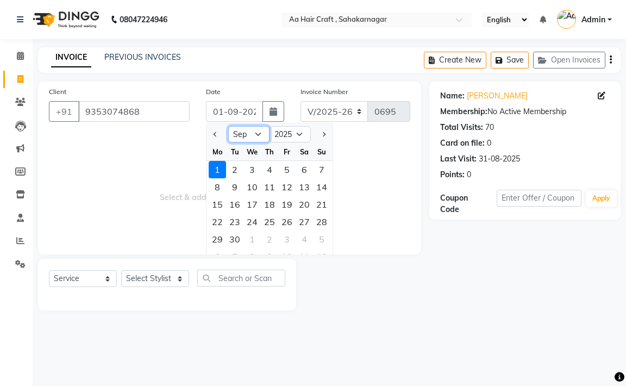
click at [256, 138] on select "Jan Feb Mar Apr May Jun [DATE] Aug Sep Oct Nov Dec" at bounding box center [248, 134] width 41 height 16
click at [228, 126] on select "Jan Feb Mar Apr May Jun [DATE] Aug Sep Oct Nov Dec" at bounding box center [248, 134] width 41 height 16
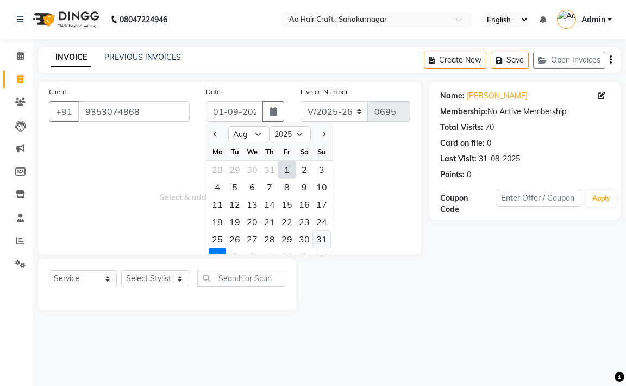
click at [326, 240] on div "31" at bounding box center [321, 239] width 17 height 17
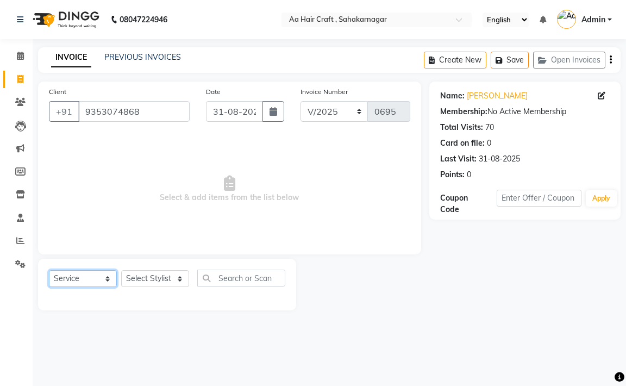
click at [64, 281] on select "Select Service Product Membership Package Voucher Prepaid Gift Card" at bounding box center [83, 278] width 68 height 17
click at [49, 270] on select "Select Service Product Membership Package Voucher Prepaid Gift Card" at bounding box center [83, 278] width 68 height 17
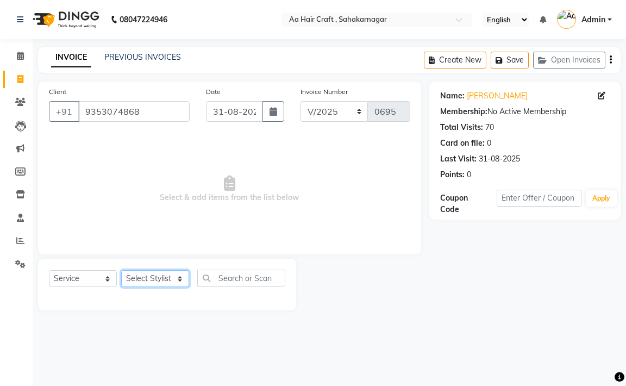
click at [135, 281] on select "Select Stylist [PERSON_NAME] hair stylish [PERSON_NAME] beautycian [PERSON_NAME…" at bounding box center [155, 278] width 68 height 17
click at [121, 270] on select "Select Stylist [PERSON_NAME] hair stylish [PERSON_NAME] beautycian [PERSON_NAME…" at bounding box center [155, 278] width 68 height 17
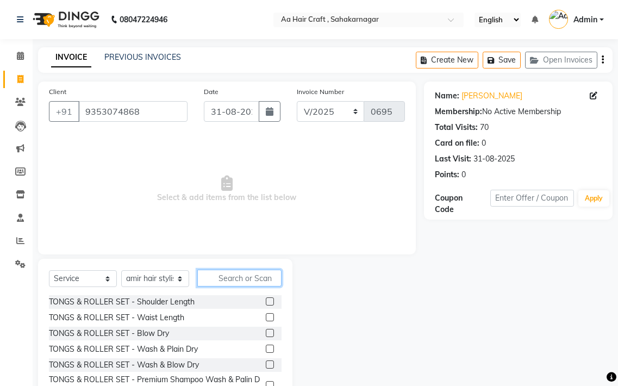
click at [234, 277] on input "text" at bounding box center [239, 278] width 84 height 17
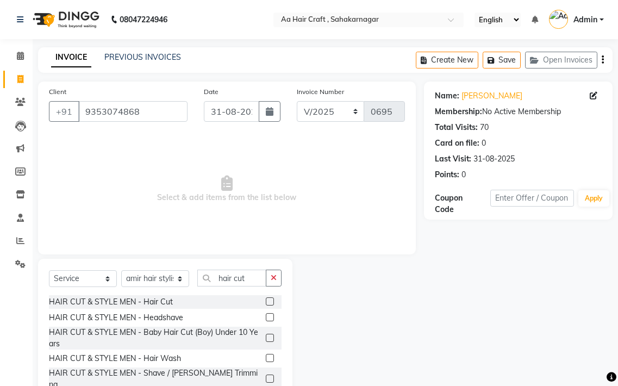
click at [266, 303] on label at bounding box center [270, 301] width 8 height 8
click at [266, 303] on input "checkbox" at bounding box center [269, 301] width 7 height 7
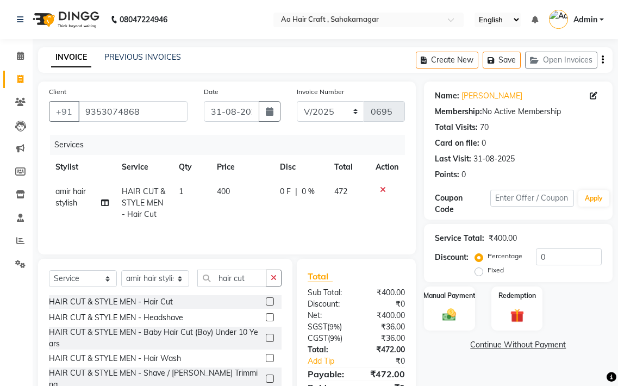
click at [242, 193] on td "400" at bounding box center [242, 202] width 64 height 47
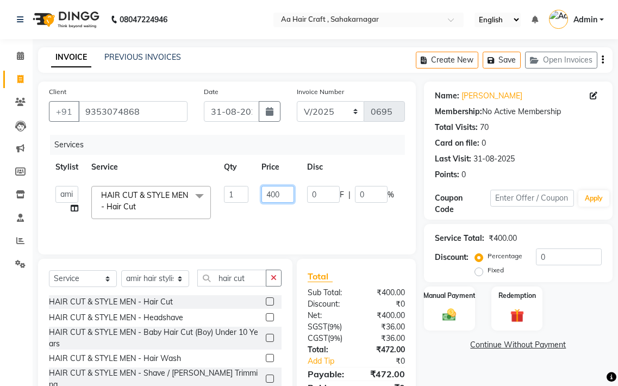
click at [290, 198] on input "400" at bounding box center [277, 194] width 33 height 17
click at [303, 223] on td "0 F | 0 %" at bounding box center [351, 202] width 100 height 46
click at [275, 279] on icon "button" at bounding box center [274, 278] width 6 height 8
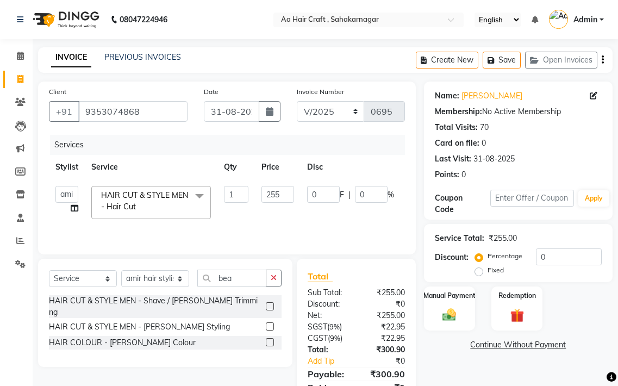
drag, startPoint x: 269, startPoint y: 315, endPoint x: 268, endPoint y: 295, distance: 20.7
click at [270, 322] on label at bounding box center [270, 326] width 8 height 8
click at [270, 323] on input "checkbox" at bounding box center [269, 326] width 7 height 7
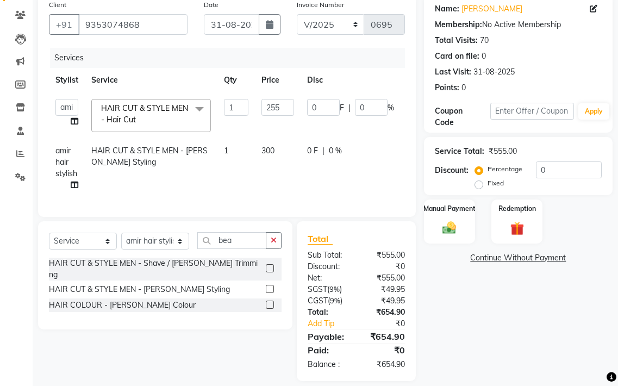
scroll to position [107, 0]
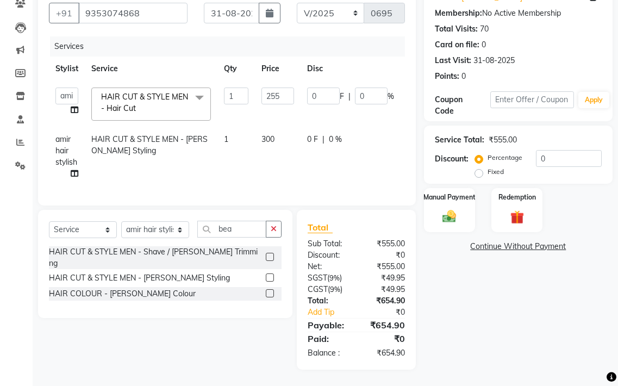
click at [281, 130] on td "300" at bounding box center [278, 156] width 46 height 59
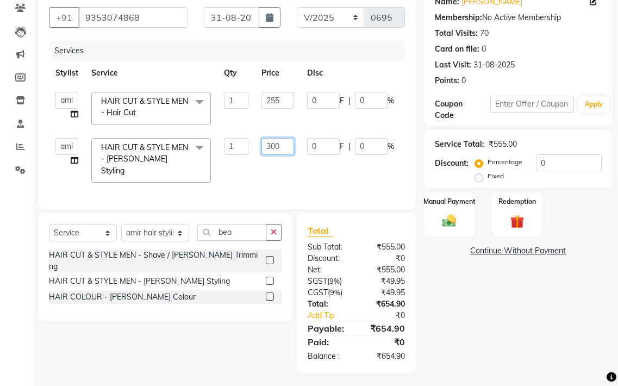
click at [286, 148] on input "300" at bounding box center [277, 146] width 33 height 17
click at [299, 163] on td "125" at bounding box center [278, 161] width 46 height 58
click at [288, 148] on input "125" at bounding box center [277, 146] width 33 height 17
click at [284, 169] on td "135" at bounding box center [278, 161] width 46 height 58
click at [279, 146] on input "135" at bounding box center [277, 146] width 33 height 17
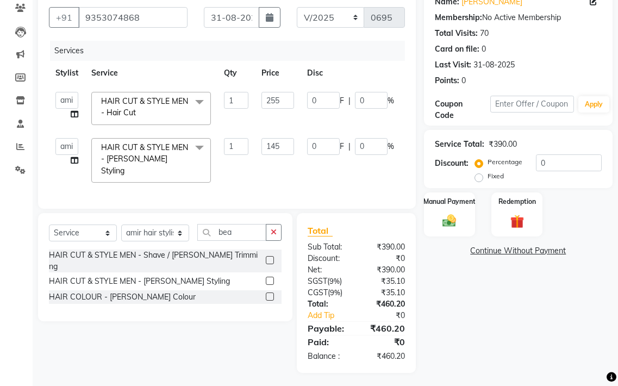
click at [285, 162] on td "145" at bounding box center [278, 161] width 46 height 58
click at [282, 148] on input "145" at bounding box center [277, 146] width 33 height 17
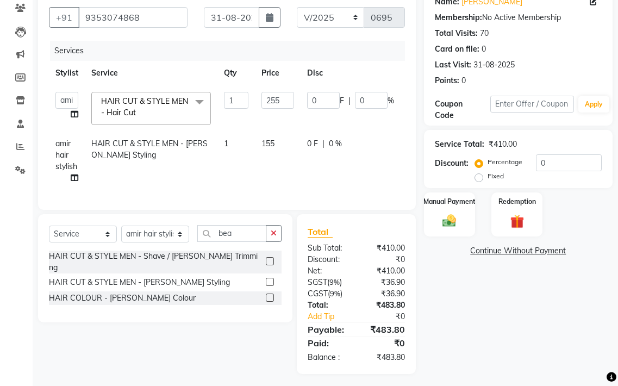
click at [304, 173] on td "0 F | 0 %" at bounding box center [351, 161] width 100 height 59
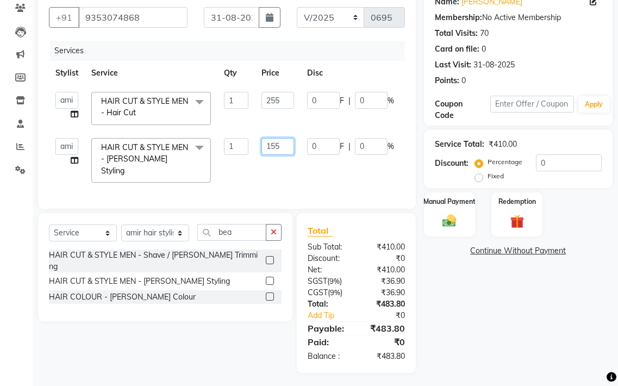
click at [285, 145] on input "155" at bounding box center [277, 146] width 33 height 17
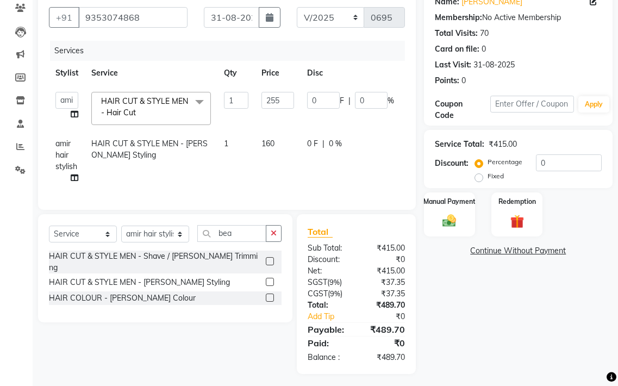
click at [298, 178] on div "Services Stylist Service Qty Price Disc Total Action [PERSON_NAME] hair stylish…" at bounding box center [227, 120] width 356 height 158
click at [292, 144] on td "160" at bounding box center [278, 161] width 46 height 59
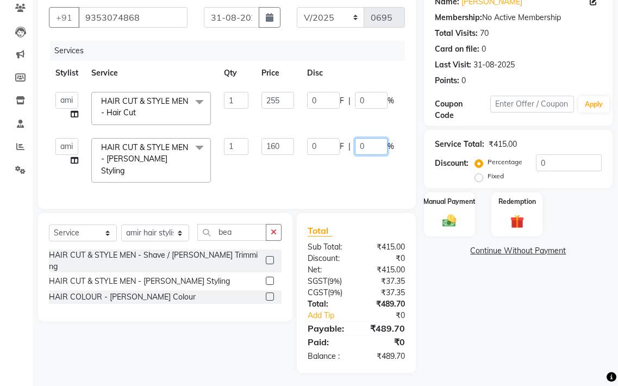
click at [356, 142] on input "0" at bounding box center [371, 146] width 33 height 17
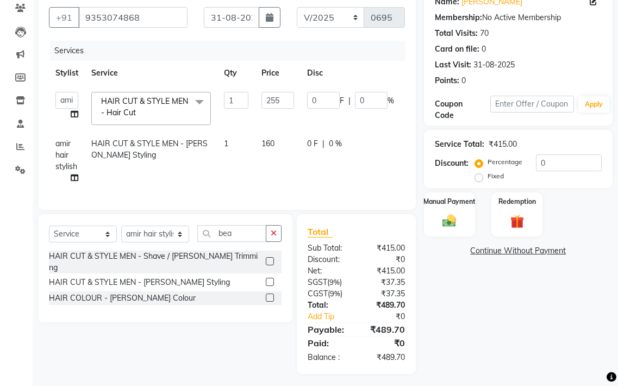
click at [287, 141] on td "160" at bounding box center [278, 161] width 46 height 59
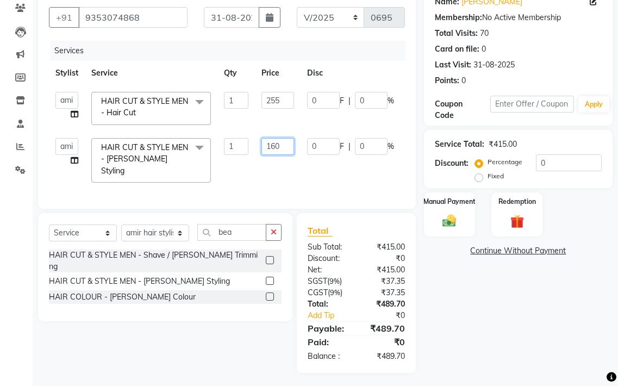
click at [282, 146] on input "160" at bounding box center [277, 146] width 33 height 17
click at [301, 167] on td "0 F | 0 %" at bounding box center [351, 161] width 100 height 58
click at [285, 144] on input "185" at bounding box center [277, 146] width 33 height 17
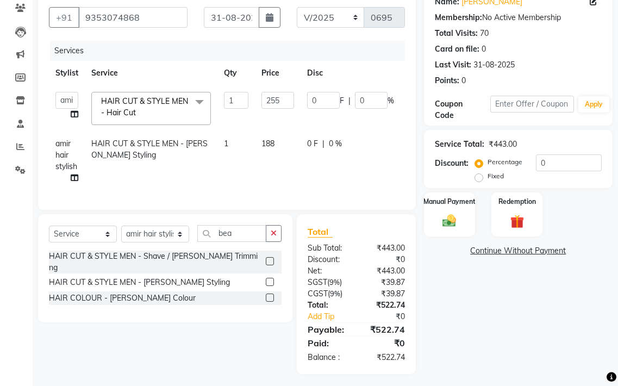
click at [266, 160] on td "188" at bounding box center [278, 161] width 46 height 59
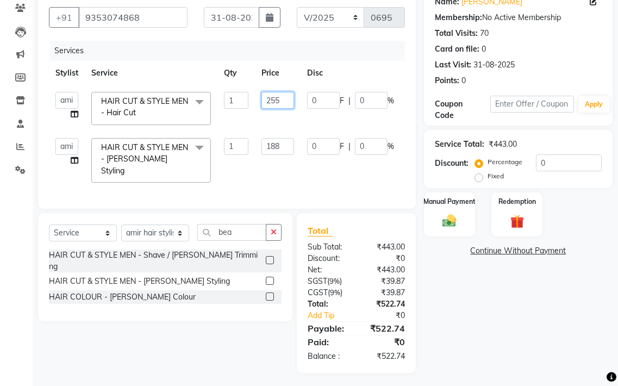
click at [283, 104] on input "255" at bounding box center [277, 100] width 33 height 17
click at [294, 116] on td "222" at bounding box center [278, 108] width 46 height 46
click at [285, 103] on input "222" at bounding box center [277, 100] width 33 height 17
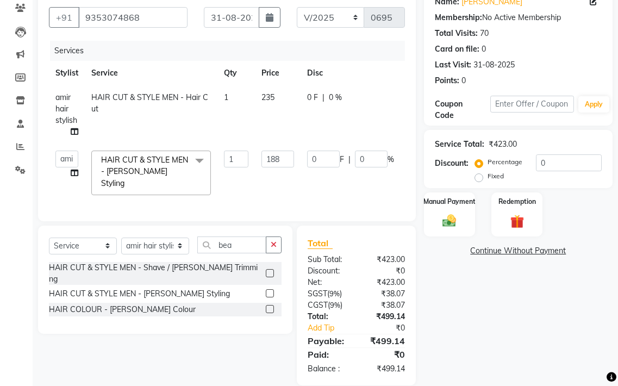
click at [295, 115] on td "235" at bounding box center [278, 114] width 46 height 59
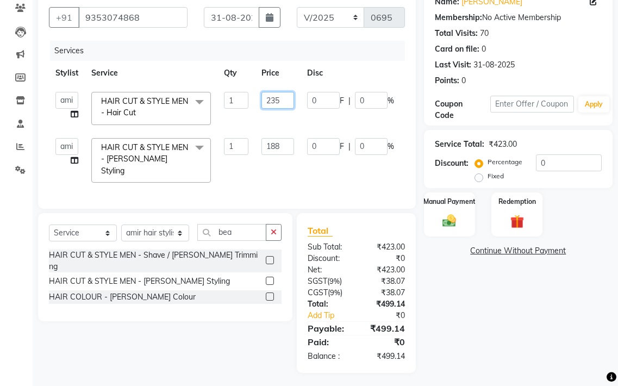
click at [287, 99] on input "235" at bounding box center [277, 100] width 33 height 17
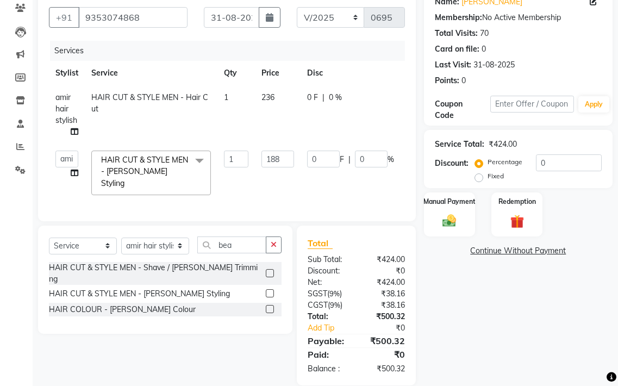
click at [310, 126] on td "0 F | 0 %" at bounding box center [351, 114] width 100 height 59
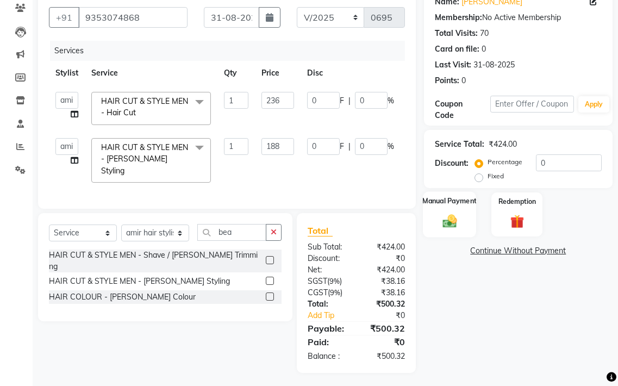
click at [464, 211] on div "Manual Payment" at bounding box center [449, 214] width 53 height 46
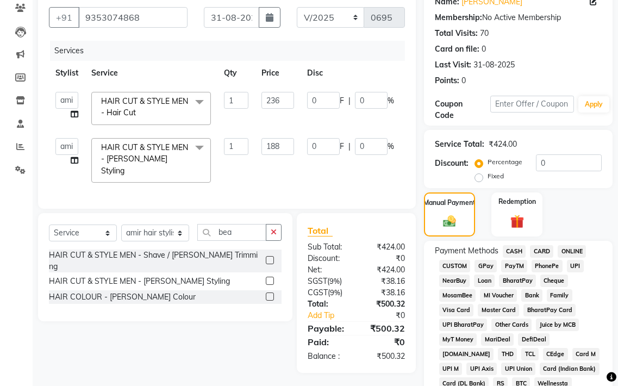
click at [483, 264] on span "GPay" at bounding box center [486, 266] width 22 height 13
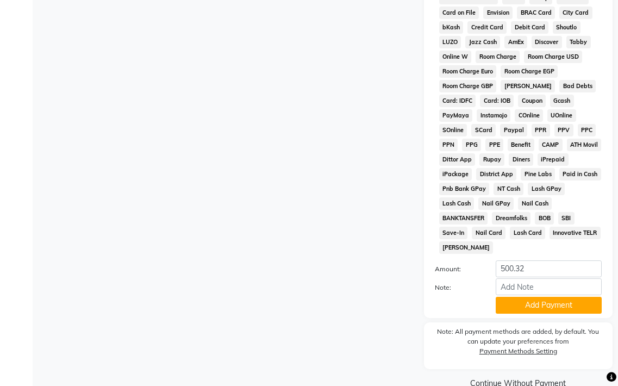
scroll to position [560, 0]
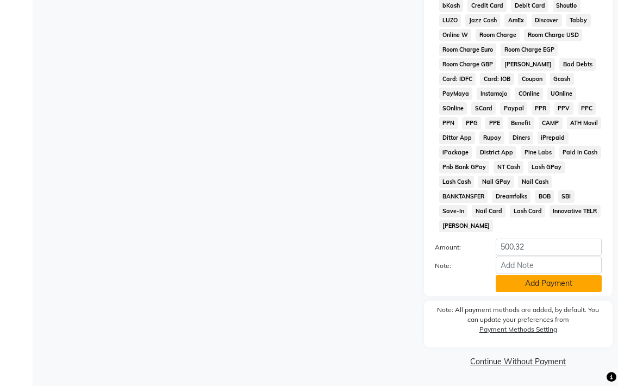
click at [558, 278] on button "Add Payment" at bounding box center [549, 283] width 106 height 17
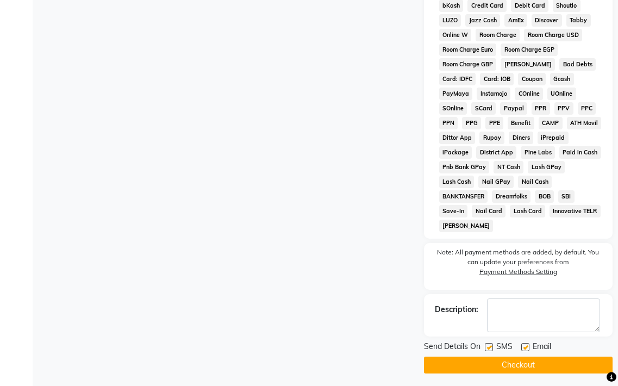
click at [522, 348] on label at bounding box center [525, 347] width 8 height 8
click at [522, 348] on input "checkbox" at bounding box center [524, 347] width 7 height 7
click at [522, 366] on button "Checkout" at bounding box center [518, 365] width 189 height 17
